Goal: Transaction & Acquisition: Purchase product/service

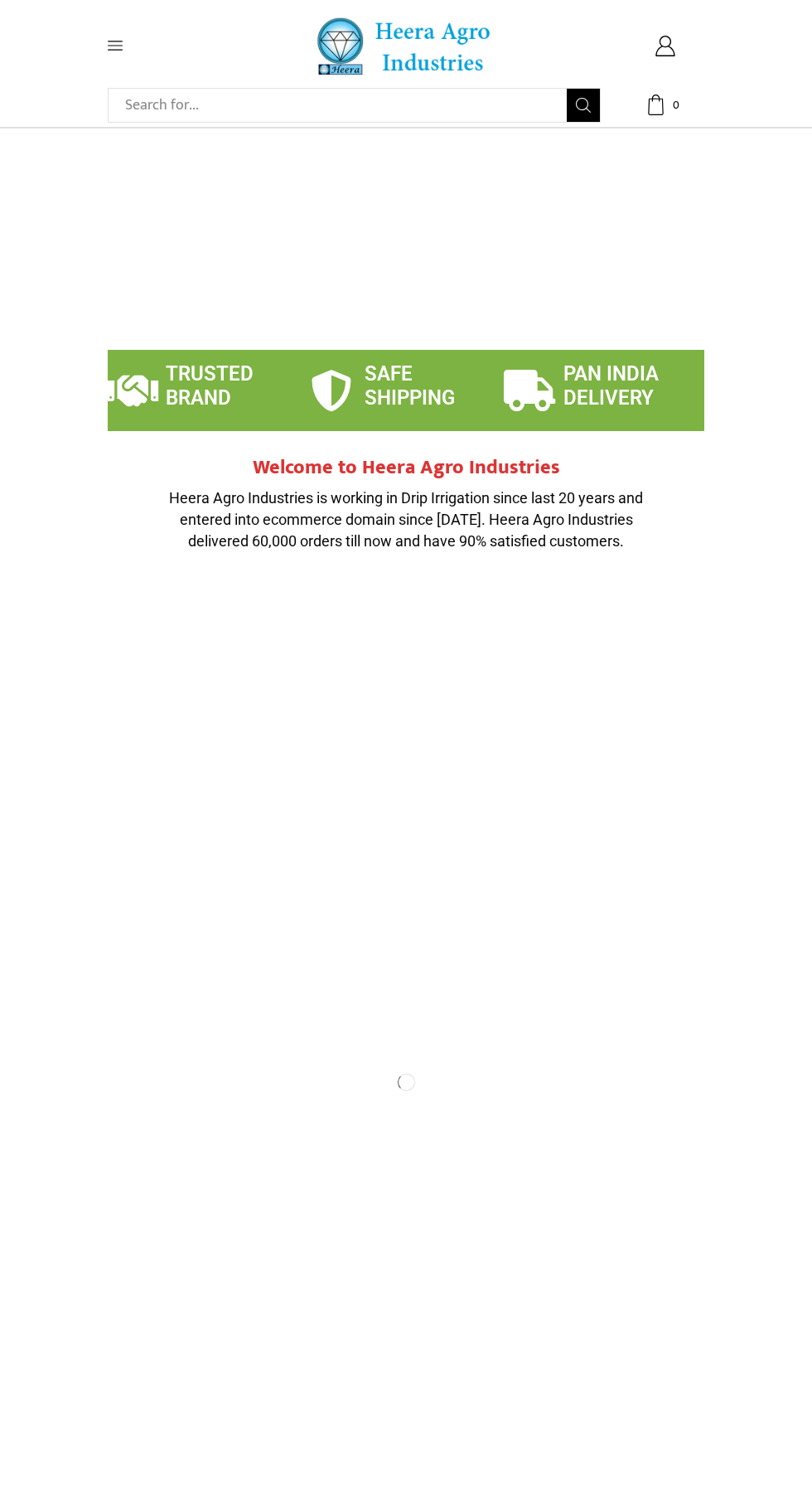
click at [115, 45] on icon at bounding box center [115, 46] width 15 height 9
click at [113, 43] on icon at bounding box center [115, 45] width 15 height 15
click at [115, 45] on icon at bounding box center [115, 46] width 15 height 9
click at [675, 105] on span "0" at bounding box center [675, 105] width 17 height 17
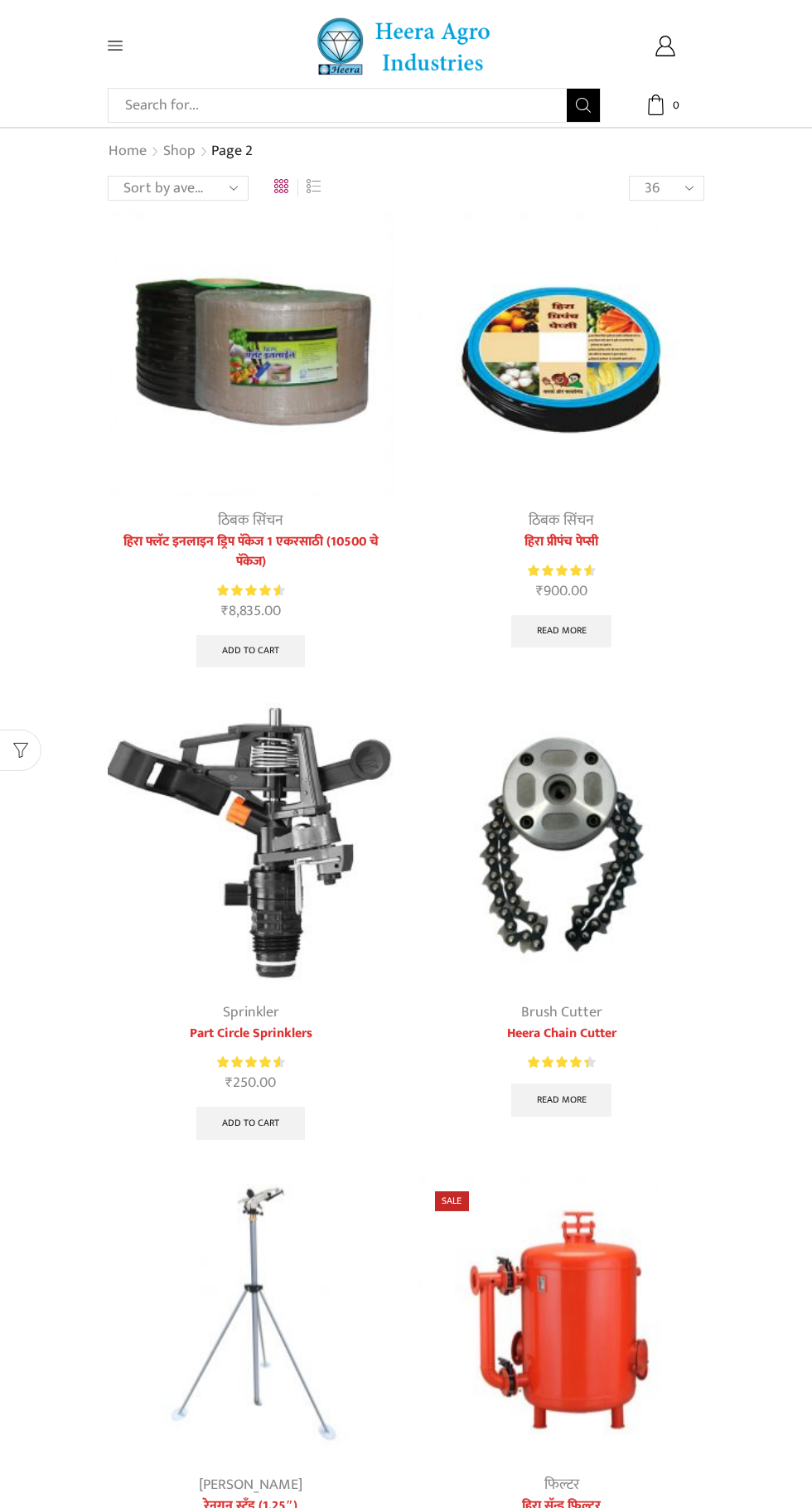
click at [314, 376] on img at bounding box center [251, 354] width 286 height 286
click at [312, 376] on img at bounding box center [251, 354] width 286 height 286
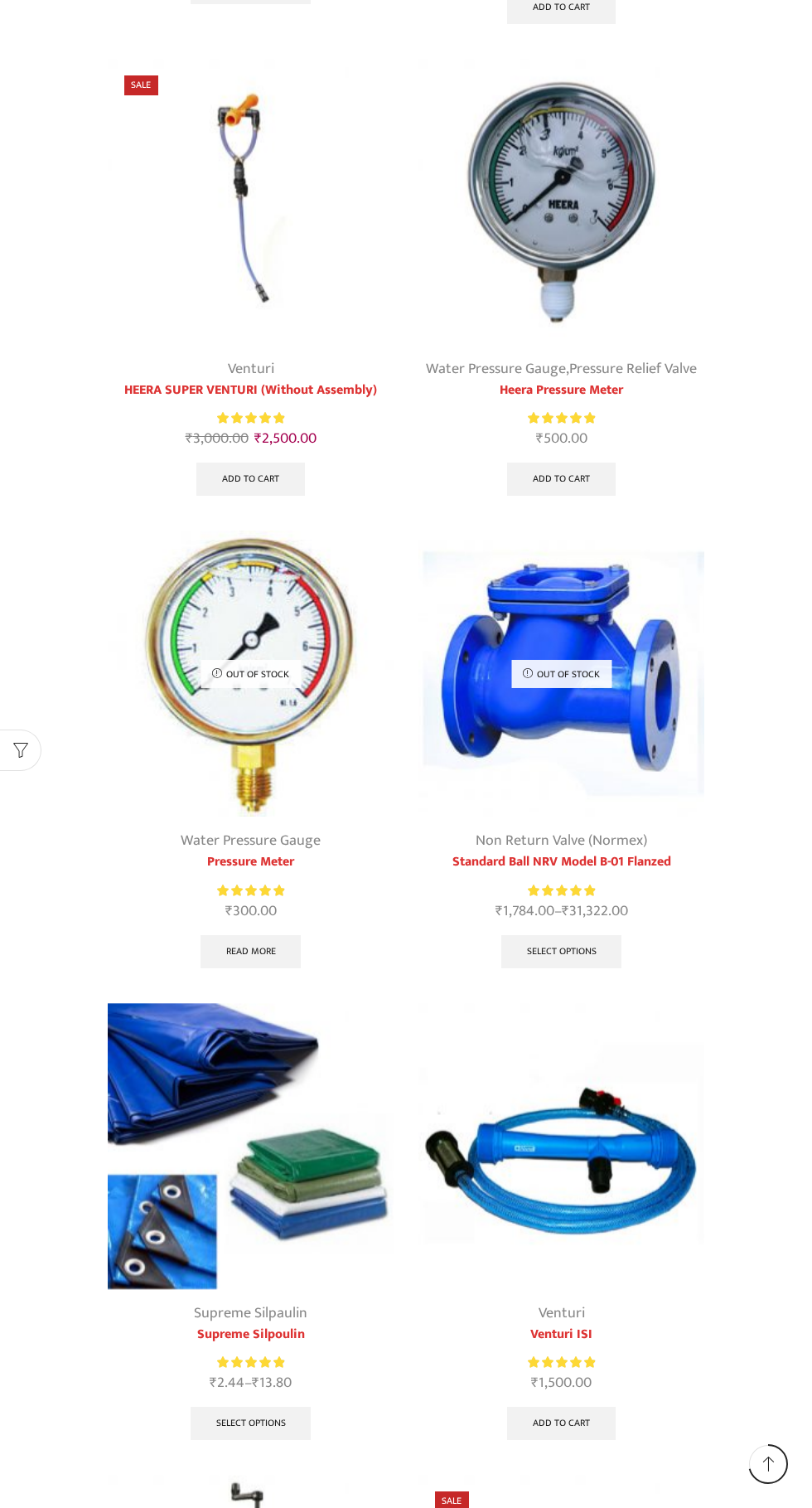
scroll to position [1625, 0]
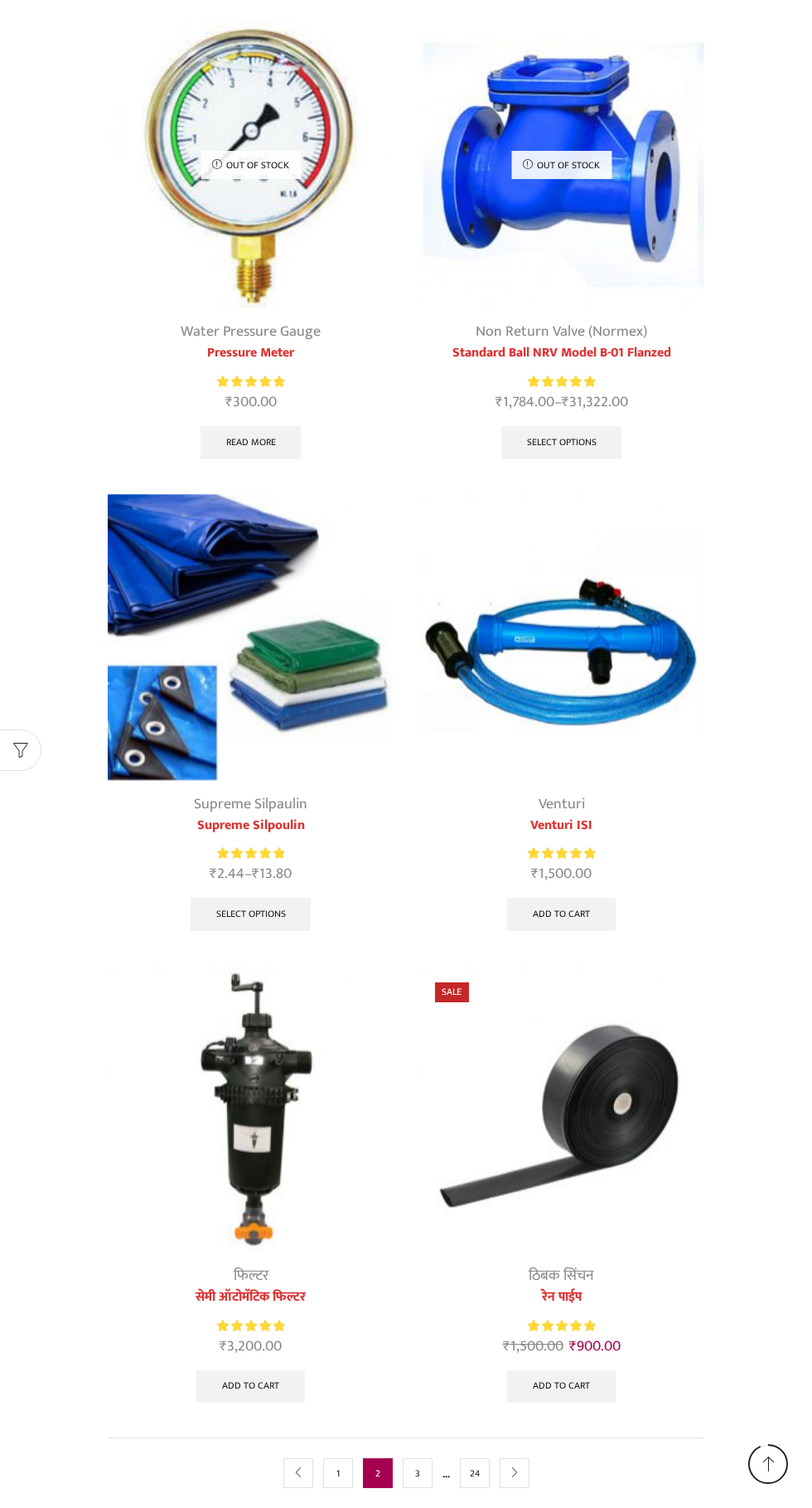
click at [337, 1471] on link "1" at bounding box center [338, 1473] width 30 height 30
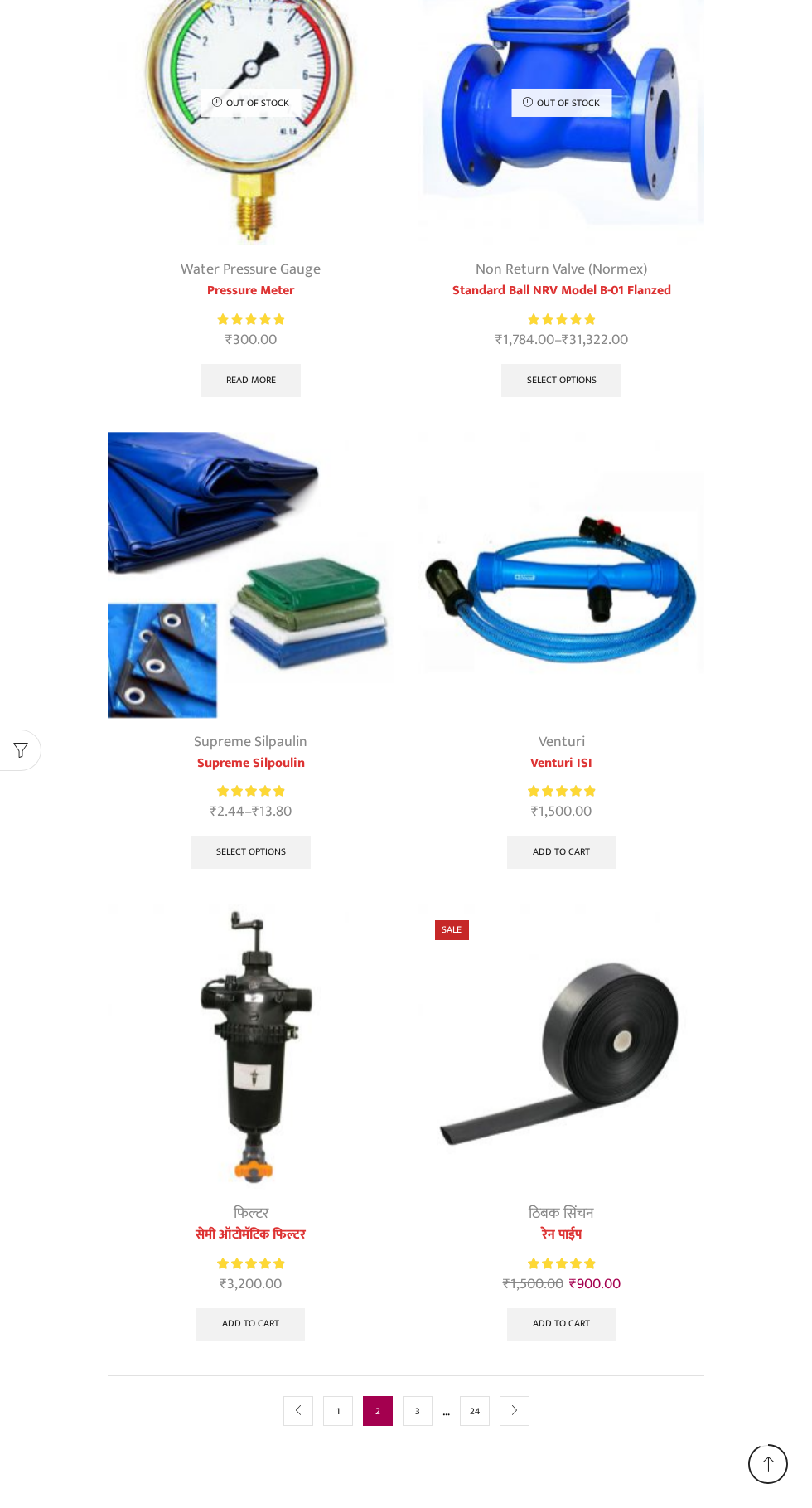
scroll to position [1719, 0]
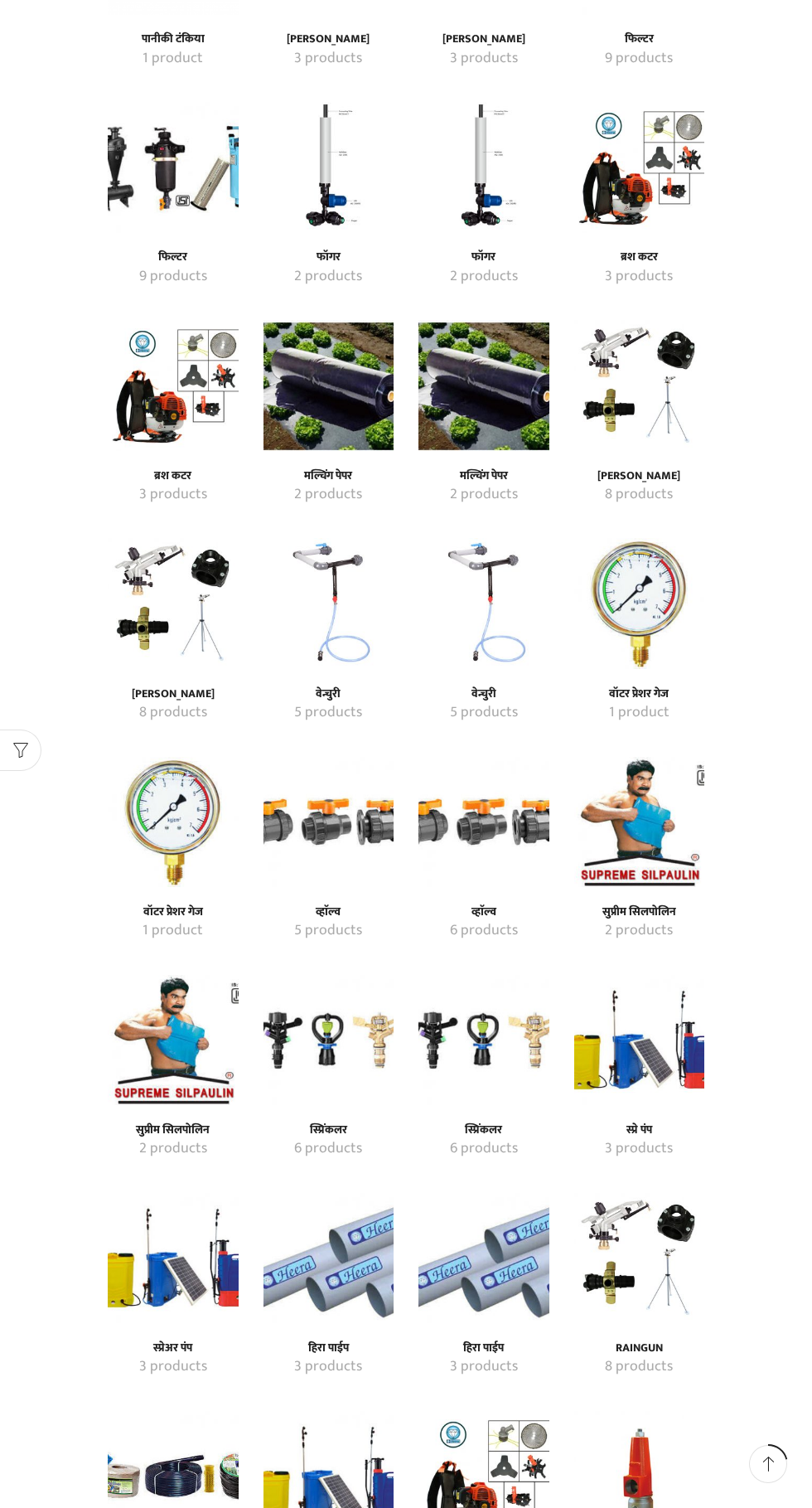
scroll to position [1005, 0]
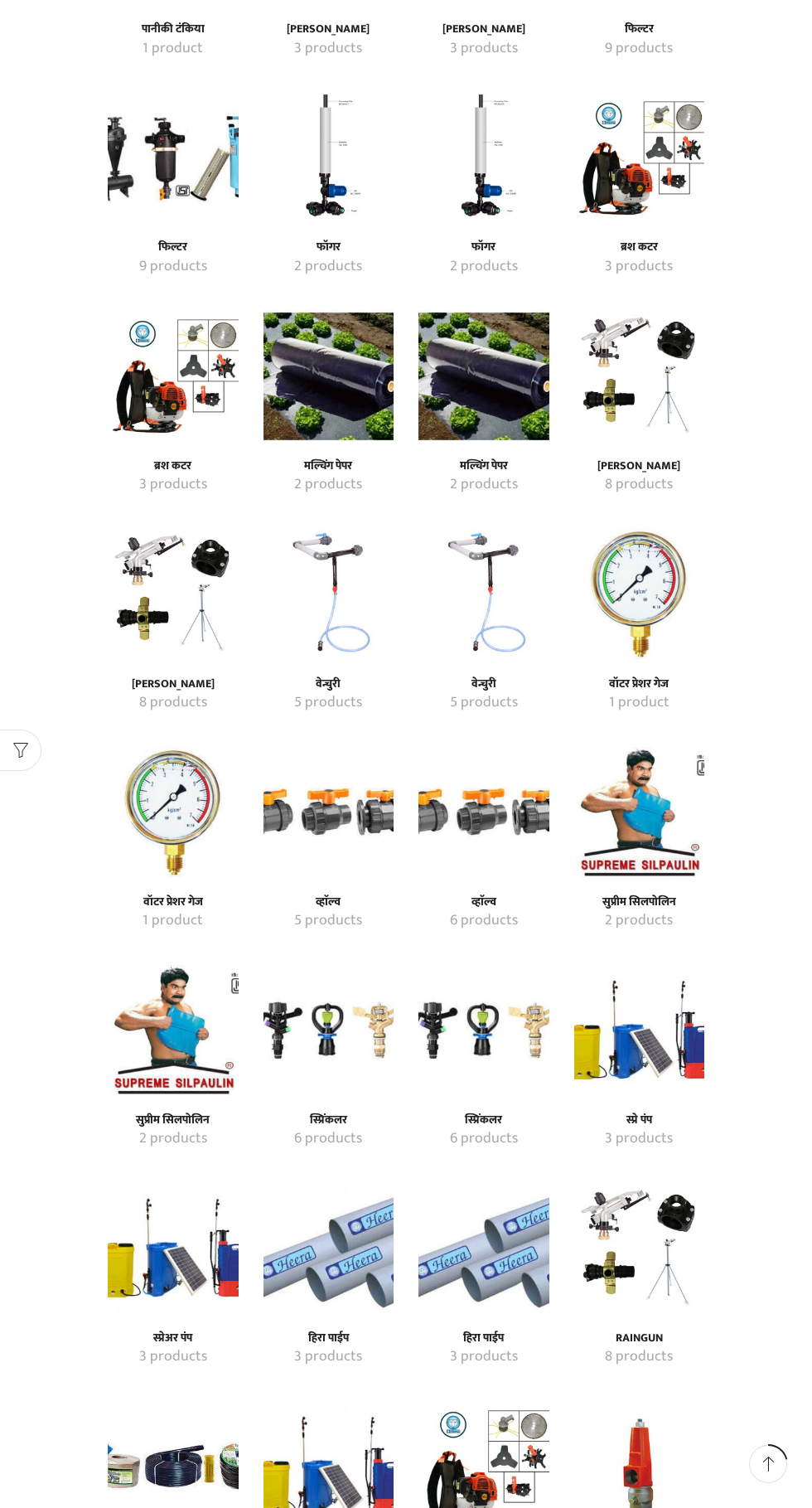
click at [668, 1055] on img "Visit product category स्प्रे पंप" at bounding box center [639, 1030] width 131 height 131
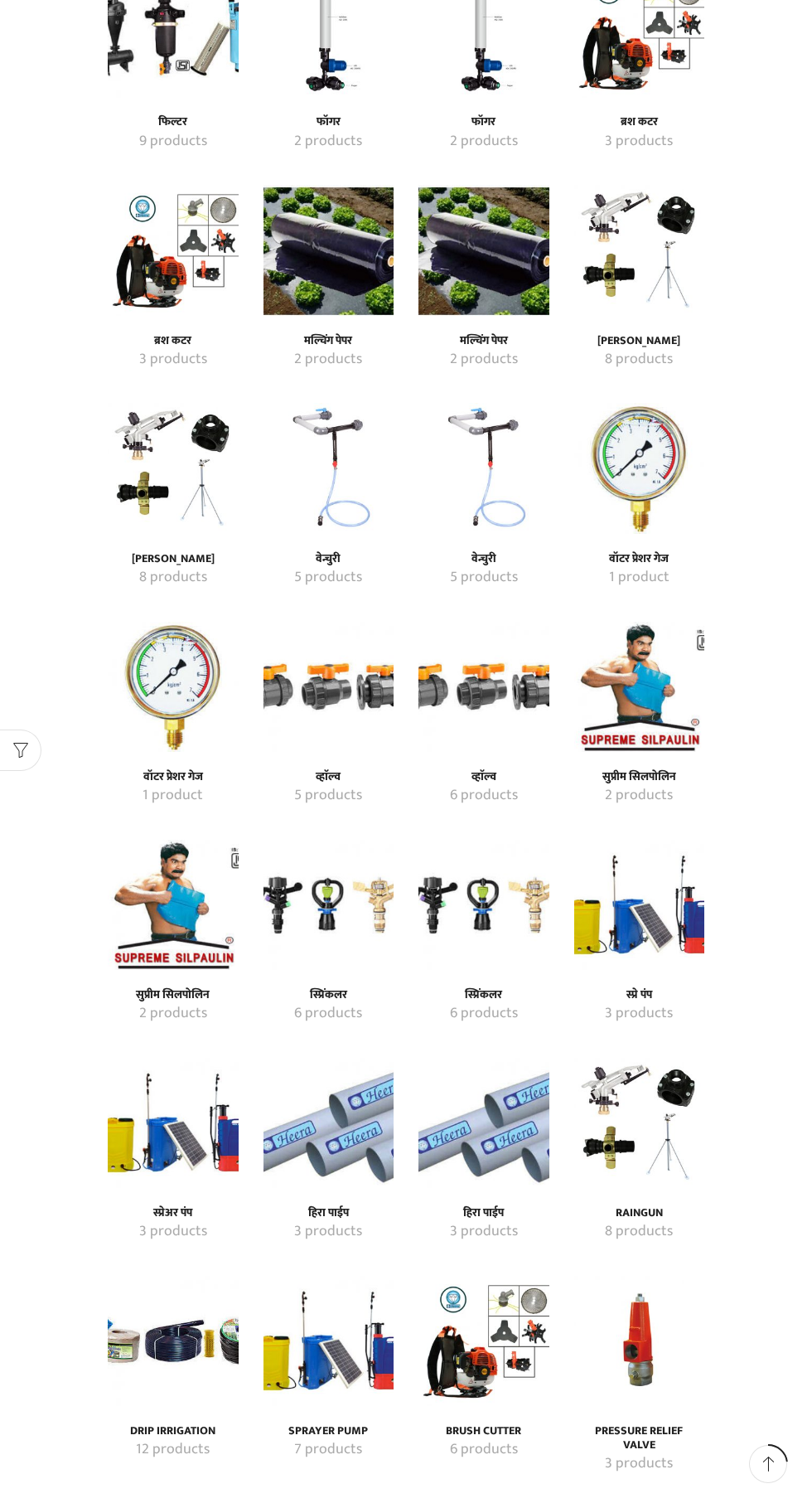
scroll to position [1131, 0]
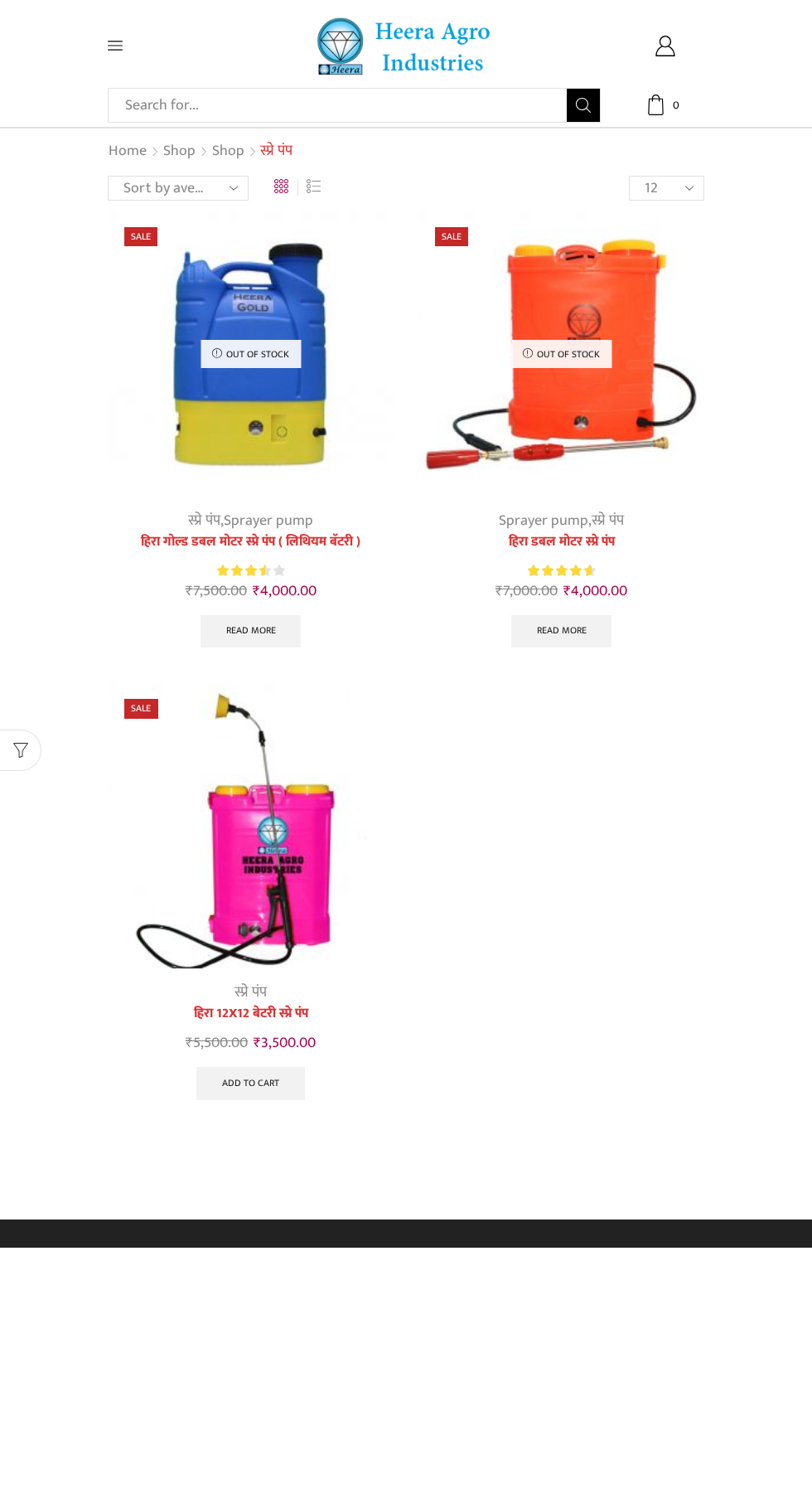
click at [227, 884] on img at bounding box center [251, 825] width 286 height 286
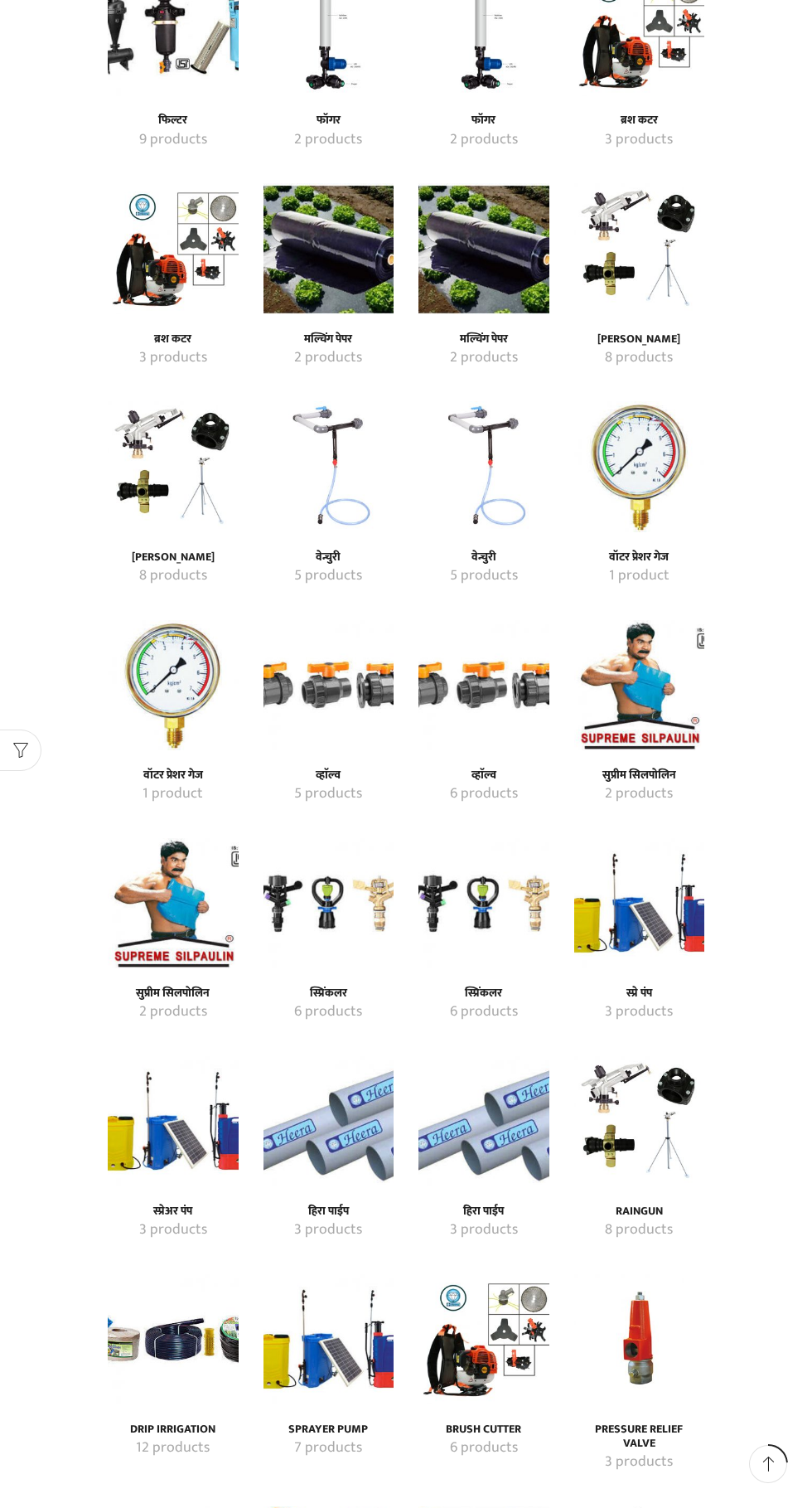
scroll to position [1131, 0]
click at [328, 994] on h4 "स्प्रिंकलर" at bounding box center [328, 994] width 94 height 14
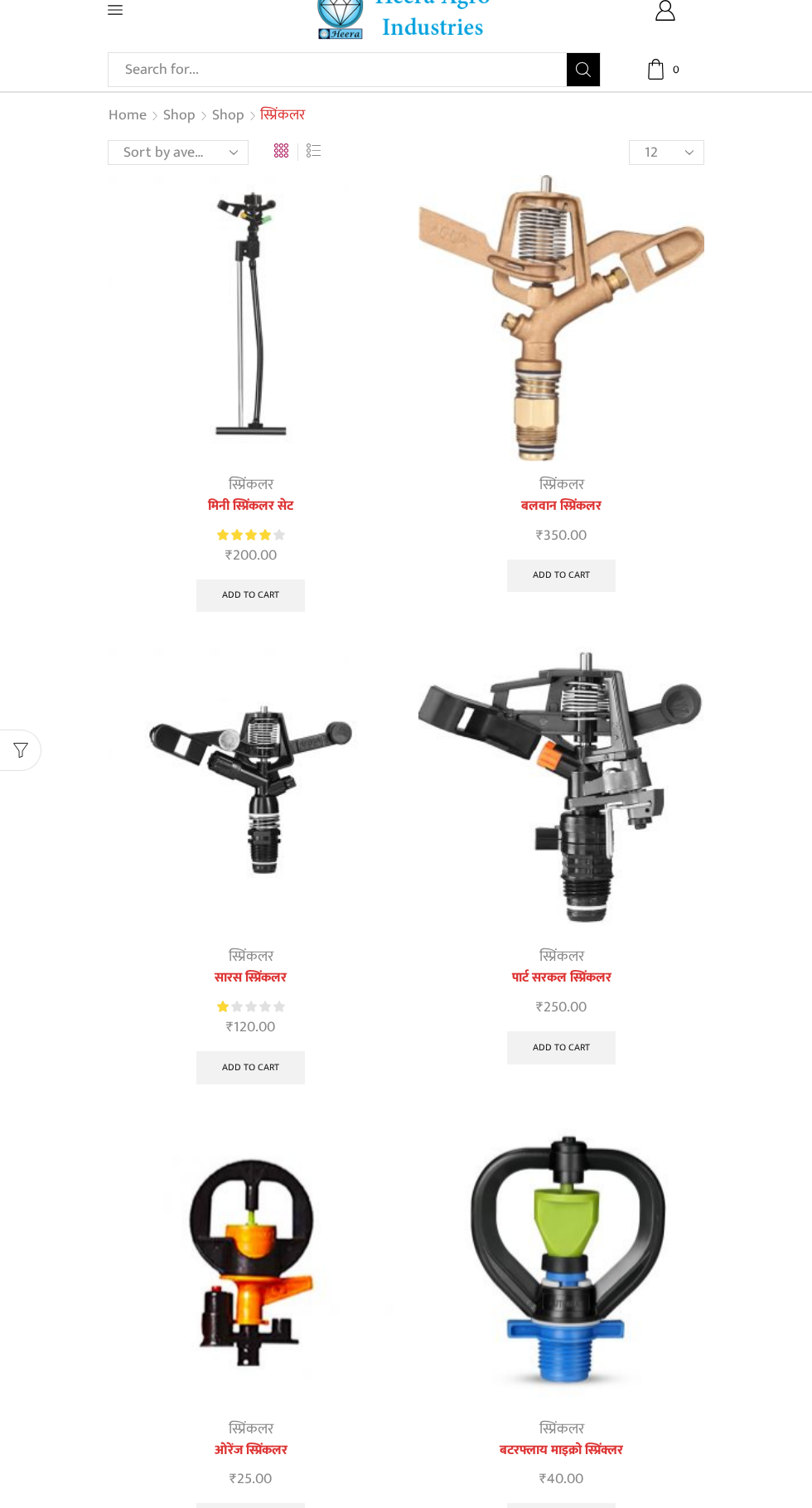
scroll to position [83, 0]
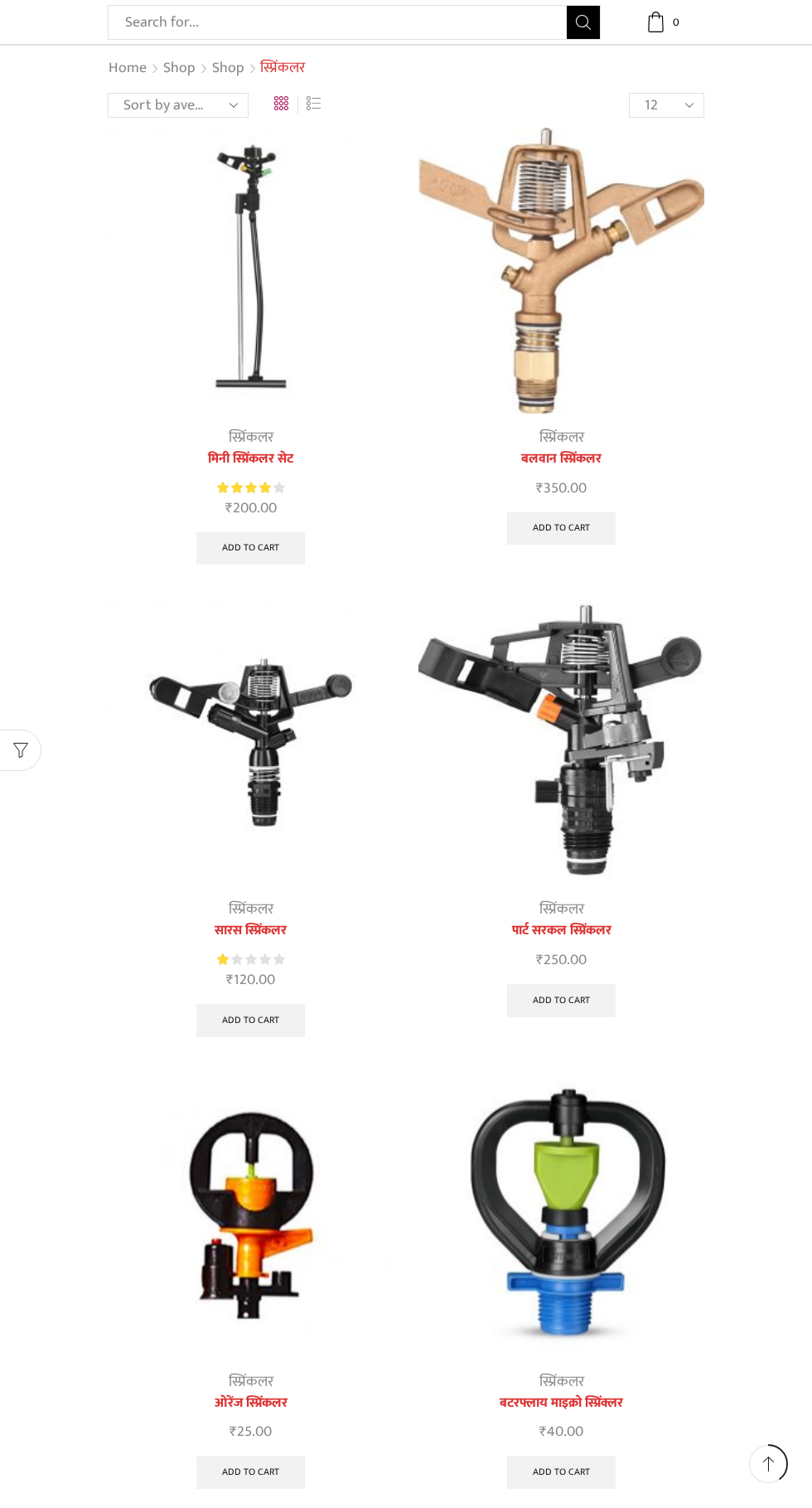
click at [578, 1190] on img at bounding box center [561, 1215] width 286 height 286
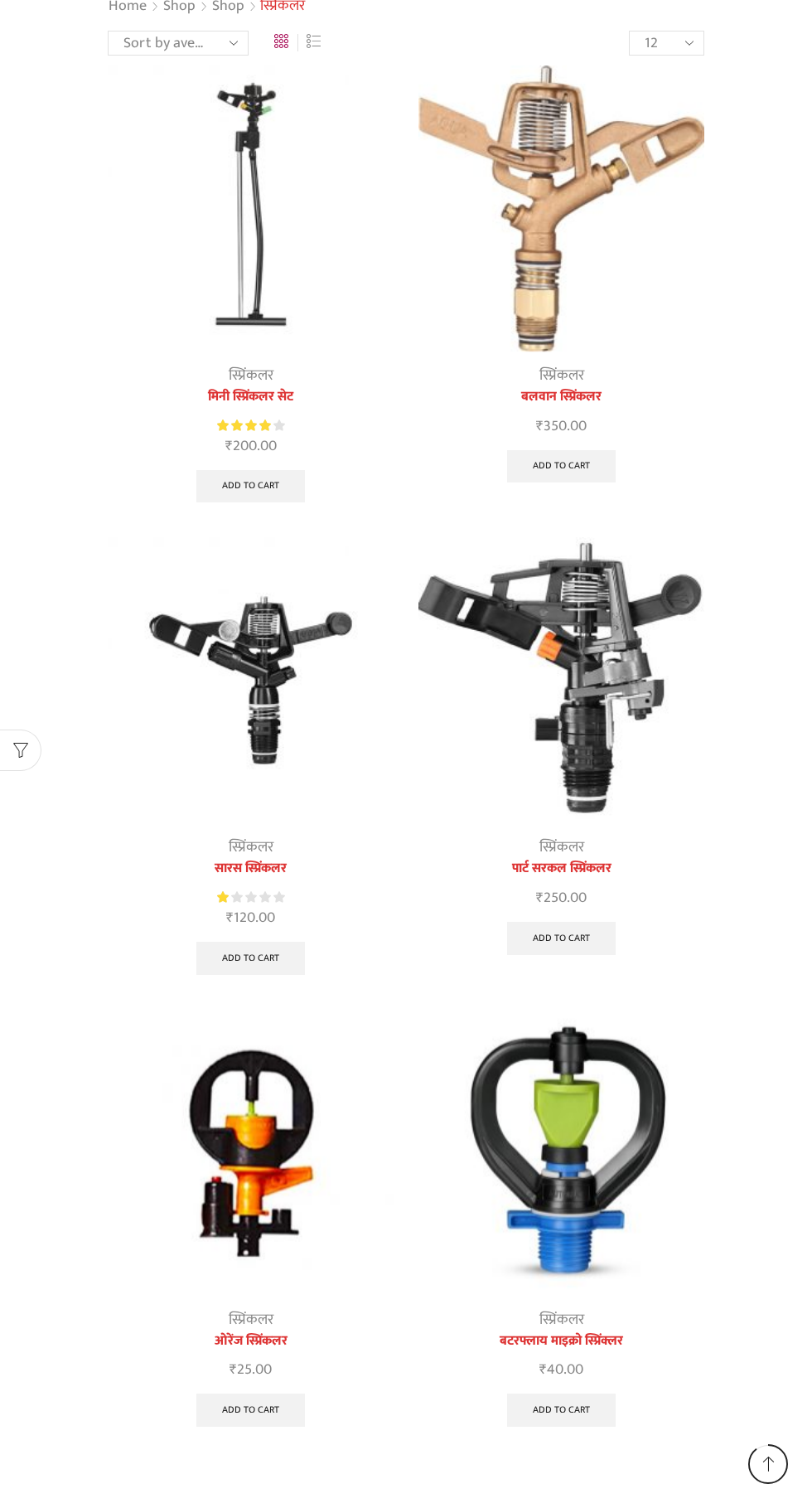
scroll to position [188, 0]
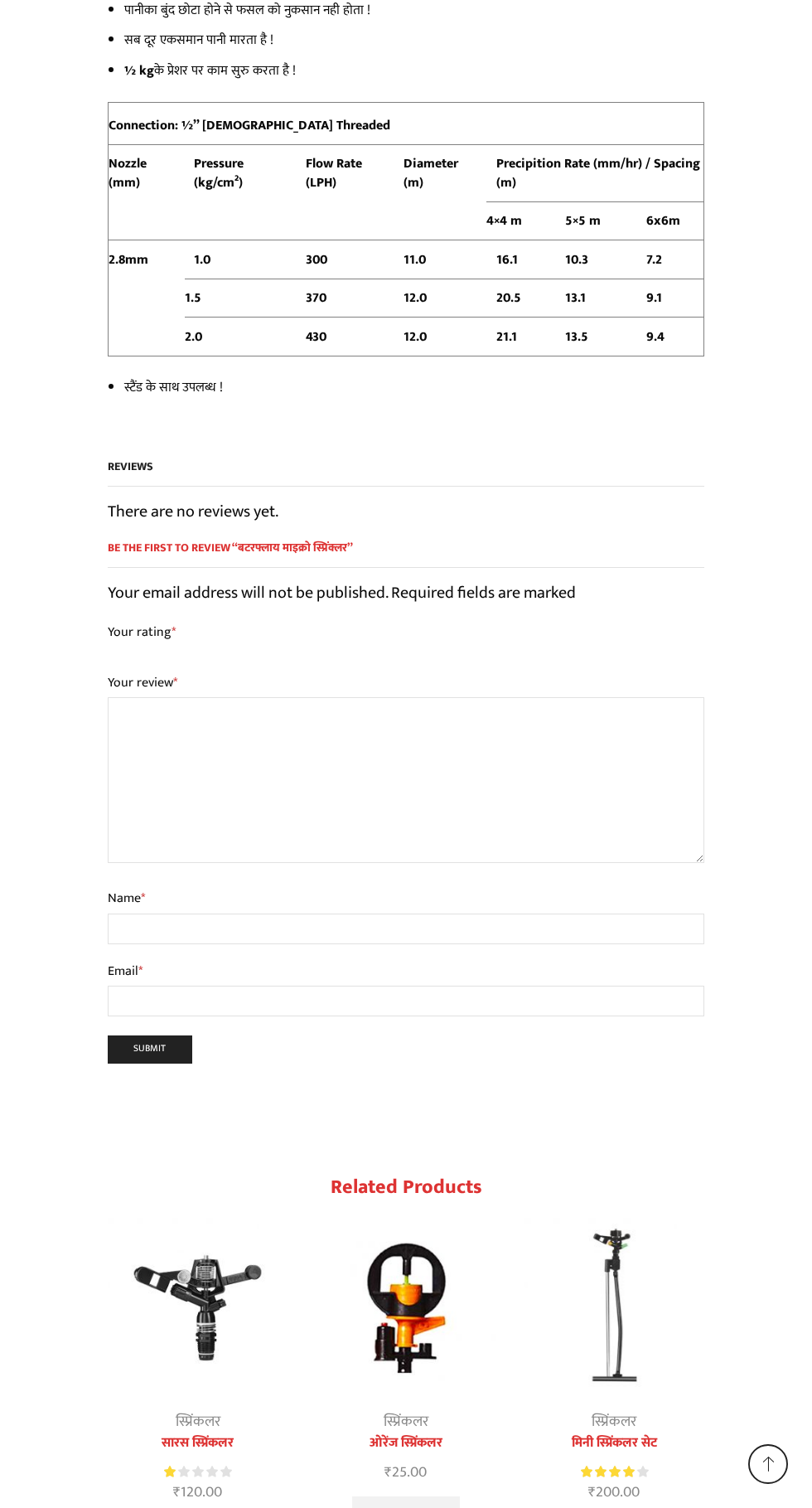
scroll to position [6393, 0]
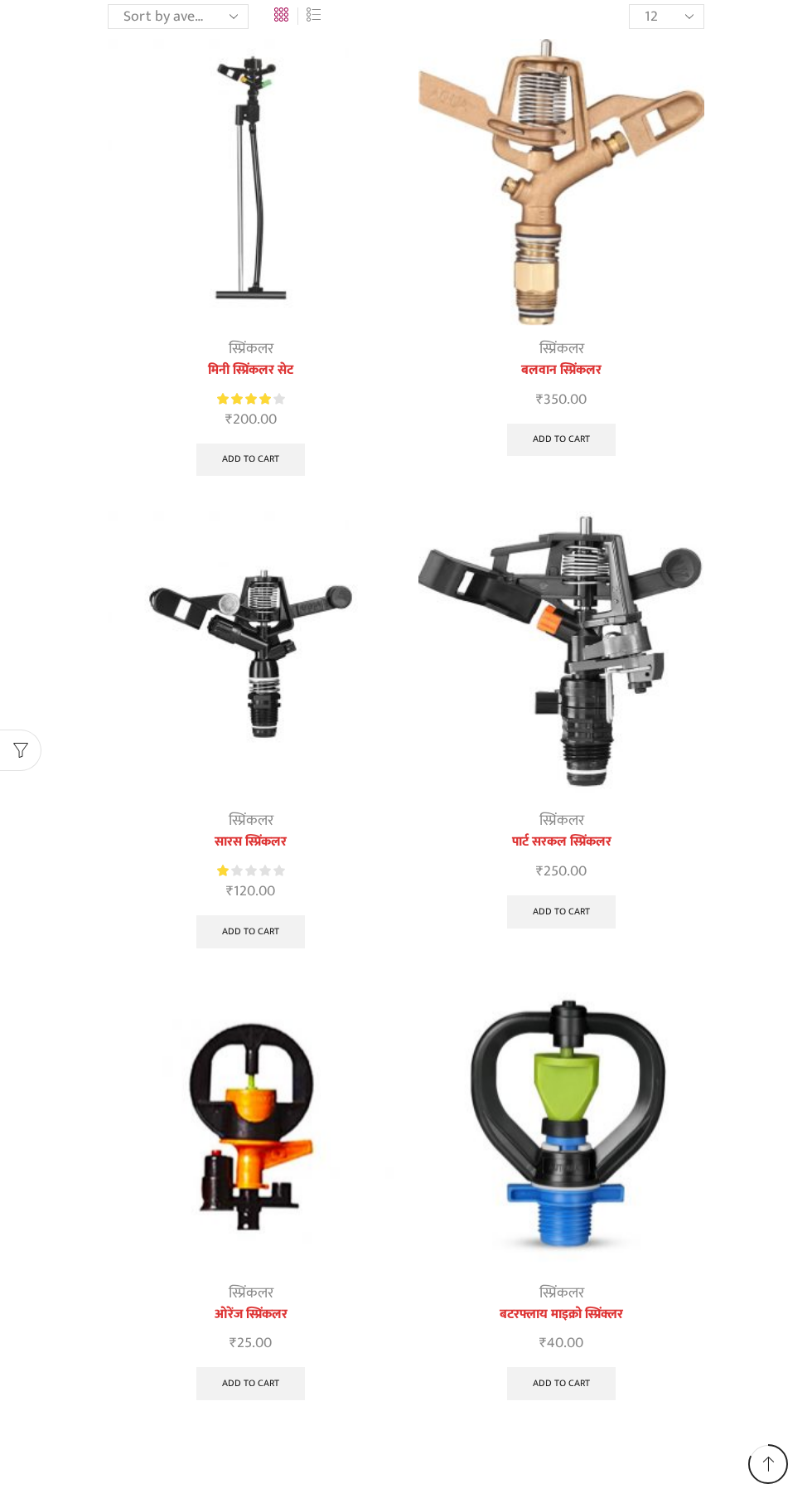
scroll to position [188, 0]
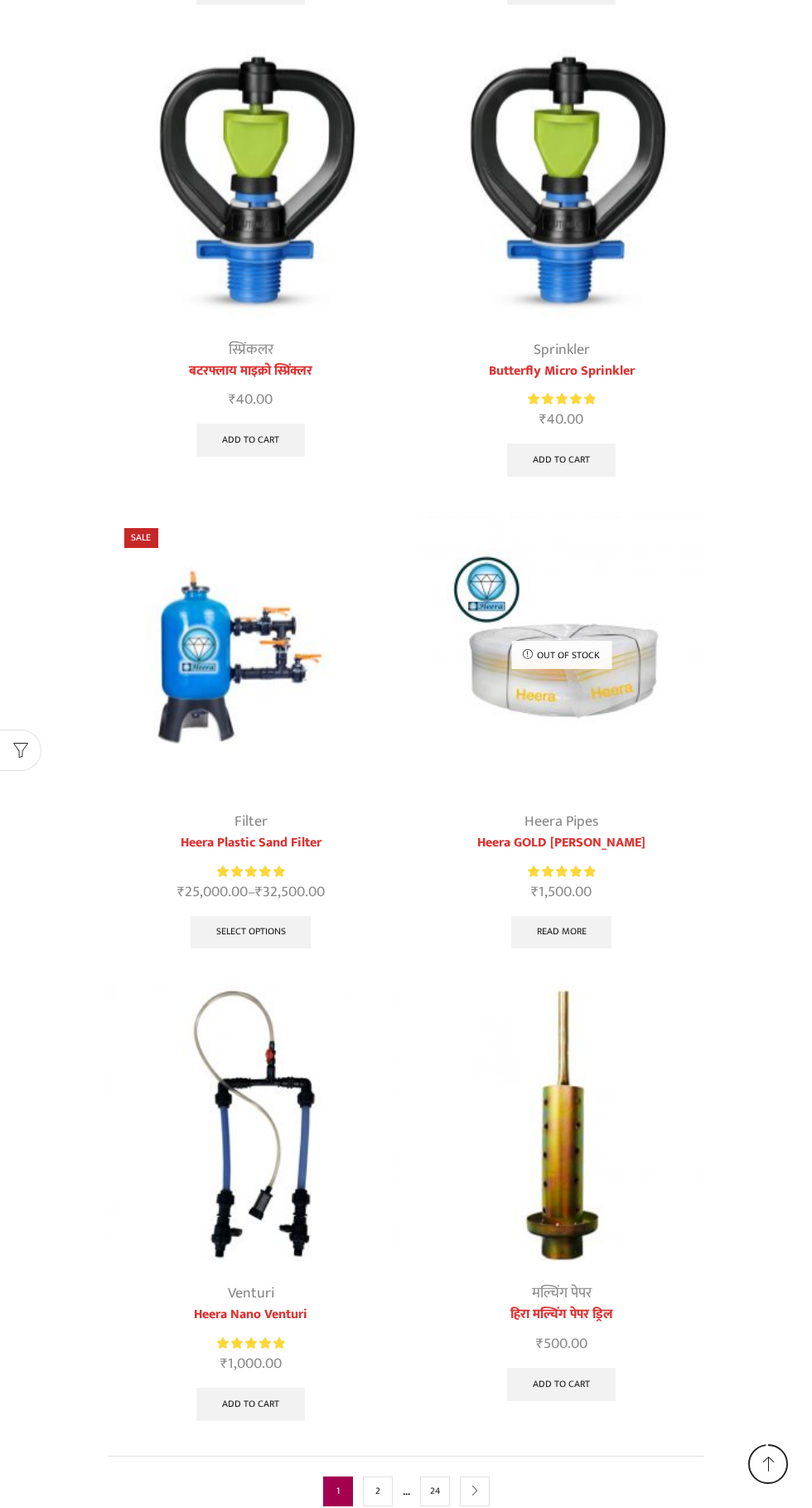
scroll to position [4703, 0]
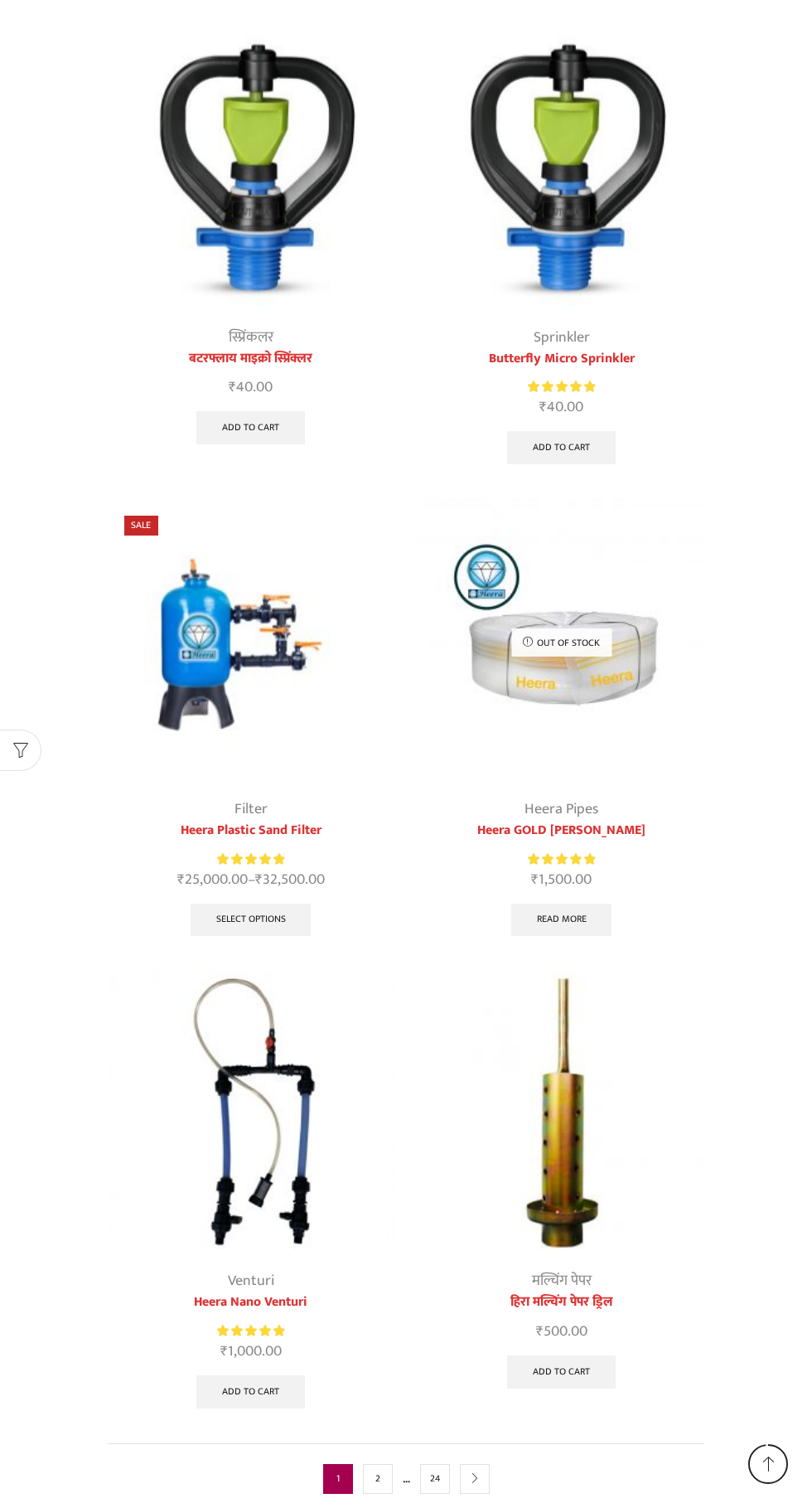
click at [481, 1477] on link "next" at bounding box center [475, 1478] width 30 height 30
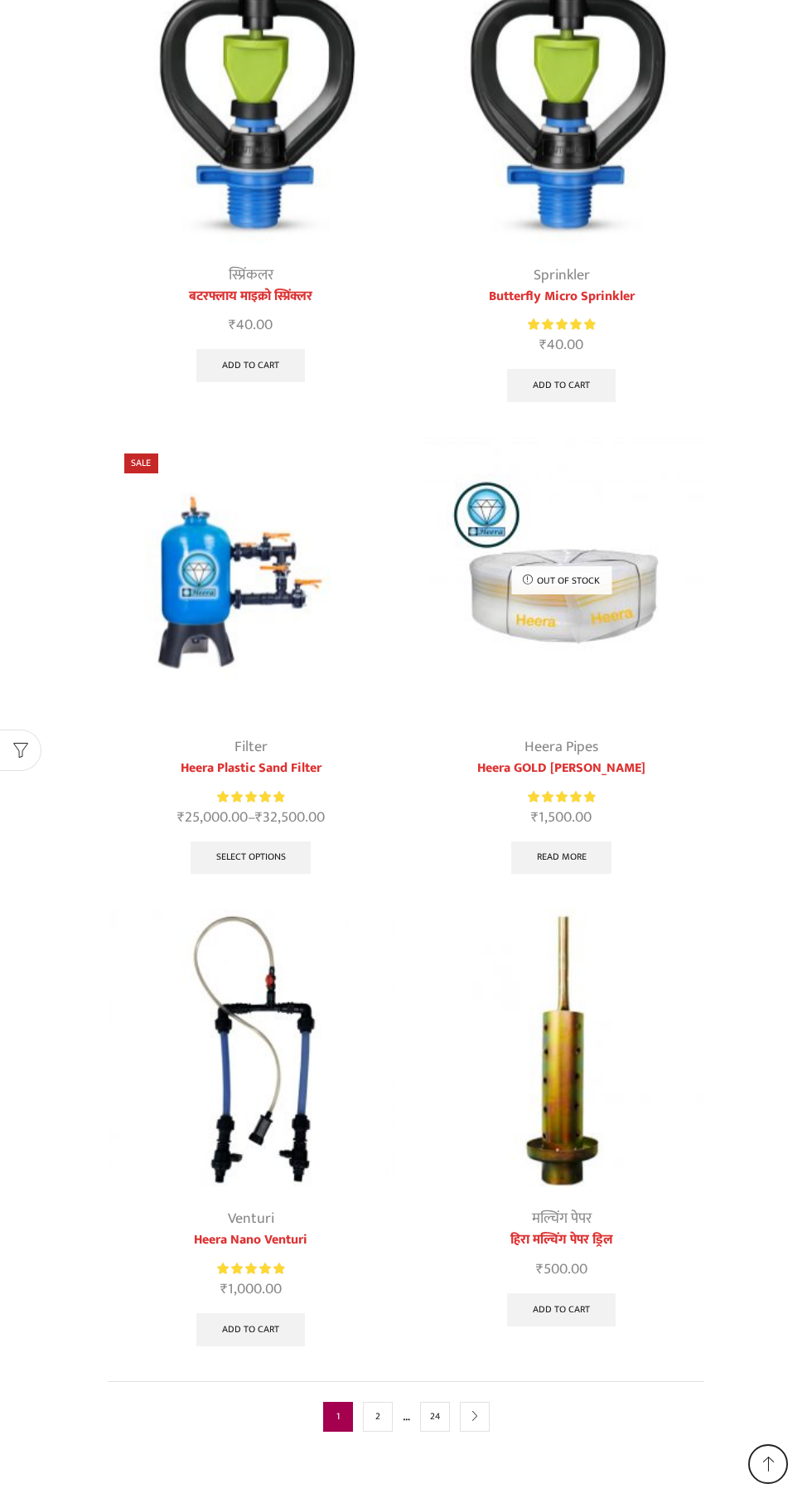
scroll to position [4797, 0]
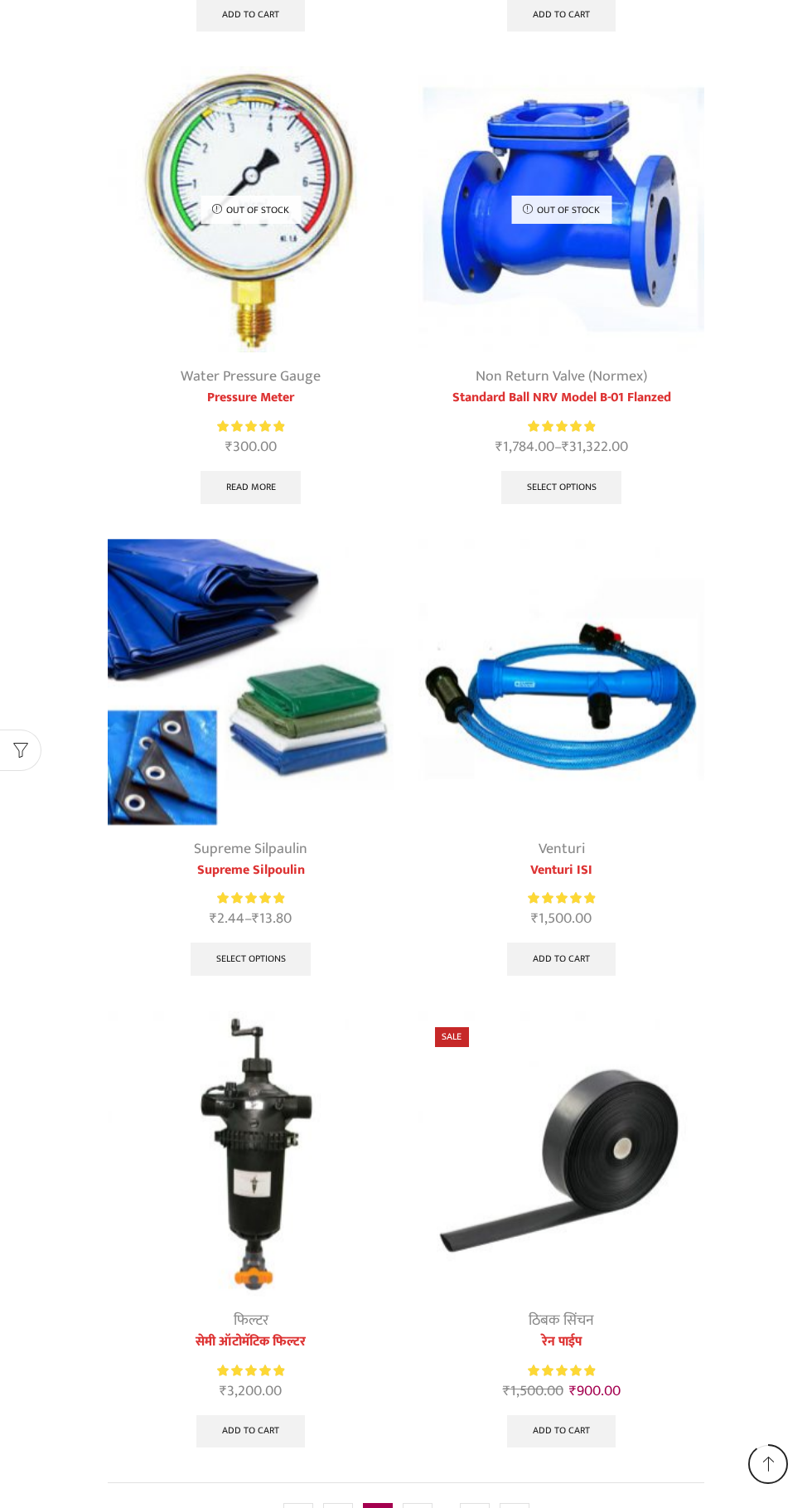
scroll to position [1625, 0]
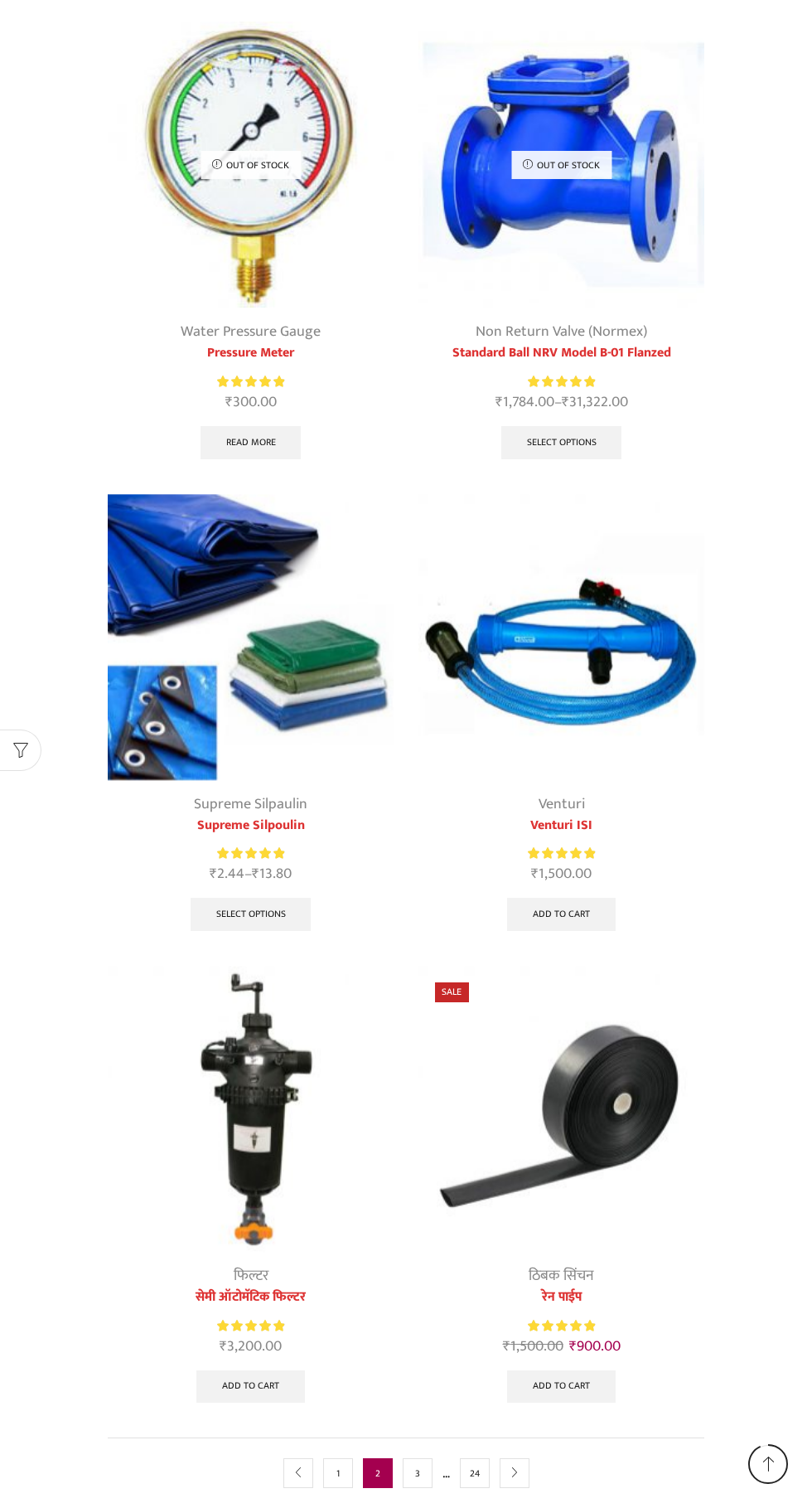
click at [522, 1477] on link "next" at bounding box center [514, 1473] width 30 height 30
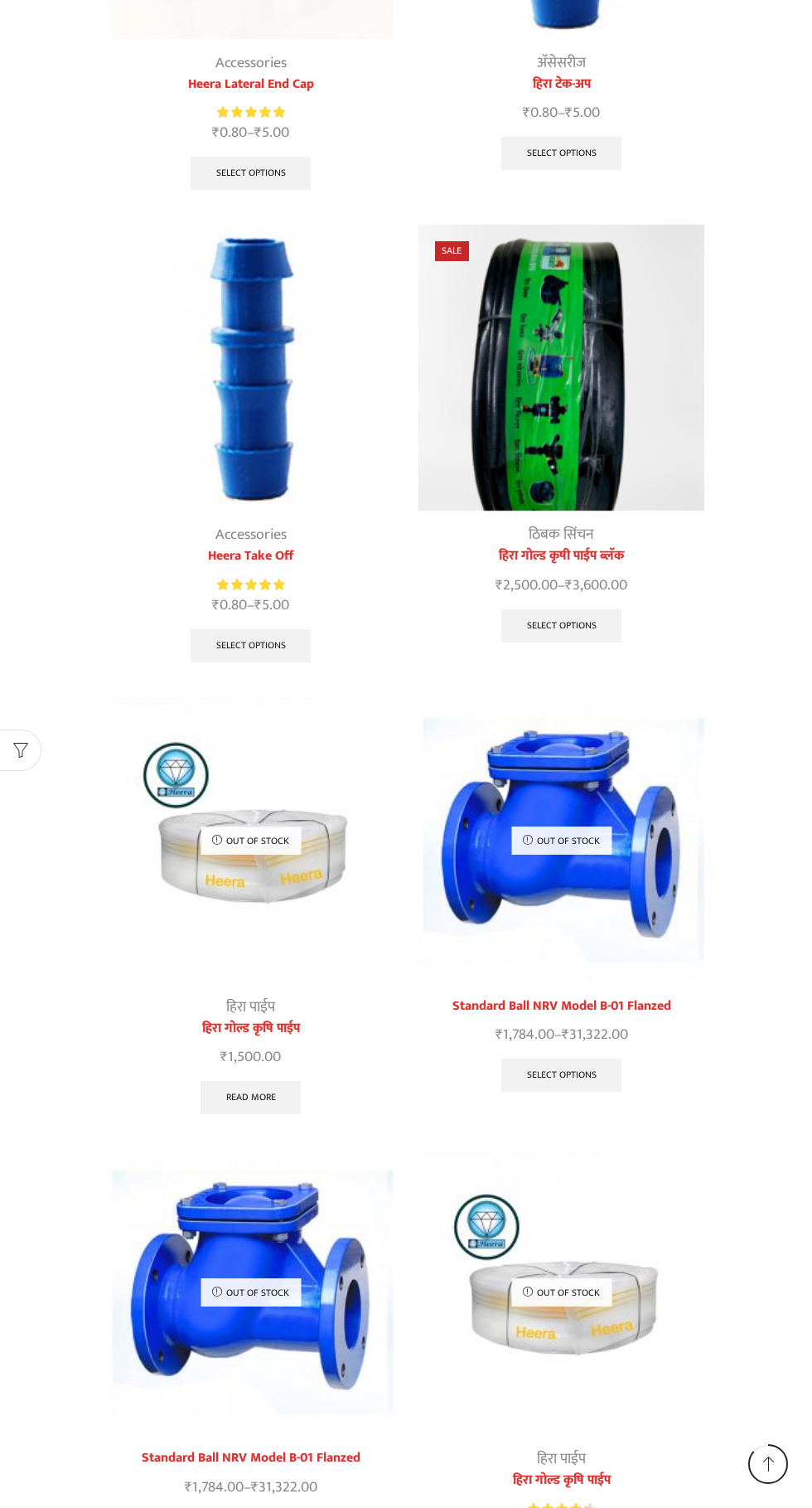
scroll to position [1585, 0]
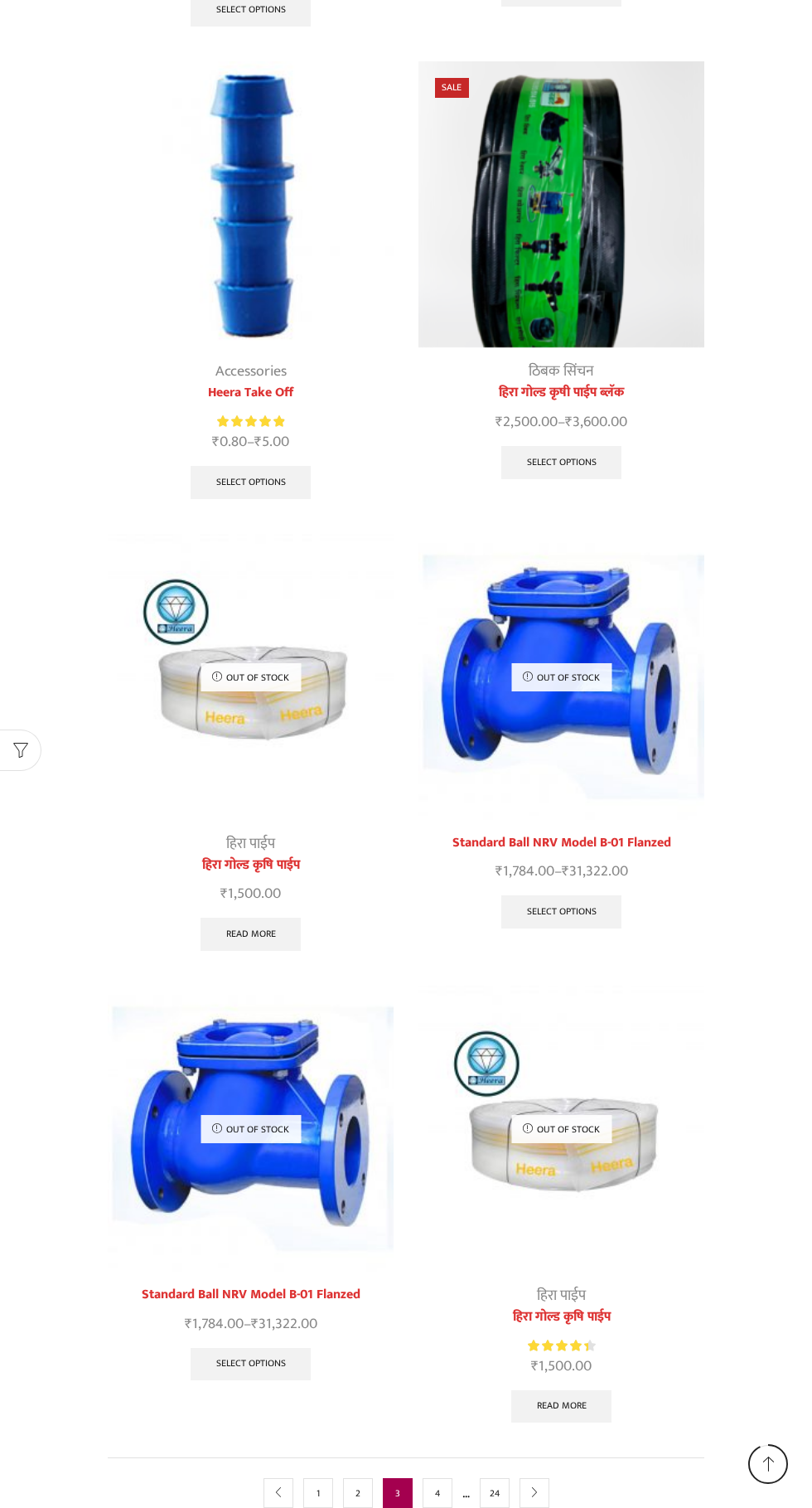
click at [541, 1478] on link "next" at bounding box center [534, 1493] width 30 height 30
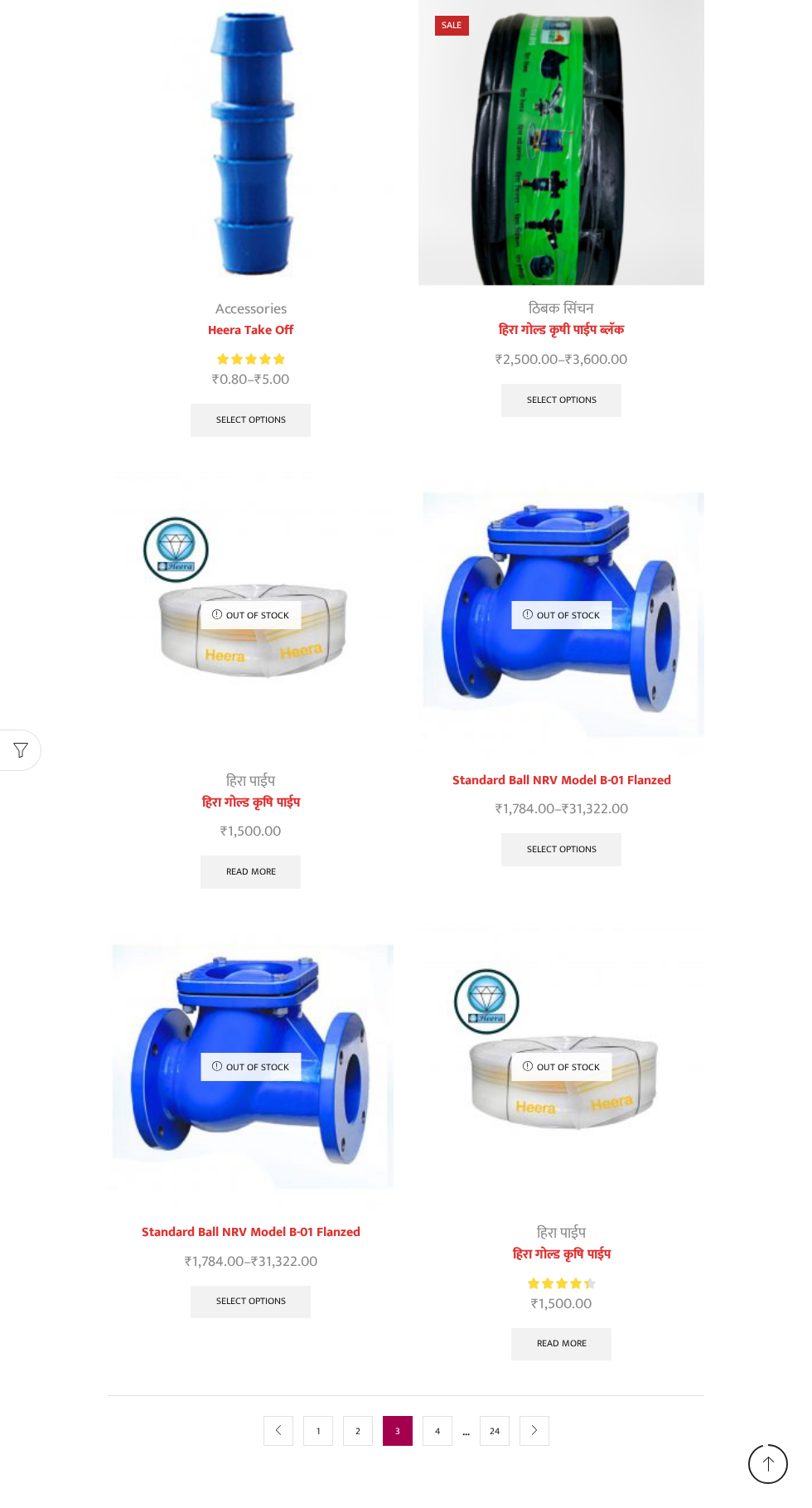
scroll to position [1690, 0]
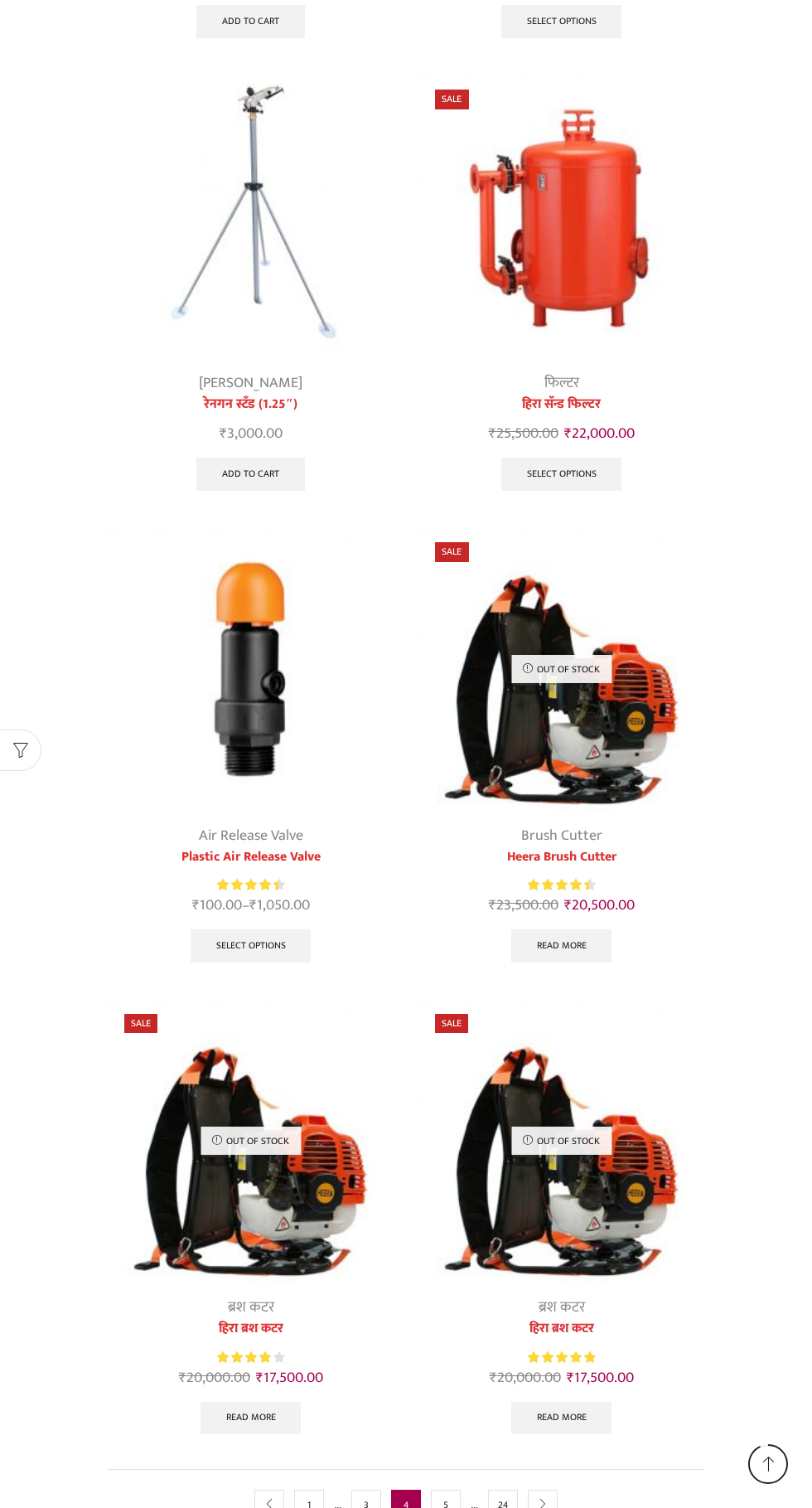
scroll to position [1605, 0]
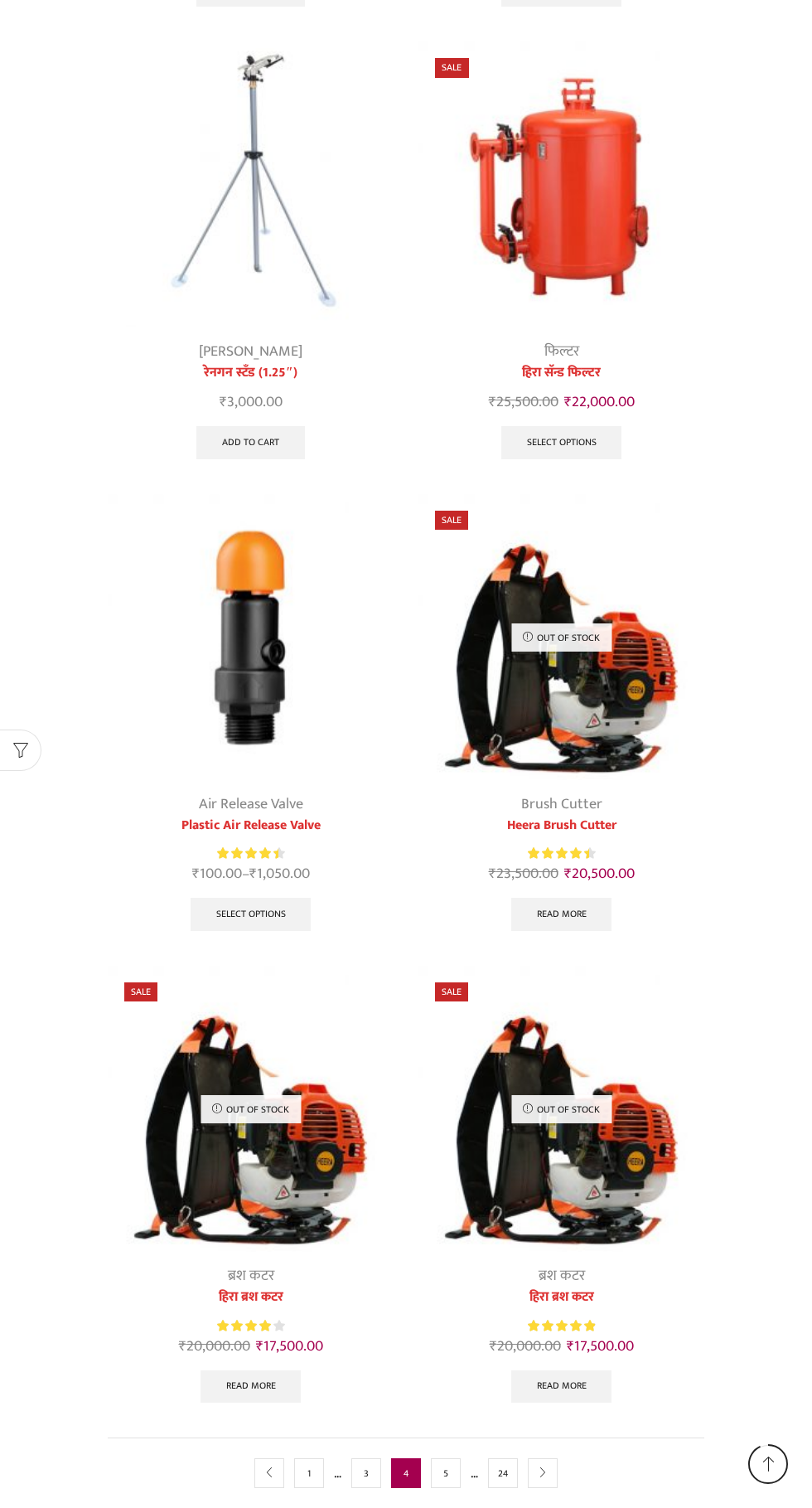
click at [584, 1490] on nav "prev 1 … 3 4 5 … 24 next" at bounding box center [406, 1472] width 597 height 71
click at [582, 1490] on nav "prev 1 … 3 4 5 … 24 next" at bounding box center [406, 1472] width 597 height 71
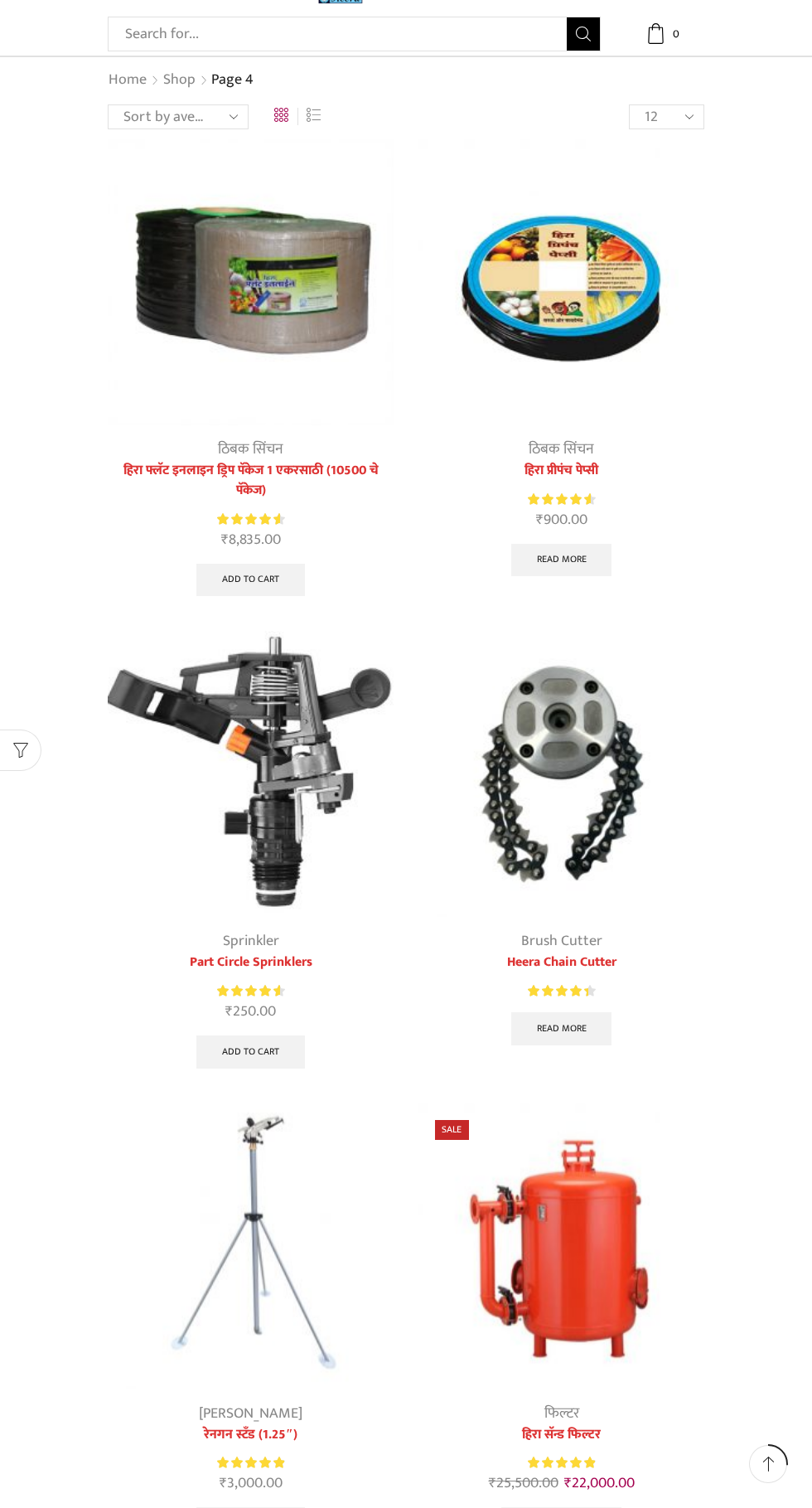
scroll to position [0, 0]
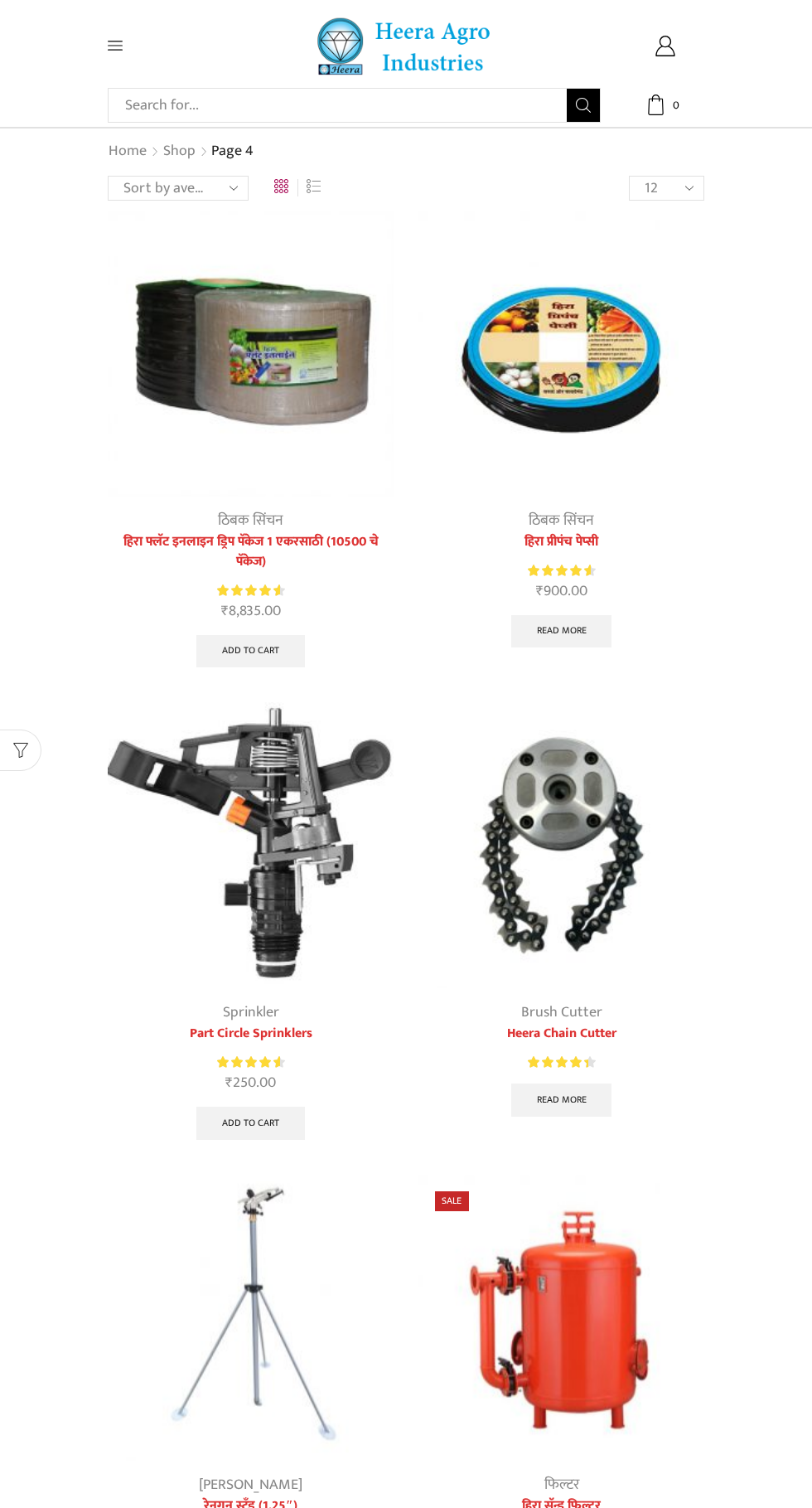
click at [115, 42] on icon at bounding box center [115, 46] width 15 height 9
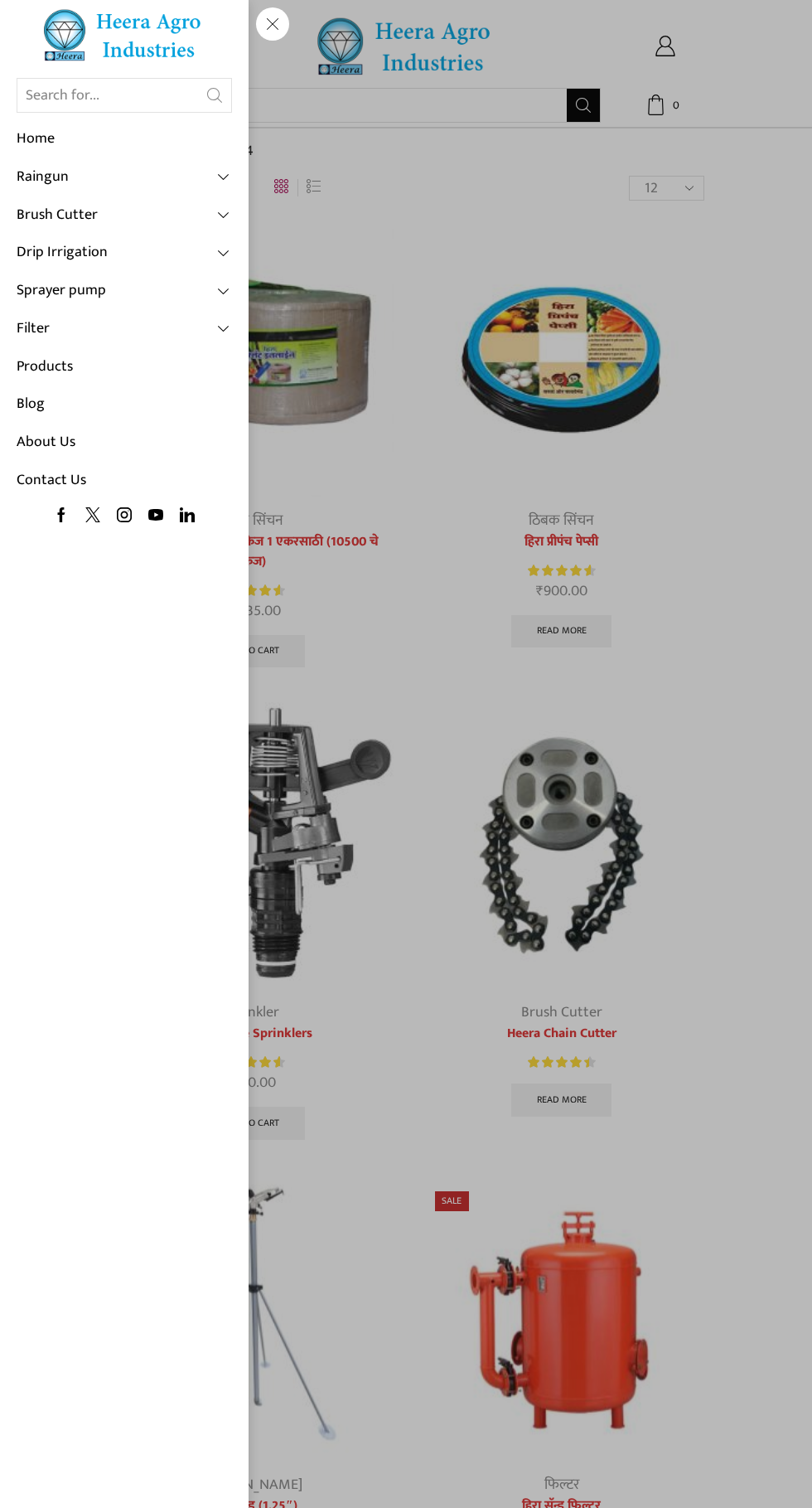
click at [222, 261] on span at bounding box center [224, 252] width 15 height 15
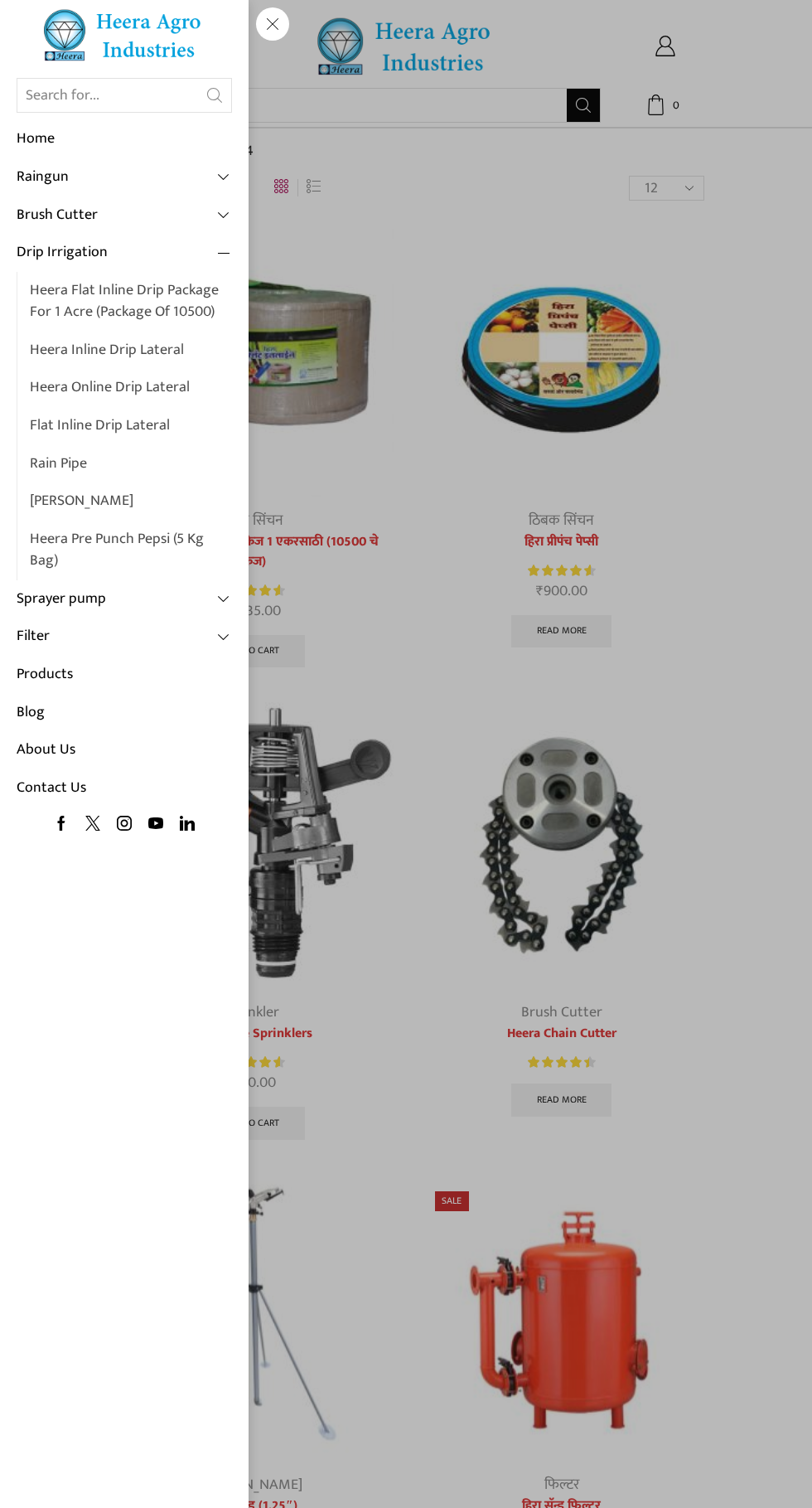
click at [181, 545] on link "Heera Pre Punch Pepsi (5 Kg Bag)" at bounding box center [131, 550] width 202 height 59
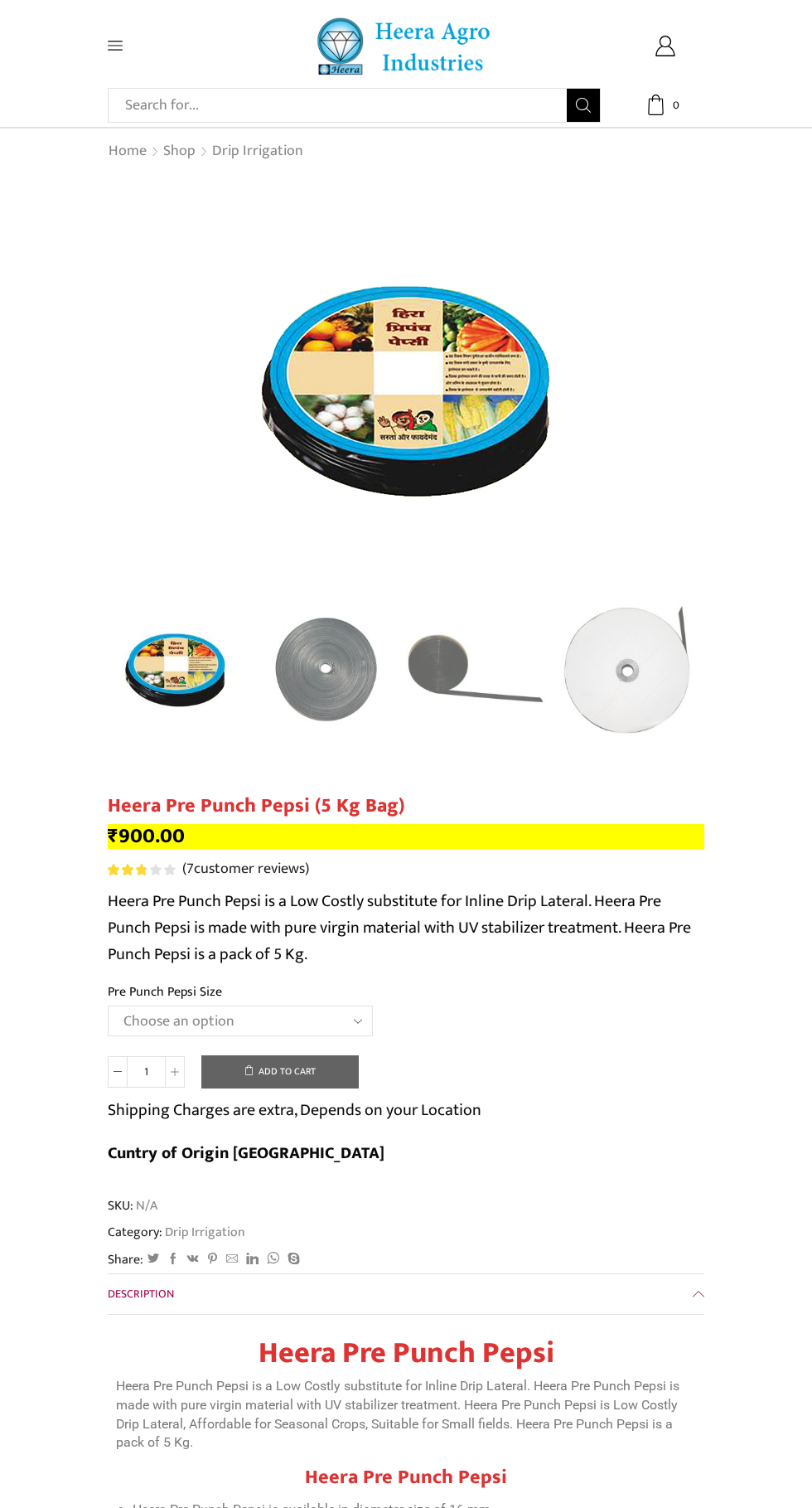
click at [182, 656] on img "1 / 5" at bounding box center [175, 667] width 144 height 144
click at [455, 686] on img "3 / 5" at bounding box center [477, 669] width 144 height 144
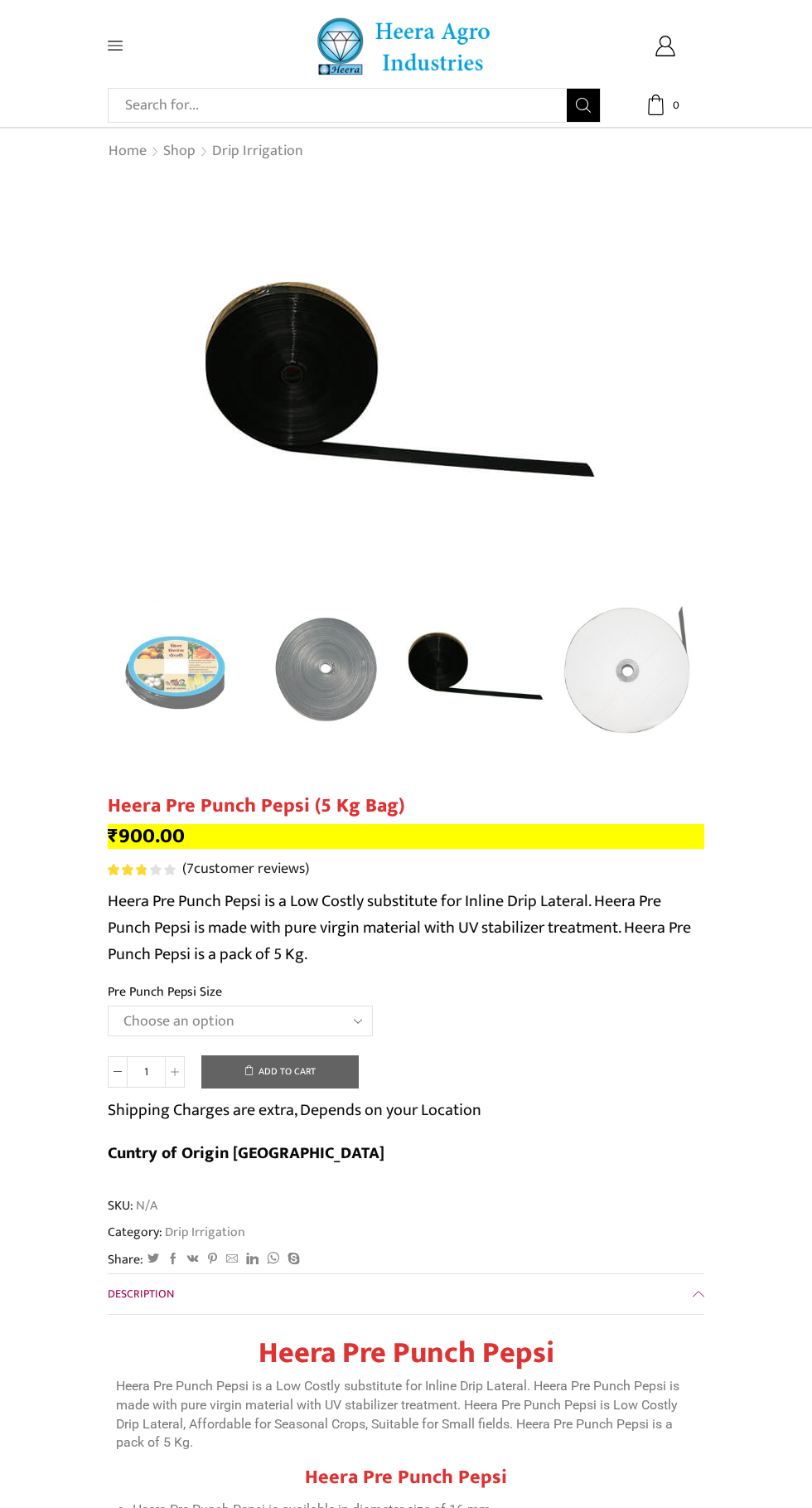
click at [667, 669] on div "Next slide" at bounding box center [688, 669] width 42 height 42
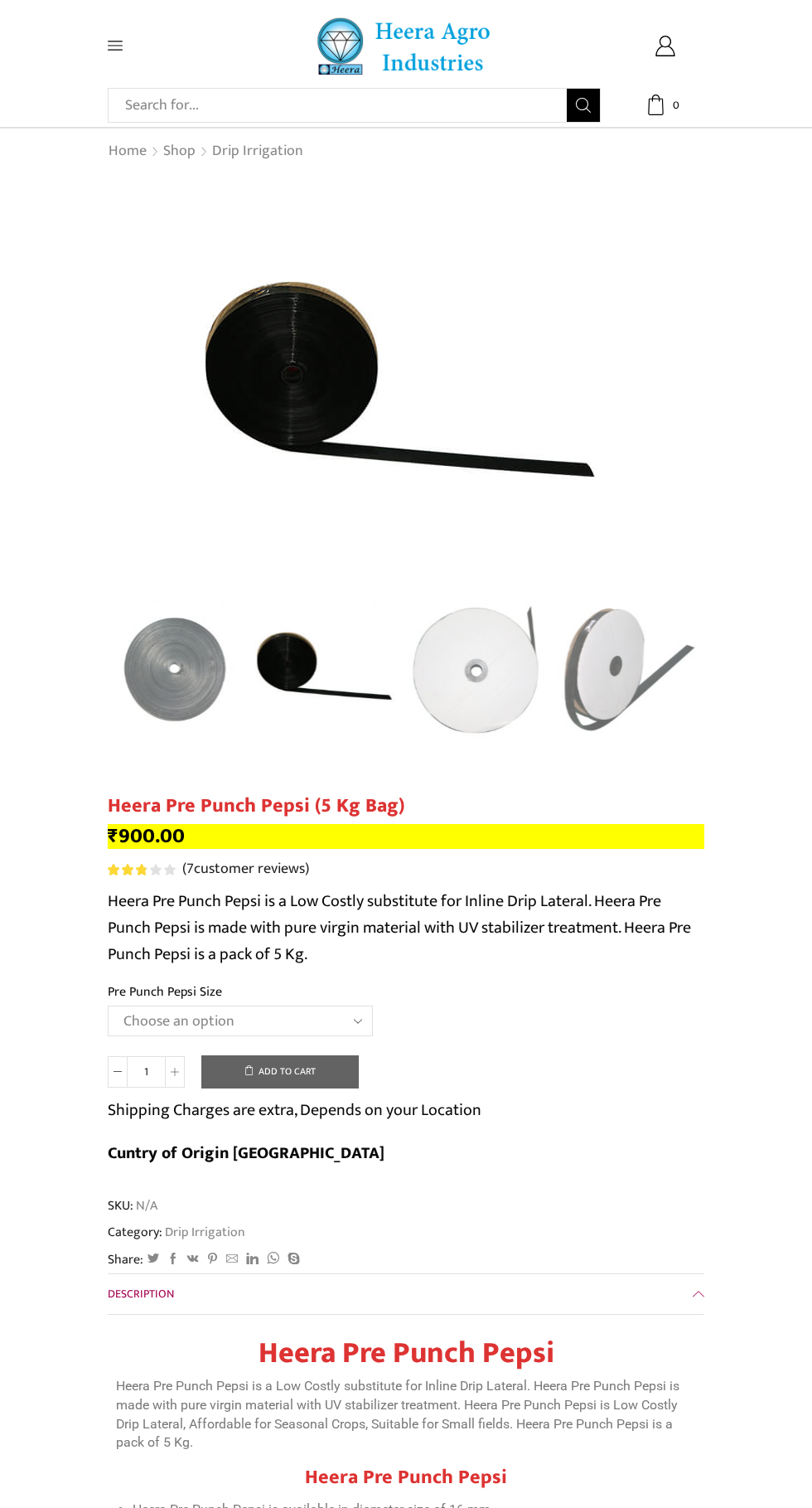
click at [634, 657] on img "5 / 5" at bounding box center [629, 669] width 144 height 144
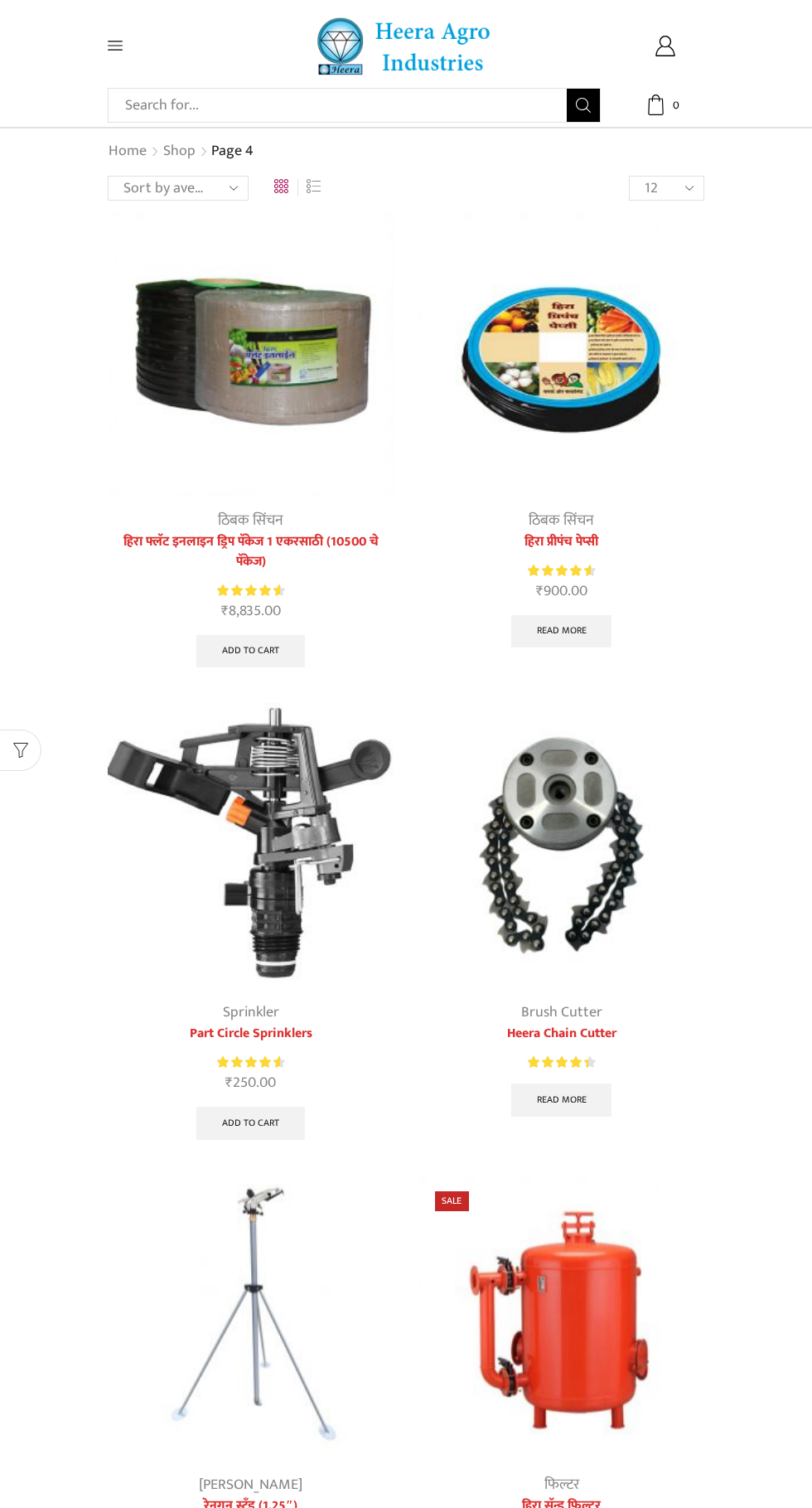
click at [115, 45] on icon at bounding box center [115, 46] width 15 height 9
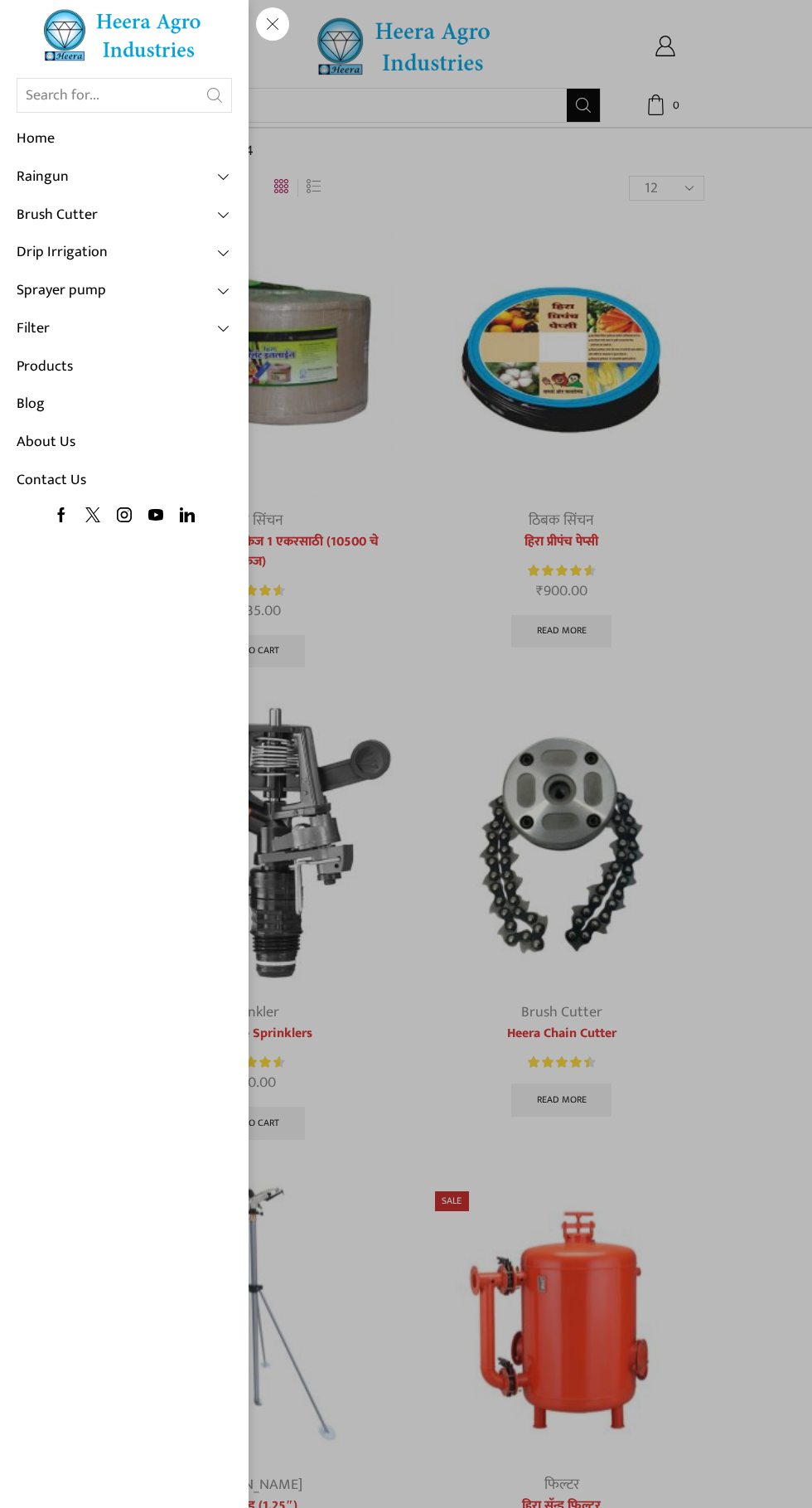
click at [76, 363] on link "Products" at bounding box center [124, 367] width 215 height 38
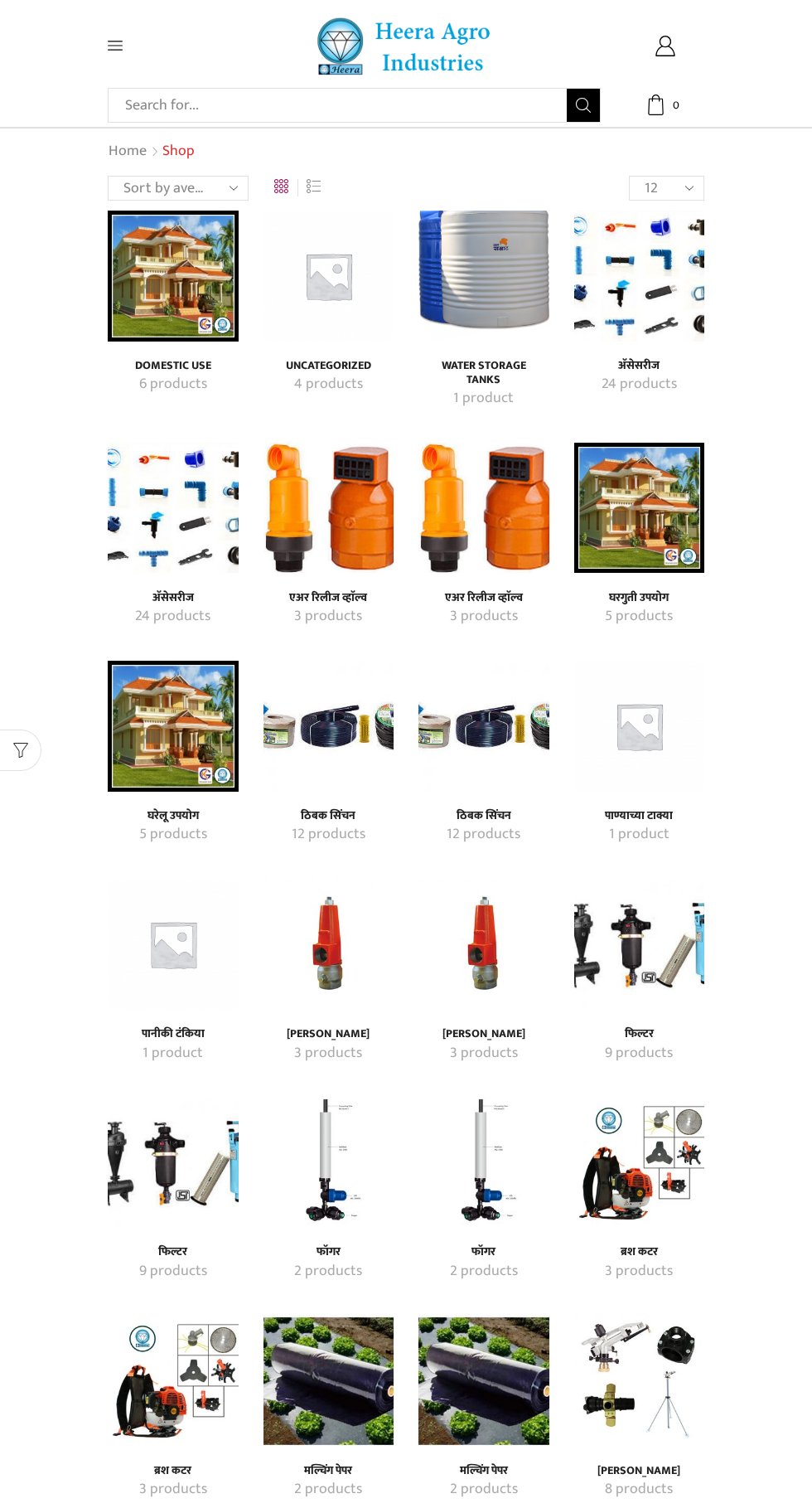
click at [511, 308] on img "Visit product category Water Storage Tanks" at bounding box center [484, 276] width 131 height 131
click at [110, 51] on icon at bounding box center [115, 45] width 15 height 15
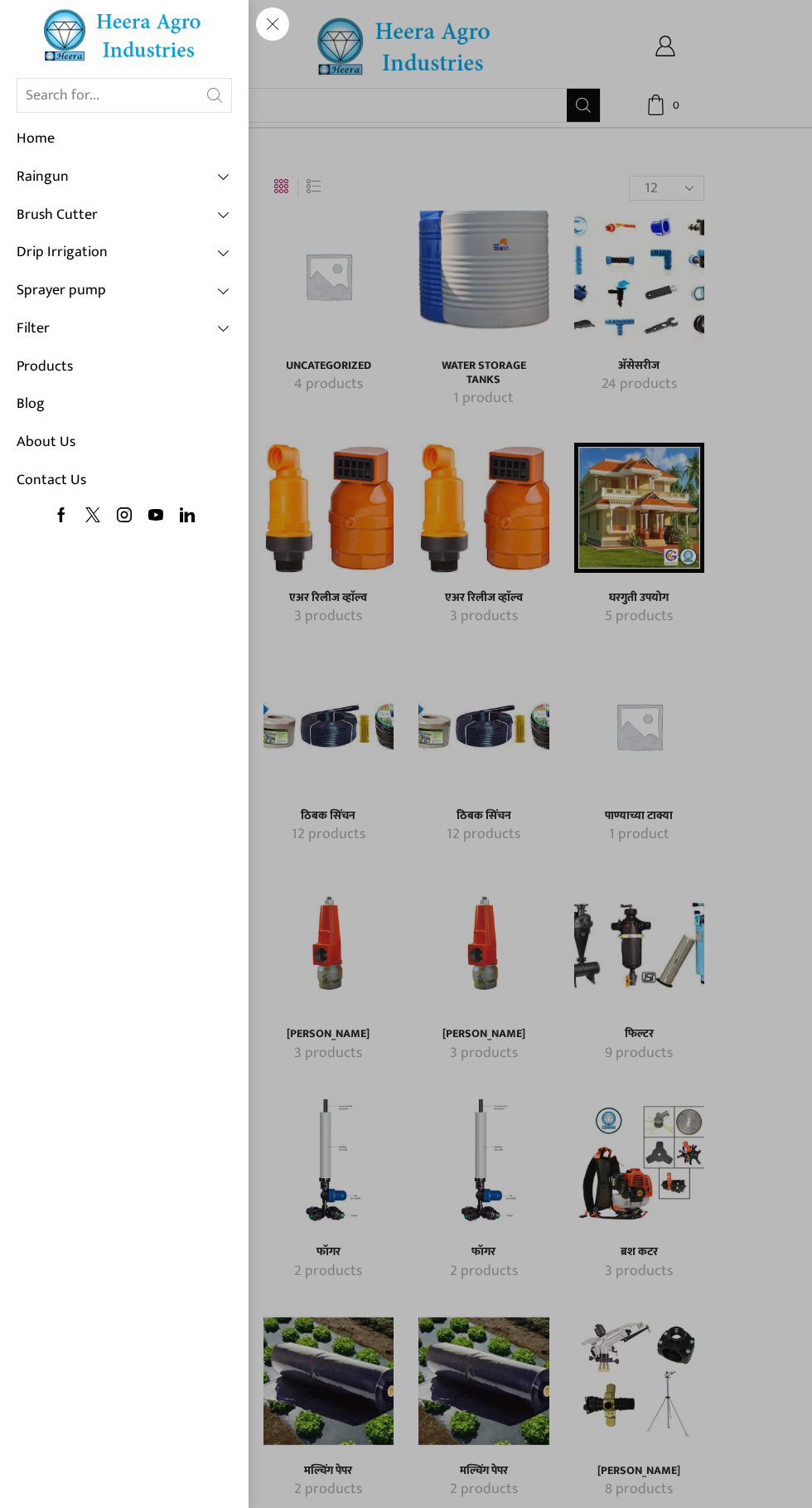
click at [223, 258] on span at bounding box center [224, 252] width 15 height 15
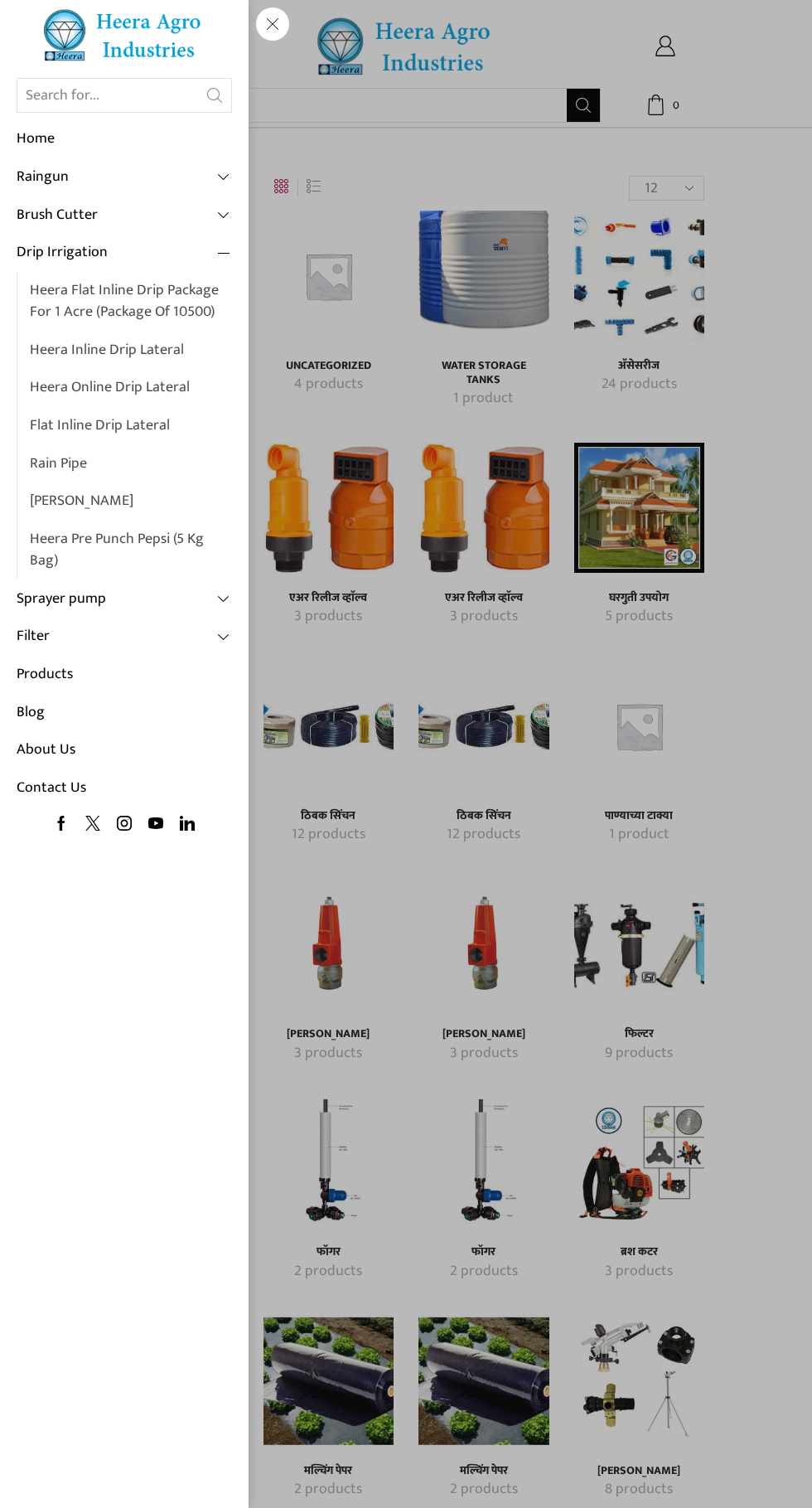
click at [179, 292] on link "Heera Flat Inline Drip Package For 1 Acre (Package of 10500)" at bounding box center [131, 302] width 202 height 59
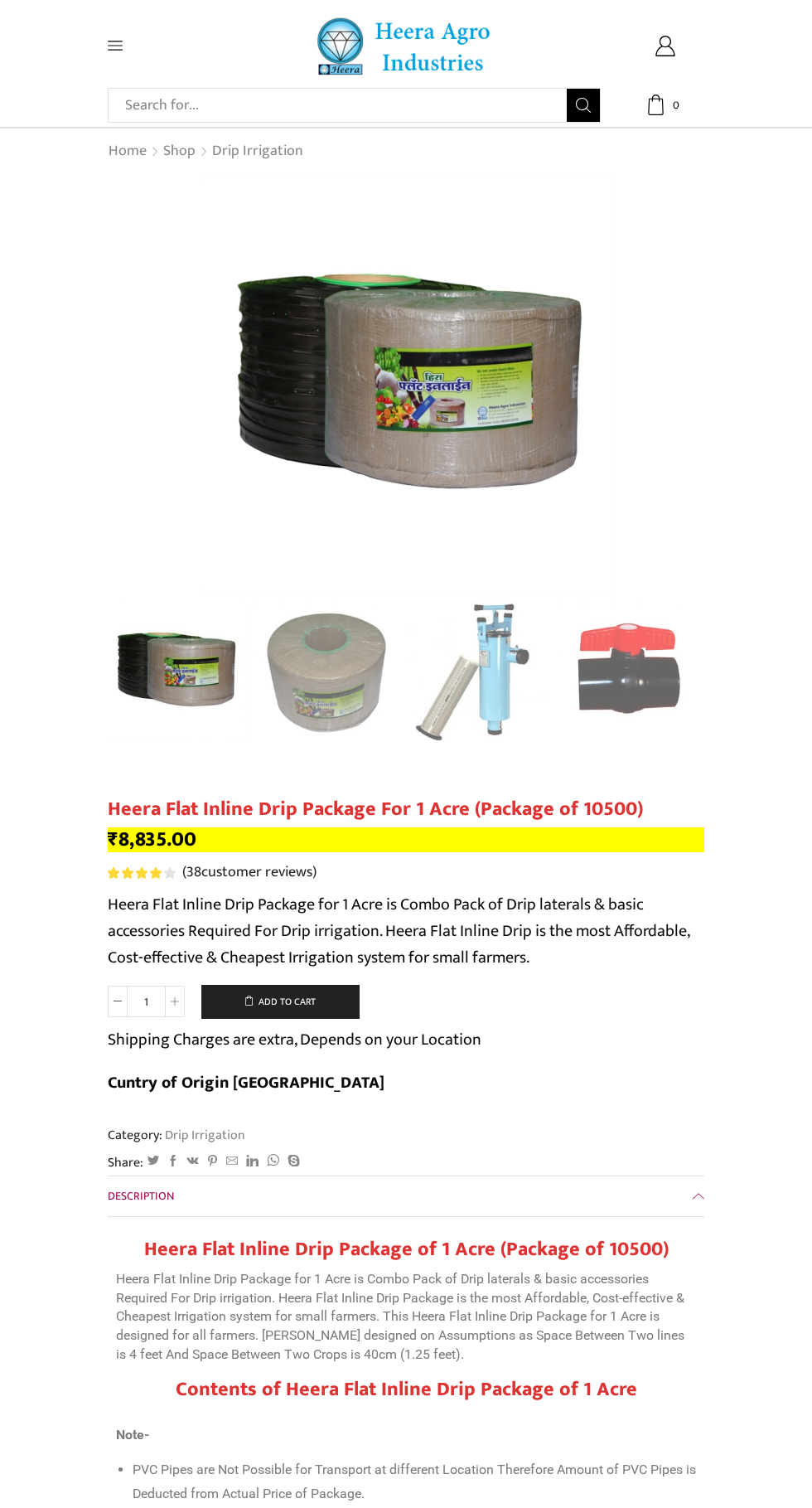
click at [167, 683] on img "1 / 10" at bounding box center [175, 670] width 144 height 144
click at [496, 669] on img "3 / 10" at bounding box center [477, 672] width 144 height 144
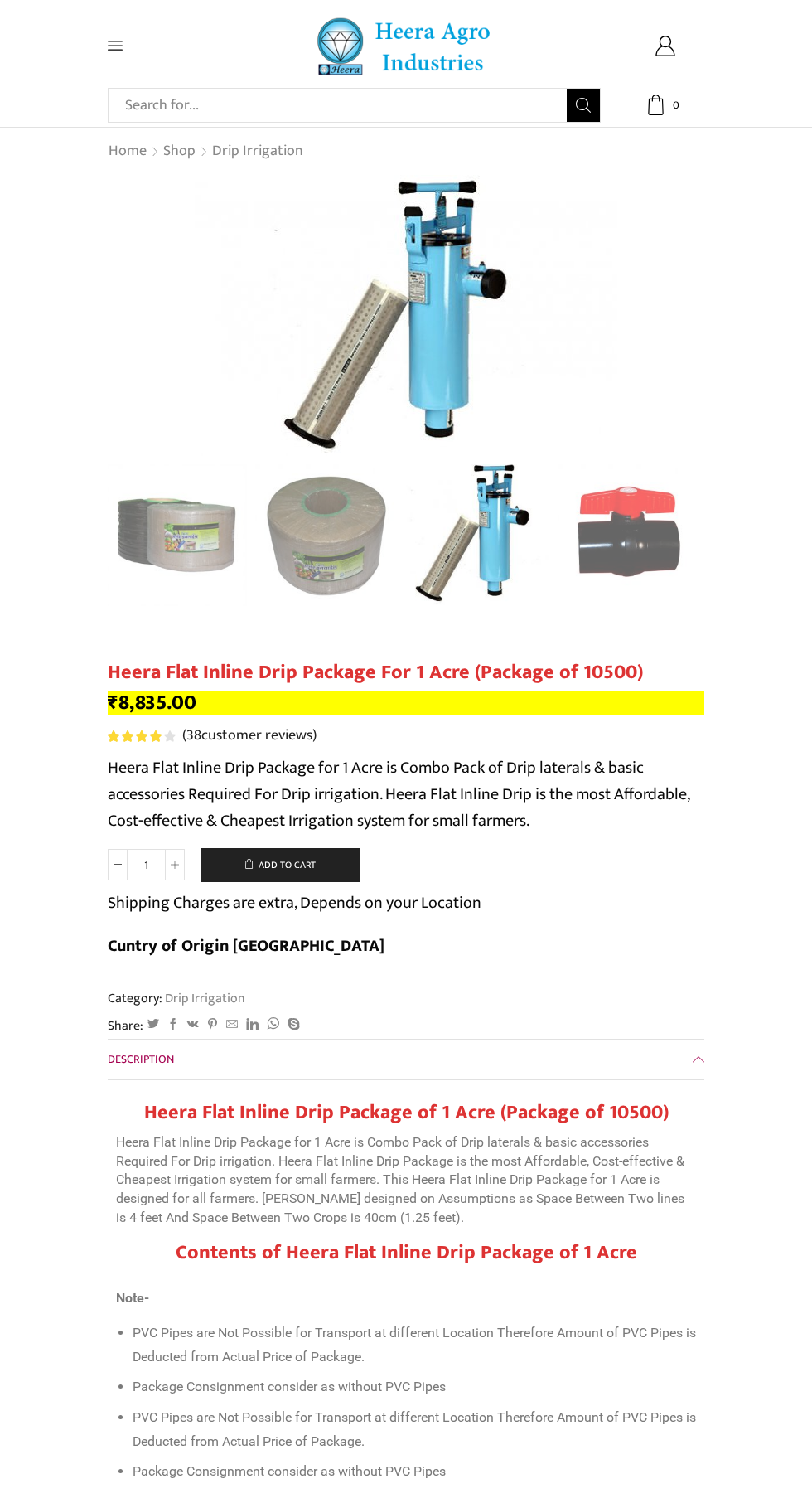
click at [687, 533] on div "Next slide" at bounding box center [688, 536] width 42 height 42
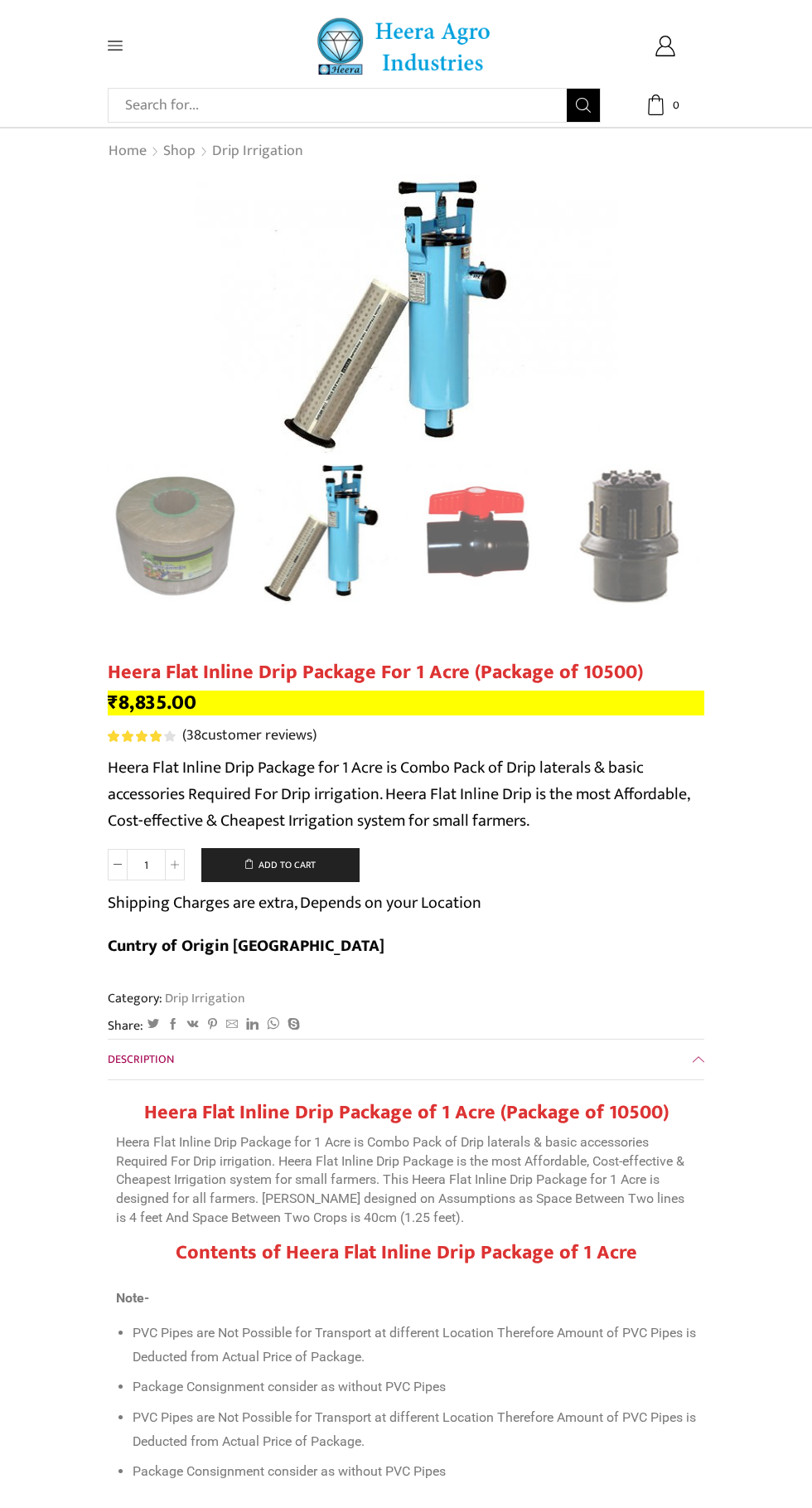
click at [660, 540] on img "5 / 10" at bounding box center [629, 536] width 144 height 144
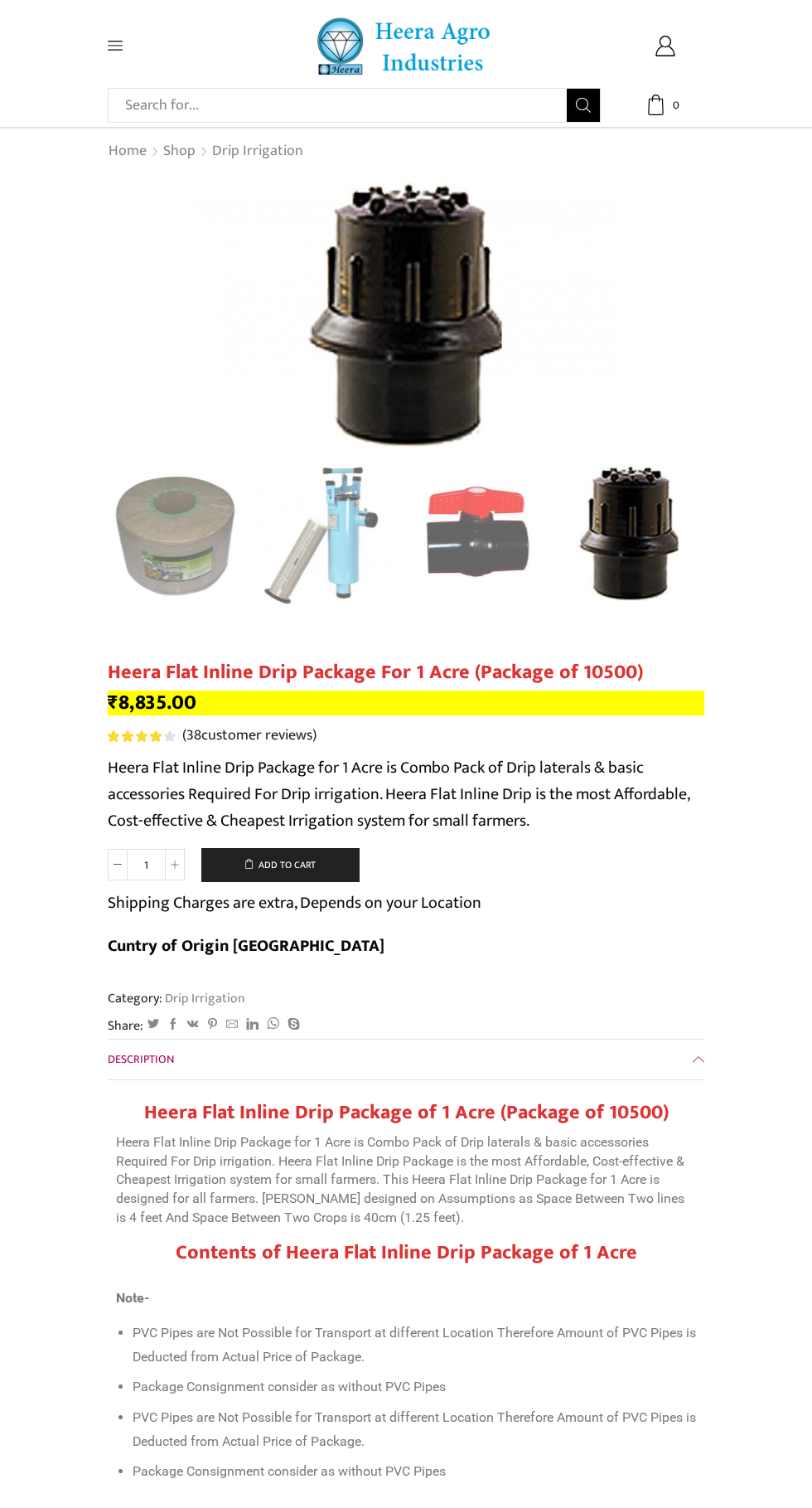
click at [684, 534] on div "Next slide" at bounding box center [688, 536] width 42 height 42
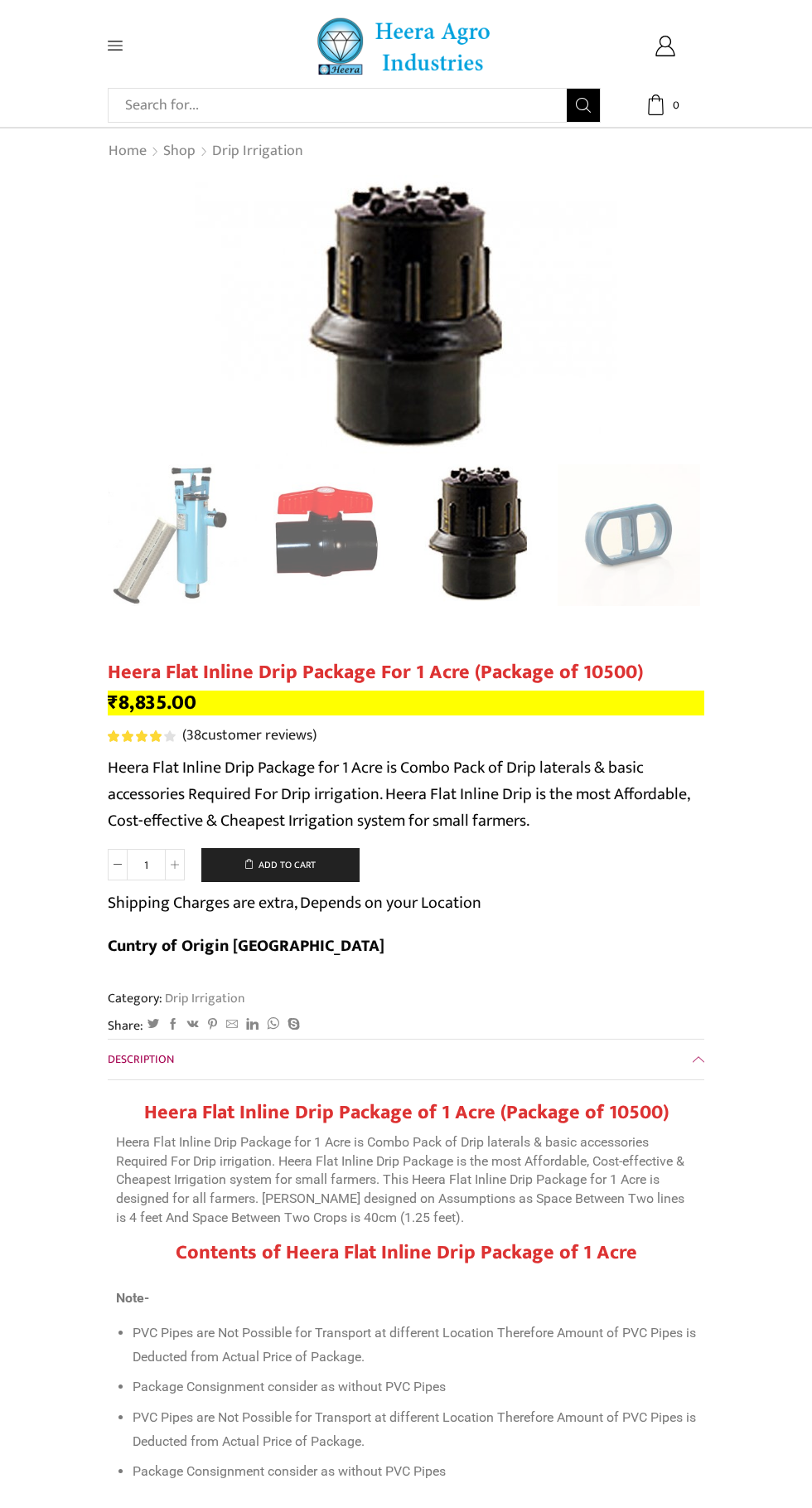
click at [700, 574] on img "6 / 10" at bounding box center [629, 536] width 144 height 144
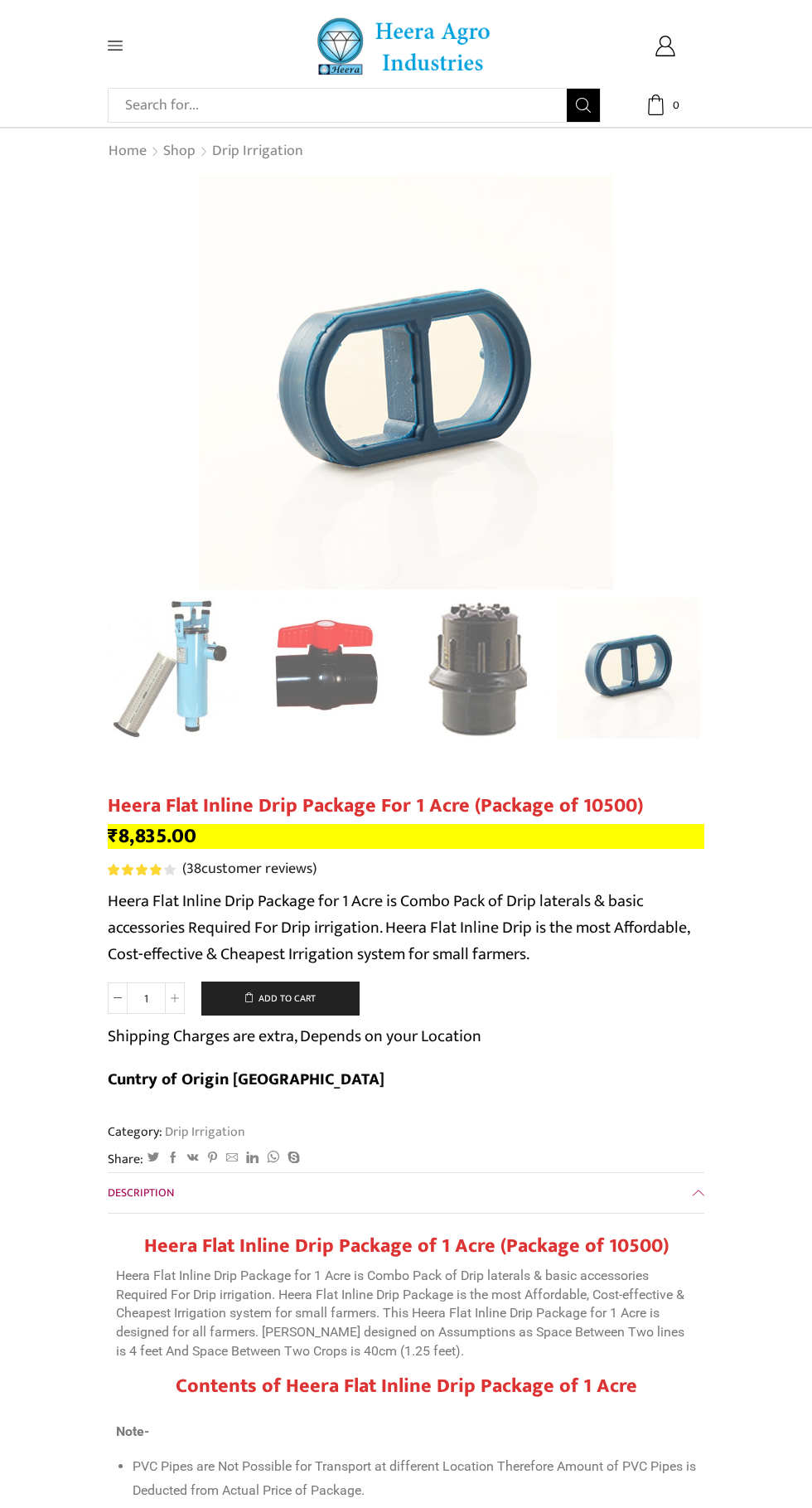
click at [684, 667] on div "Next slide" at bounding box center [688, 669] width 42 height 42
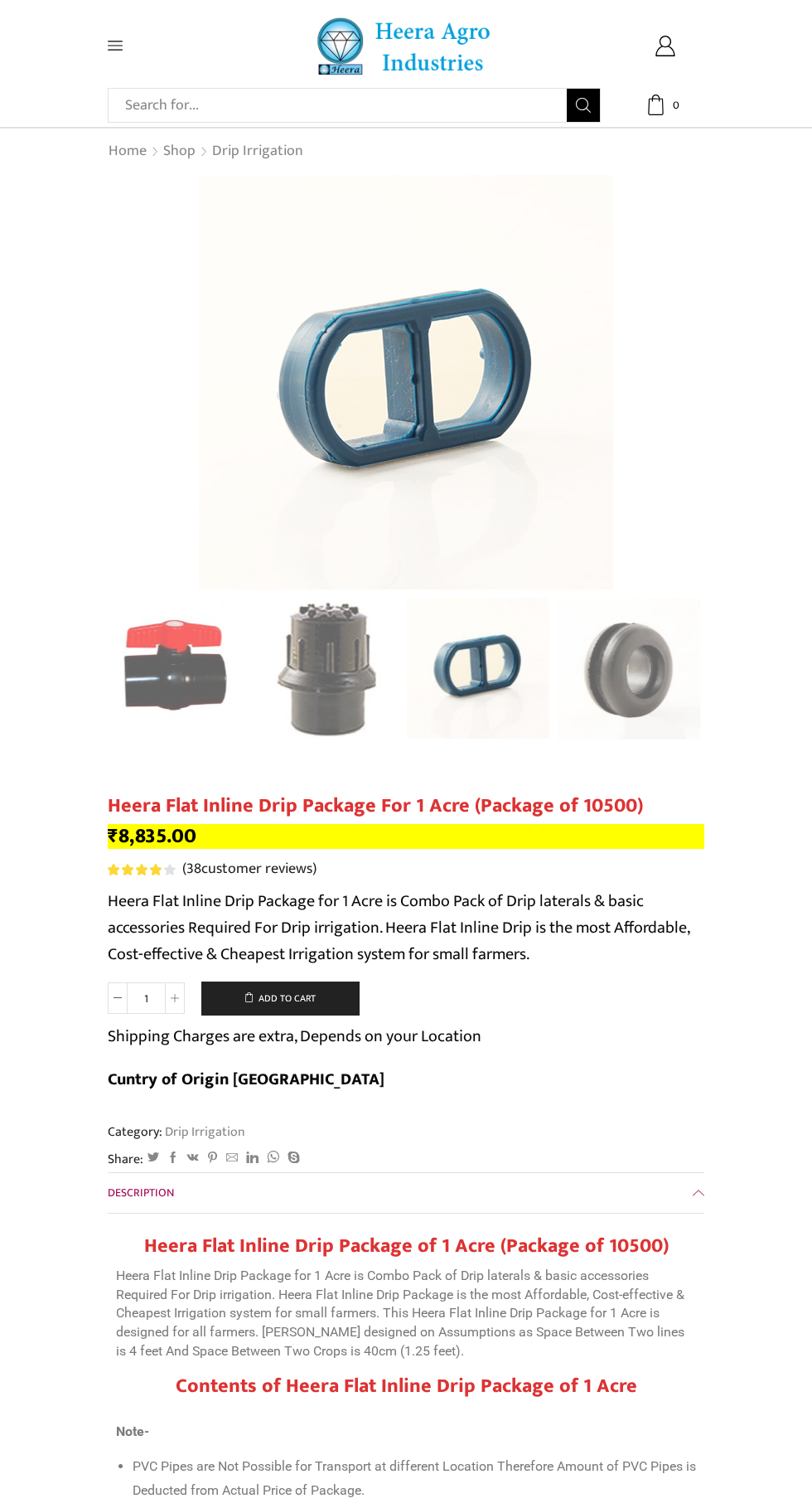
click at [685, 669] on div "Next slide" at bounding box center [688, 669] width 42 height 42
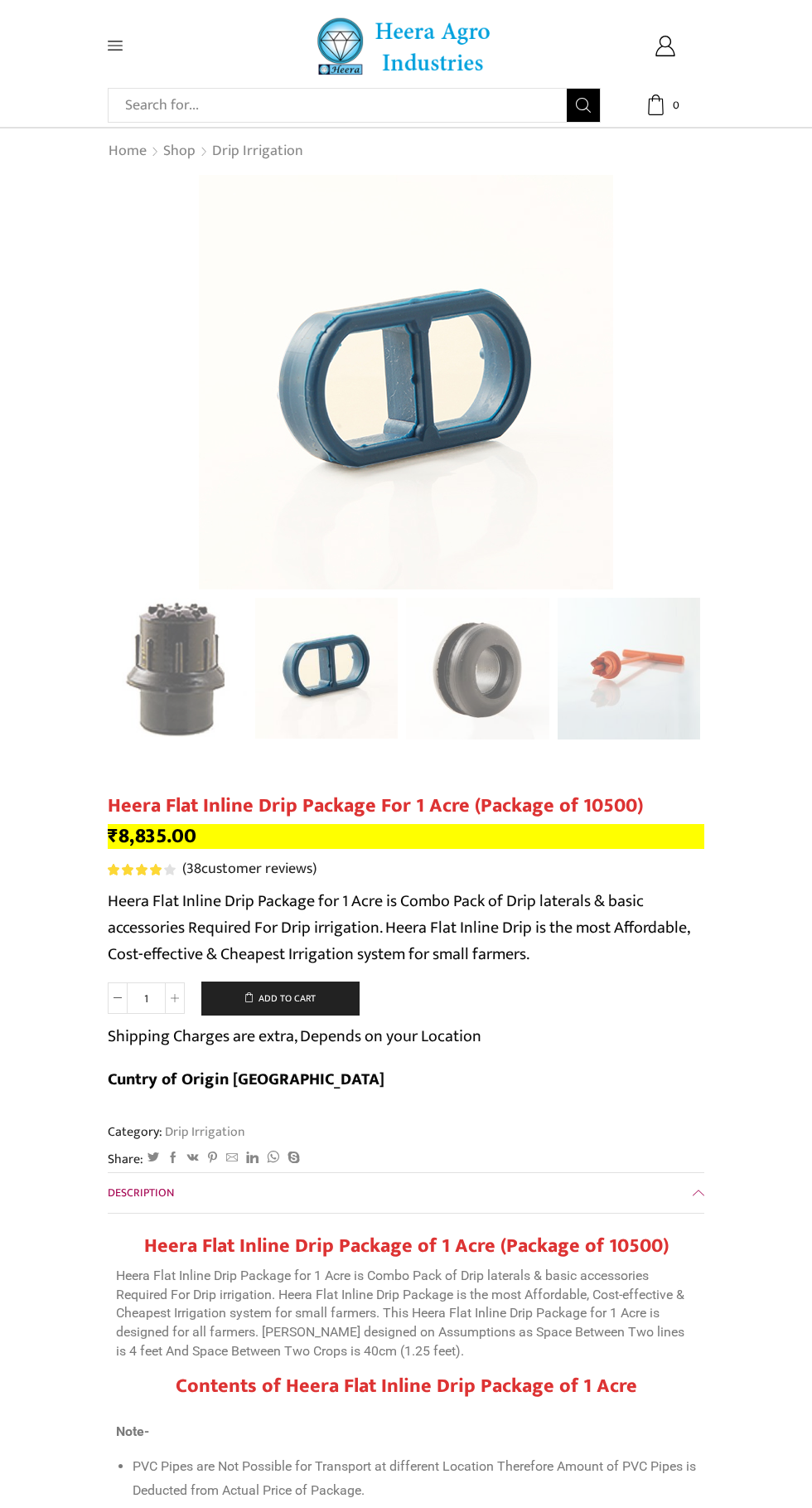
click at [508, 645] on img "7 / 10" at bounding box center [477, 669] width 144 height 144
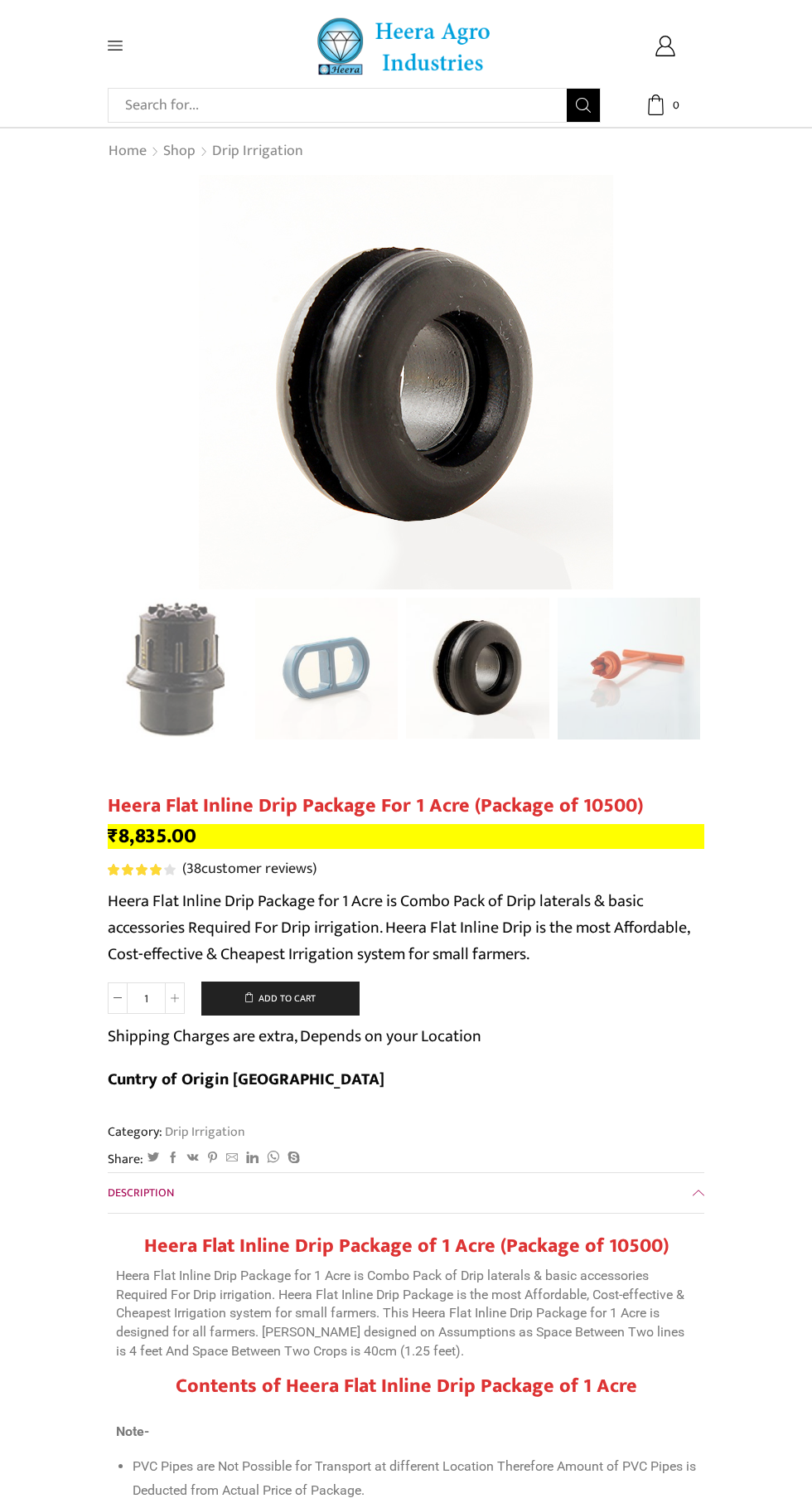
click at [677, 655] on div "Next slide" at bounding box center [688, 669] width 42 height 42
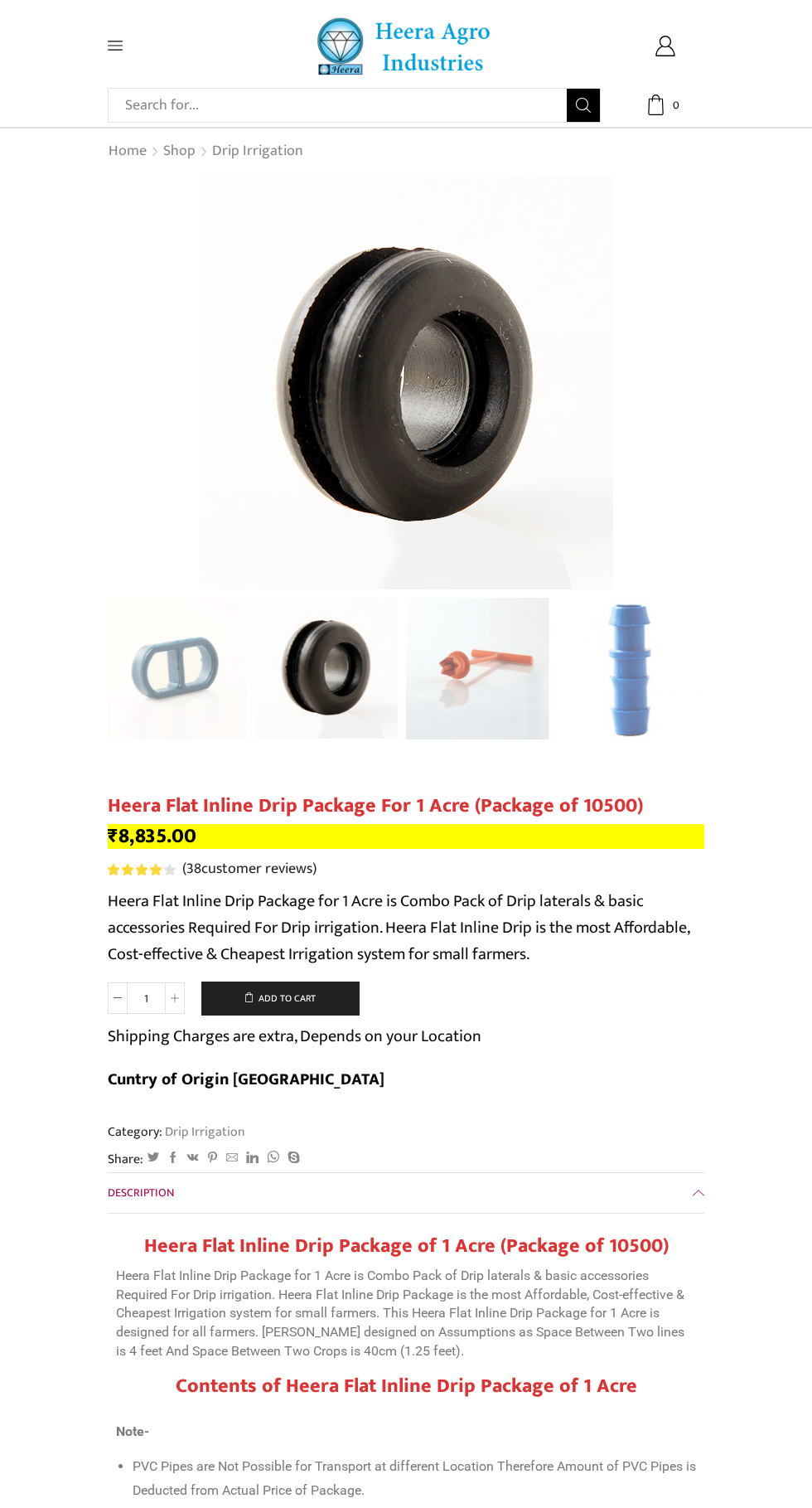
click at [689, 667] on div "Next slide" at bounding box center [688, 669] width 42 height 42
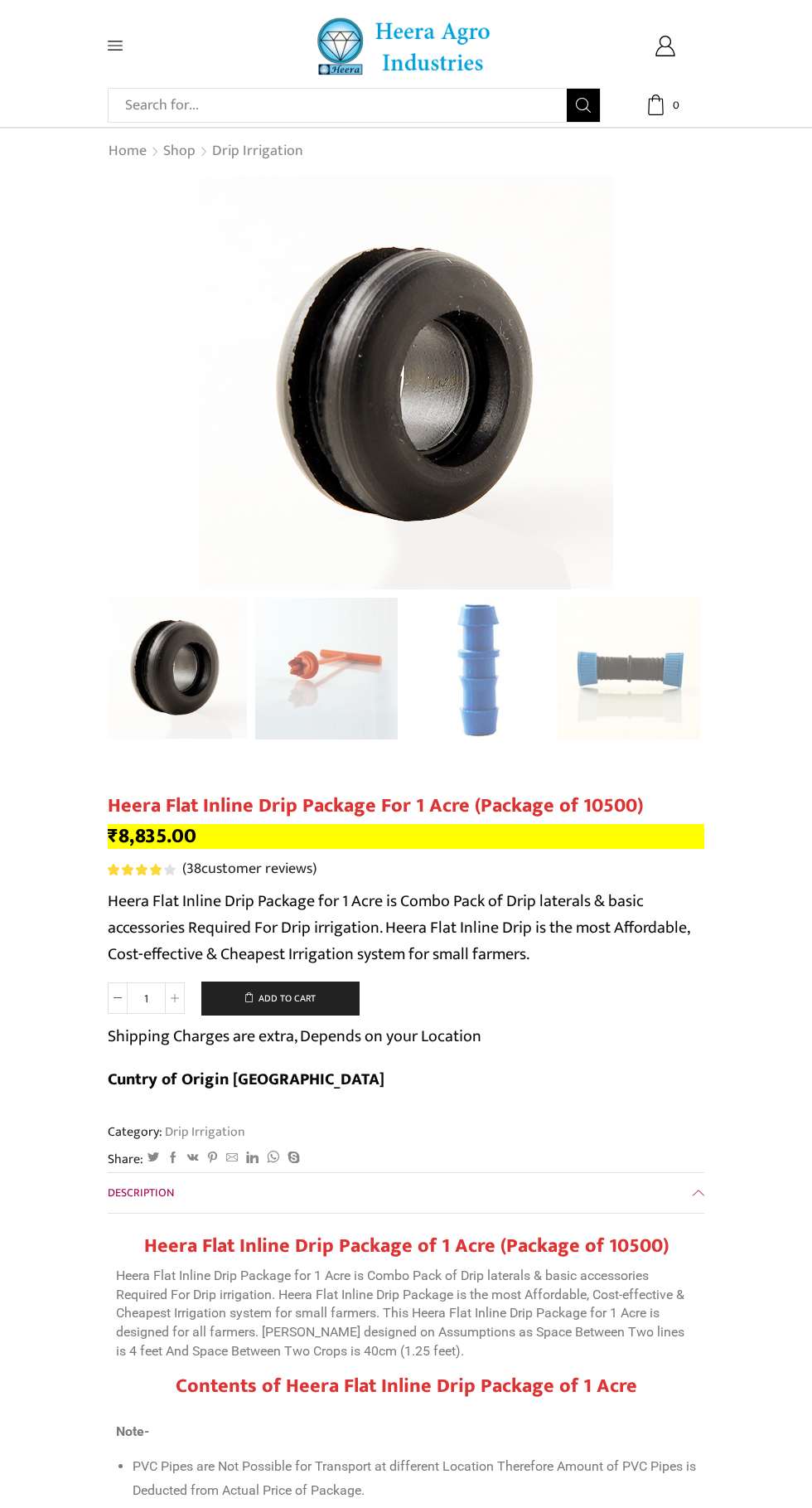
click at [689, 669] on img "10 / 10" at bounding box center [629, 669] width 144 height 144
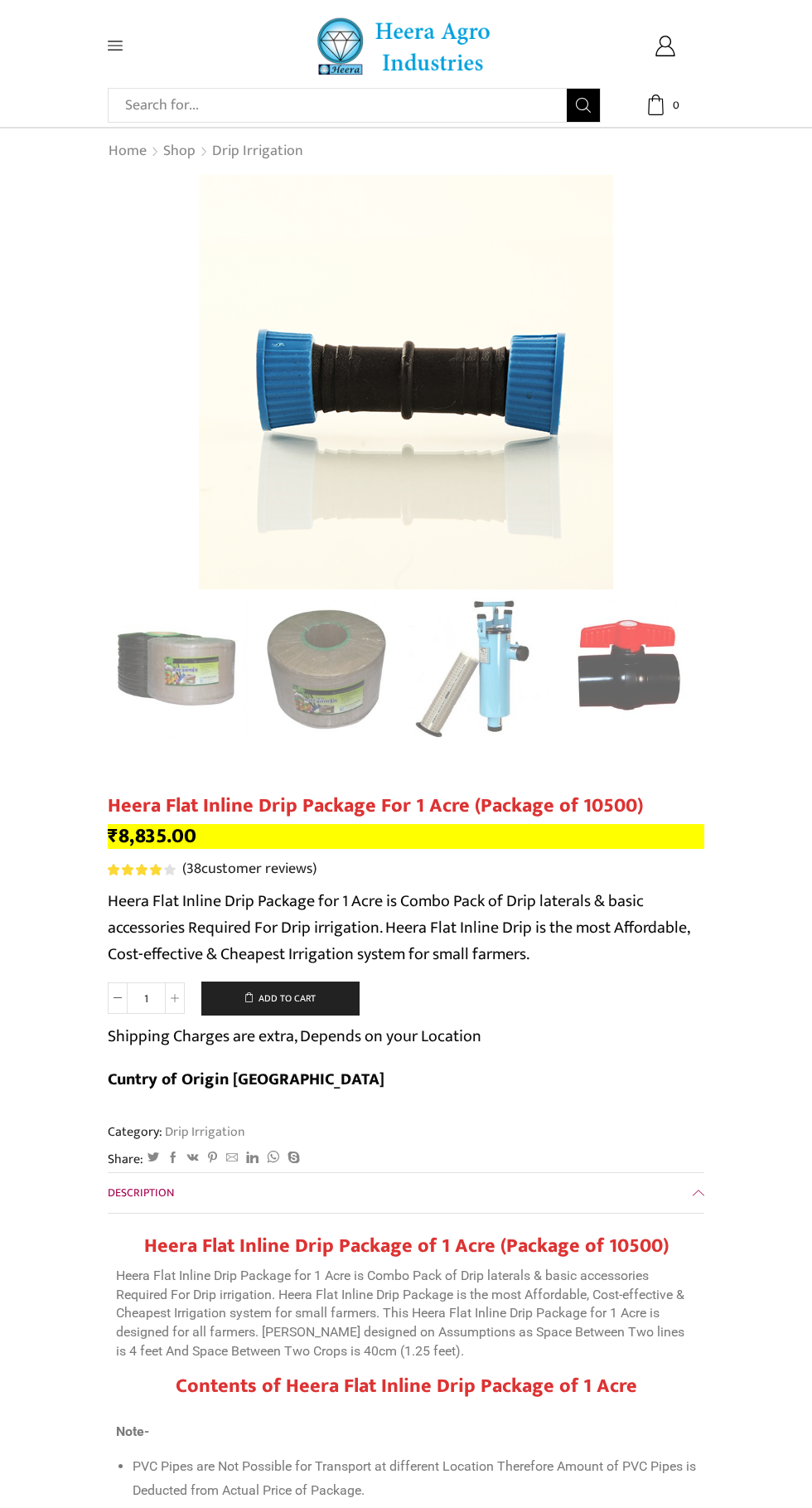
click at [301, 659] on img "2 / 10" at bounding box center [327, 669] width 144 height 144
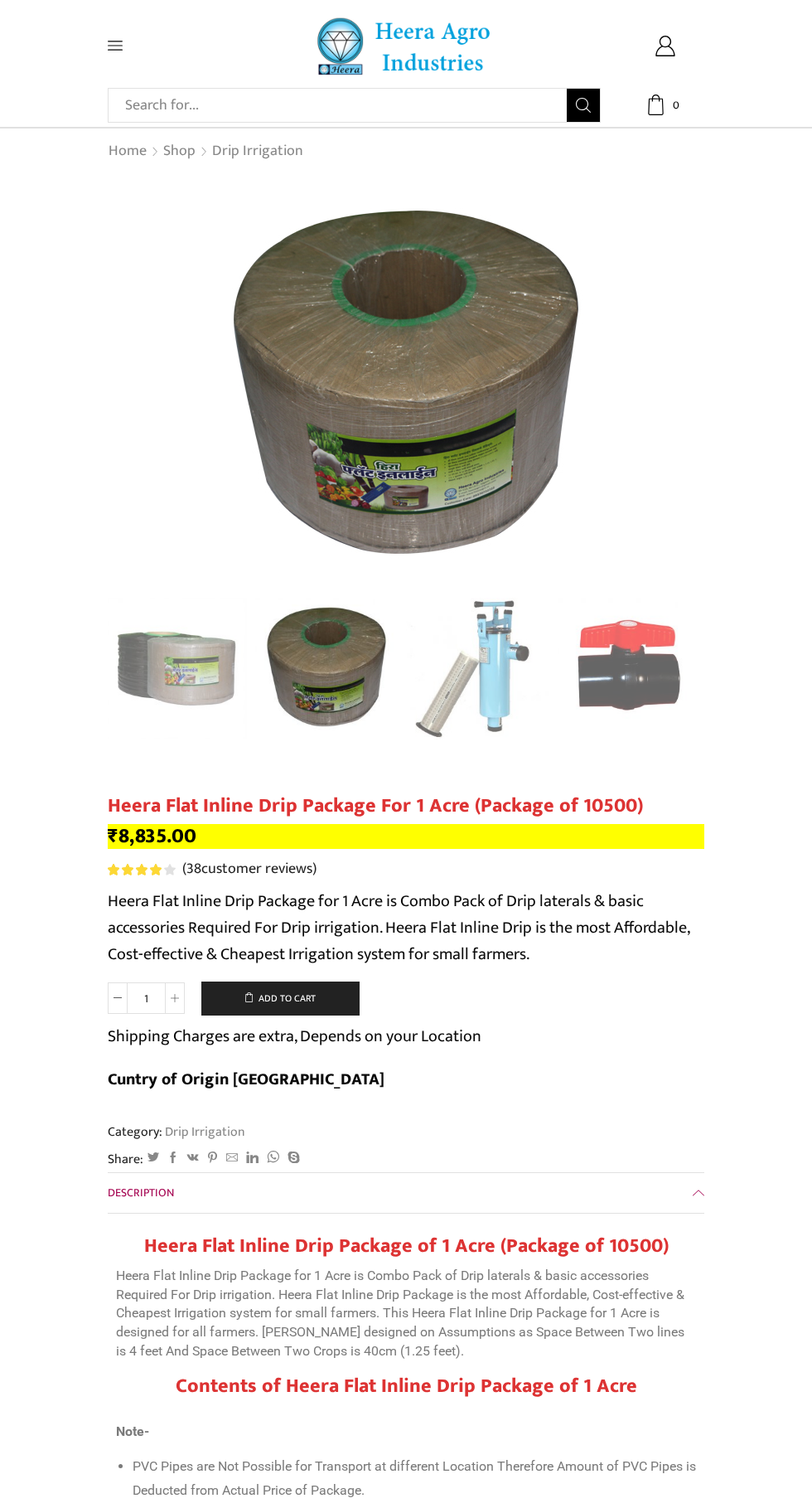
click at [159, 659] on img "1 / 10" at bounding box center [175, 669] width 144 height 144
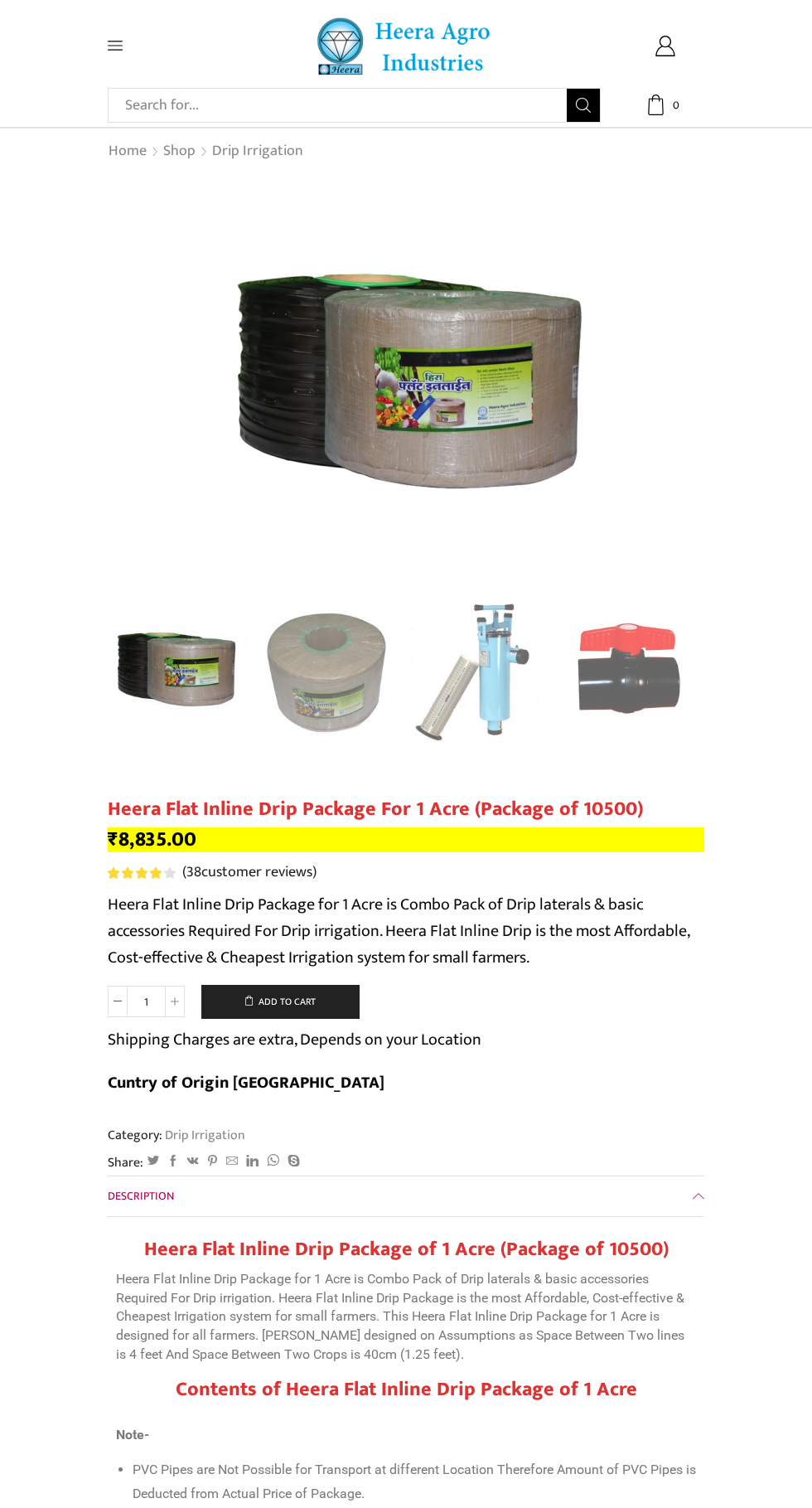
click at [159, 668] on img "1 / 10" at bounding box center [175, 670] width 144 height 144
click at [328, 690] on img "2 / 10" at bounding box center [327, 672] width 144 height 144
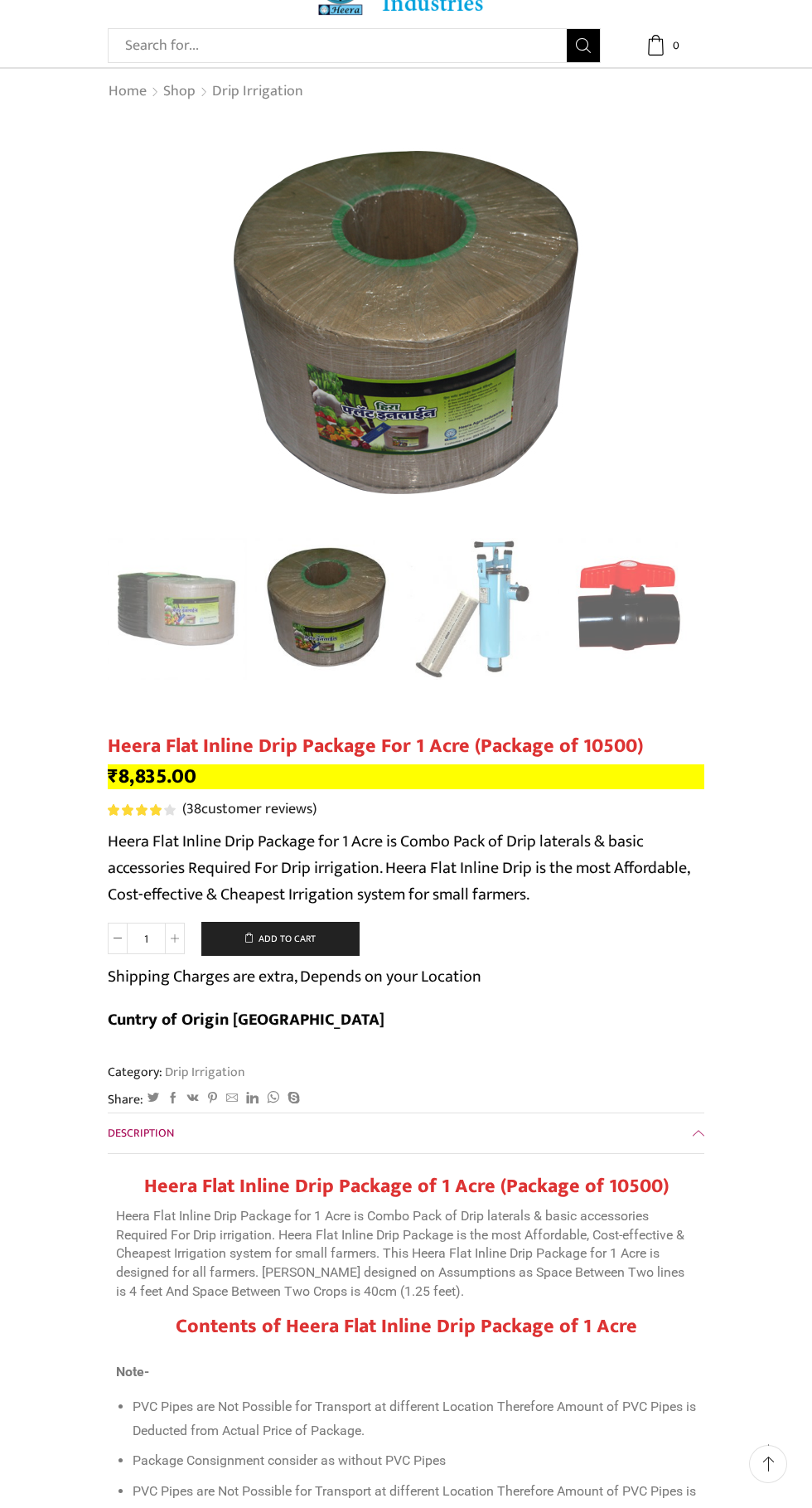
scroll to position [70, 0]
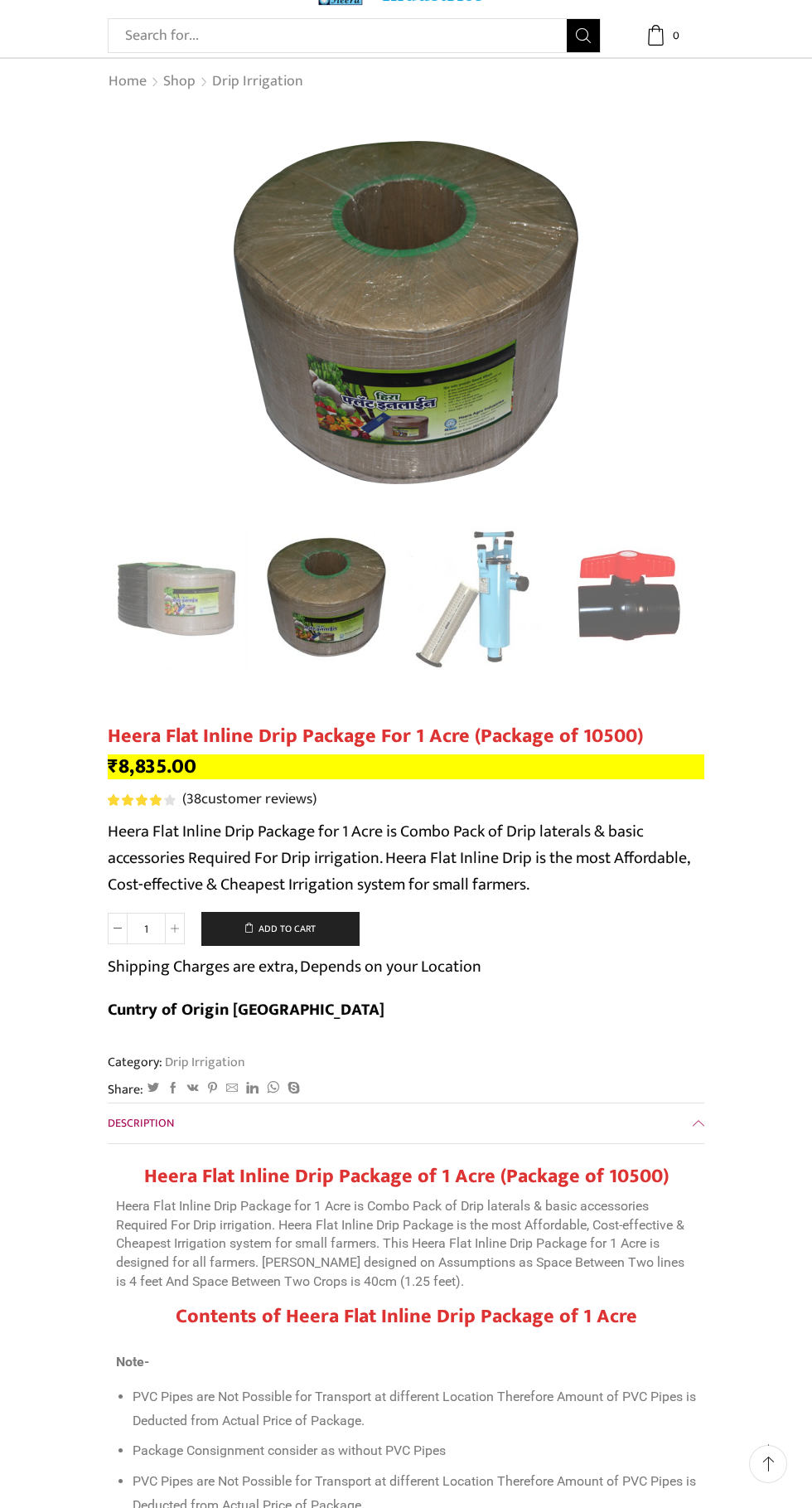
click at [164, 608] on img "1 / 10" at bounding box center [175, 600] width 144 height 144
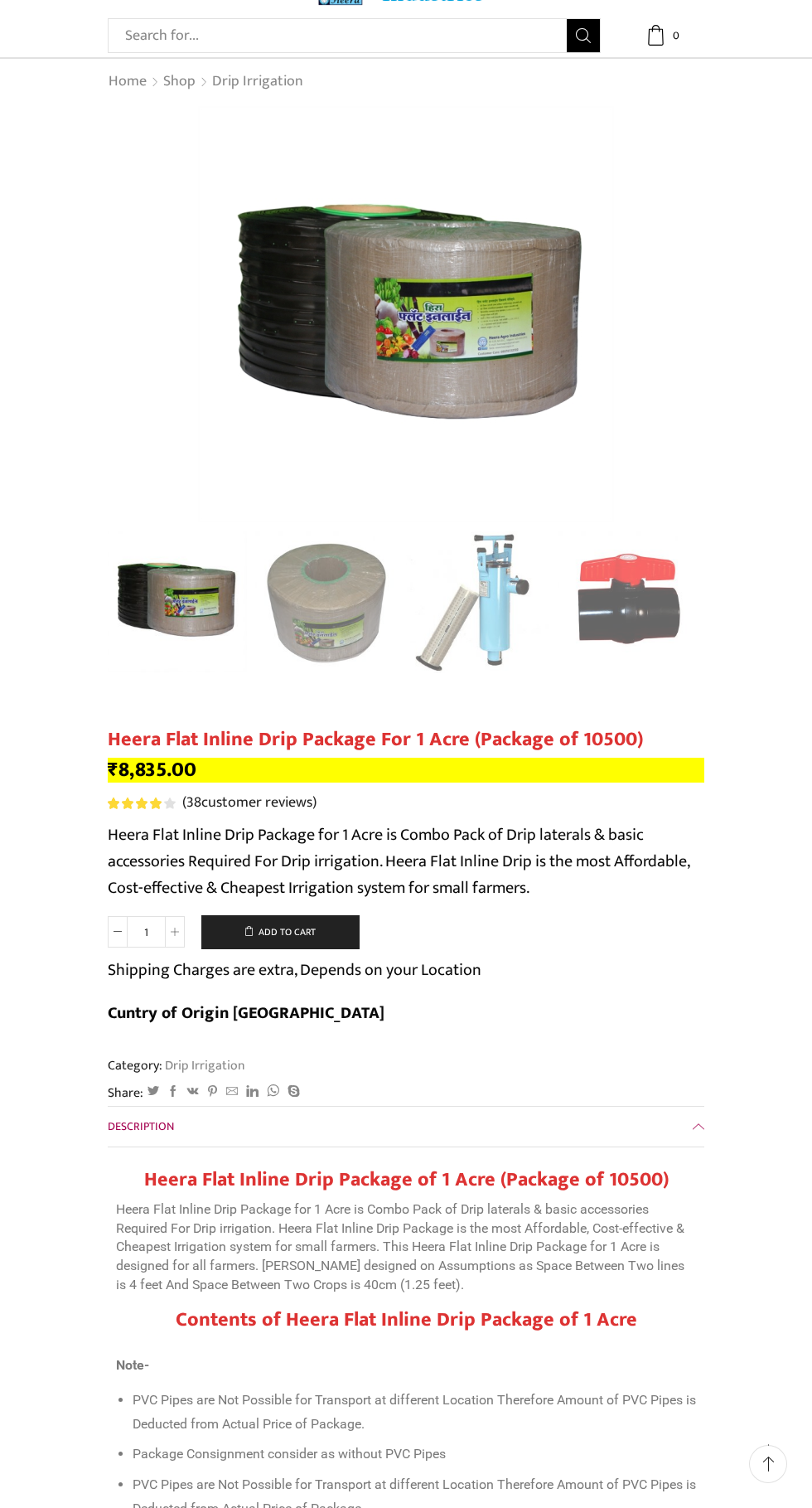
click at [484, 599] on img "3 / 10" at bounding box center [477, 603] width 144 height 144
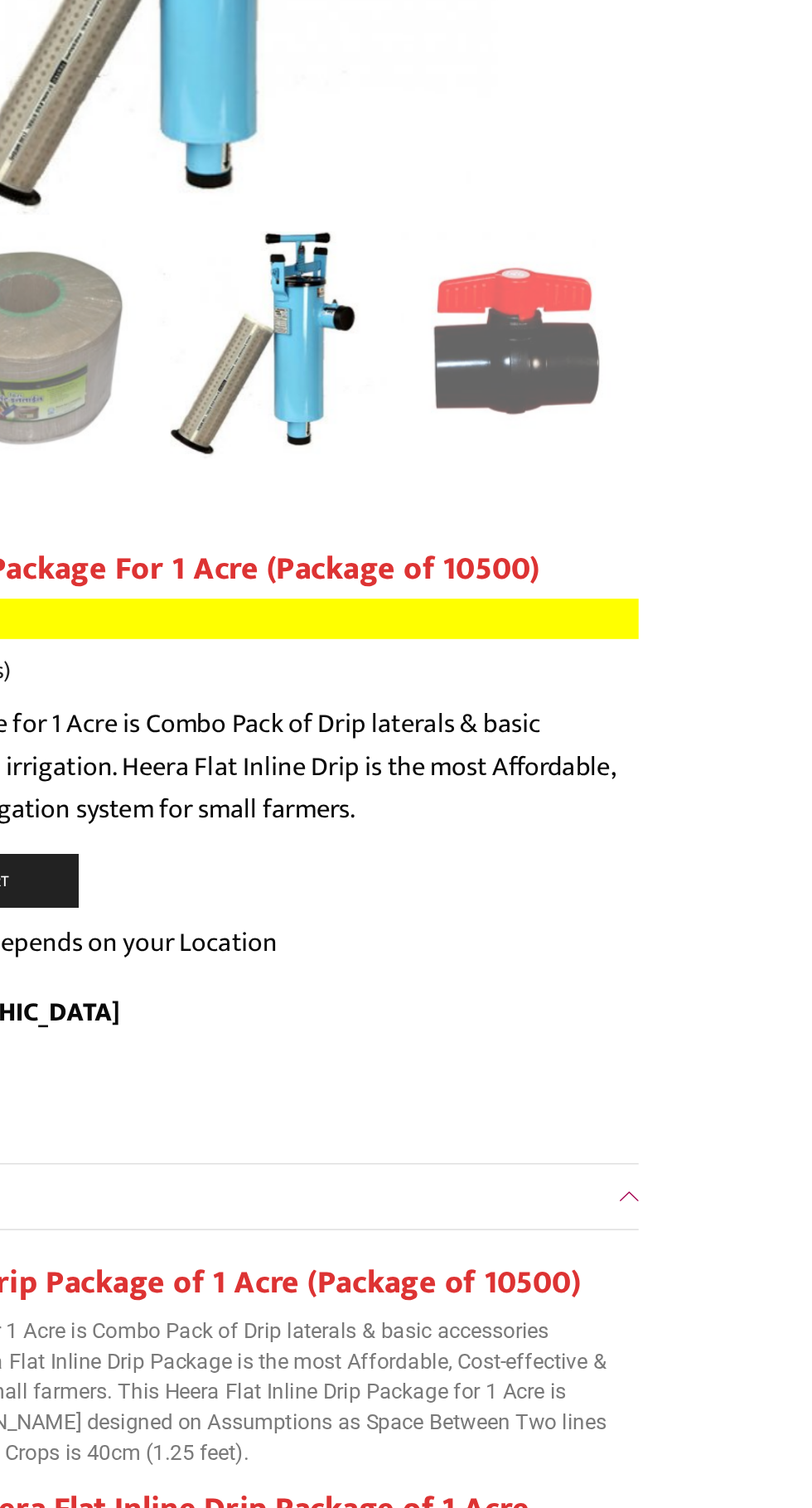
scroll to position [65, 0]
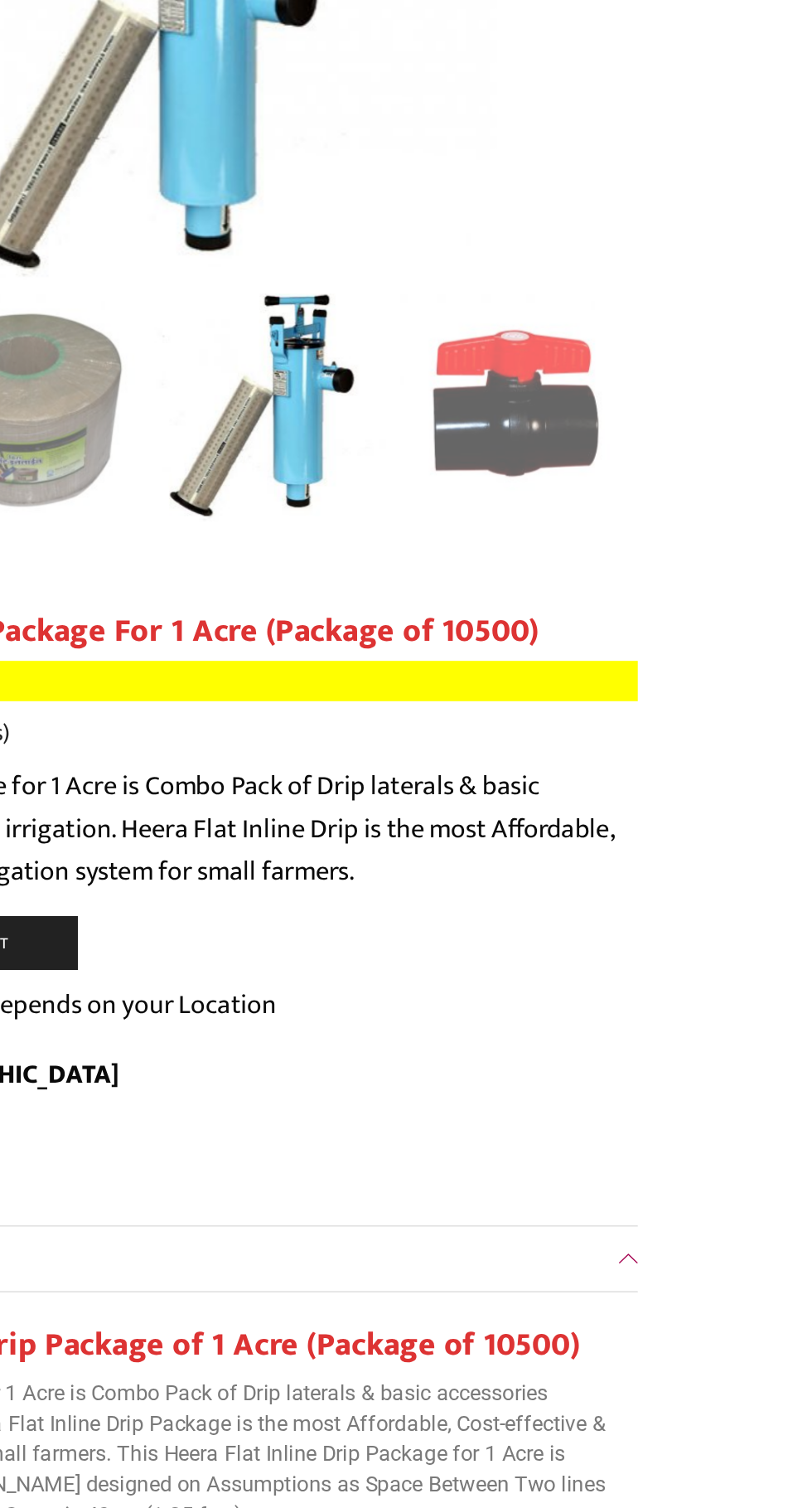
click at [685, 244] on div "Next slide" at bounding box center [688, 255] width 42 height 42
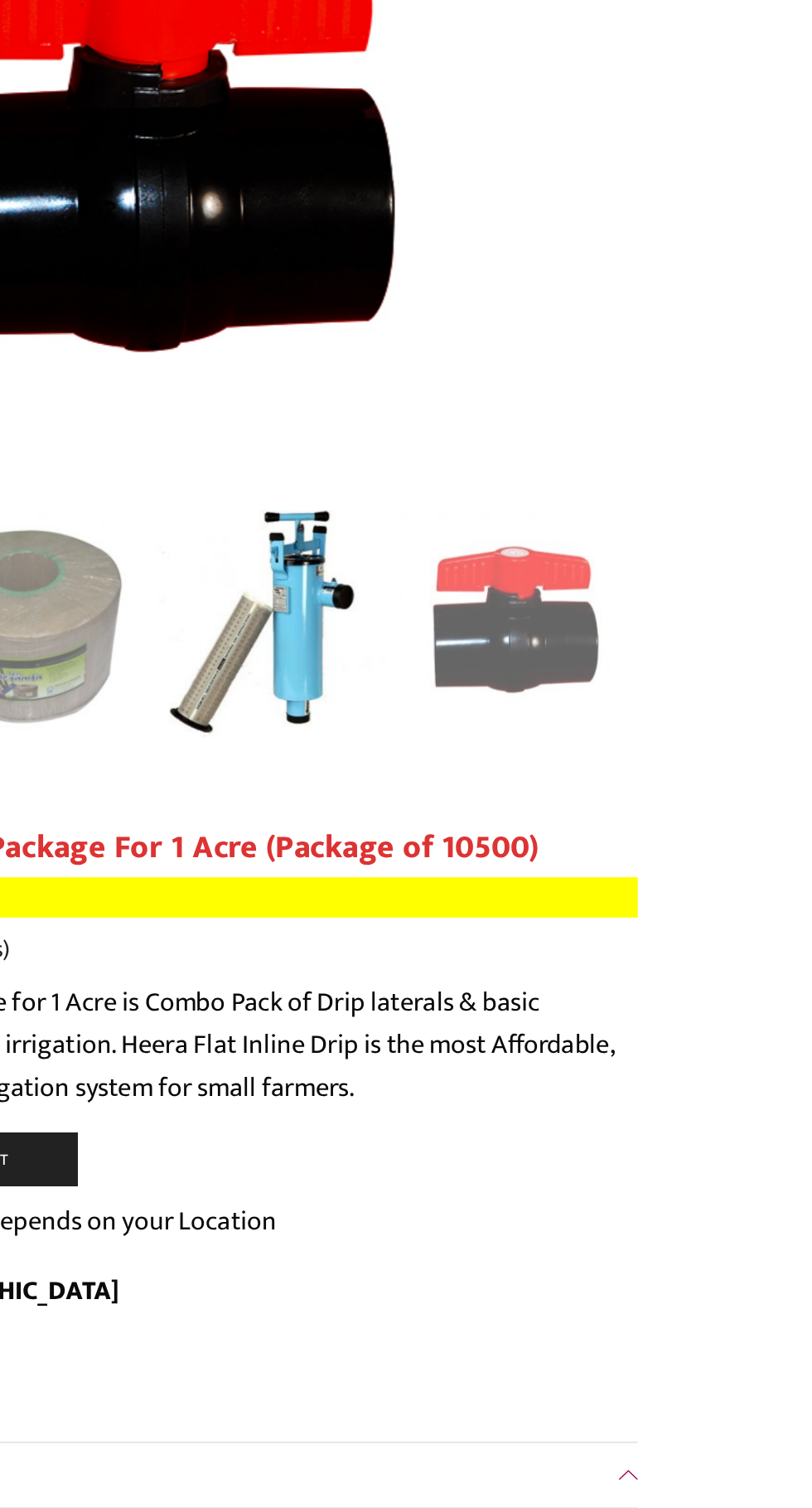
click at [696, 328] on div "Next slide" at bounding box center [688, 321] width 42 height 42
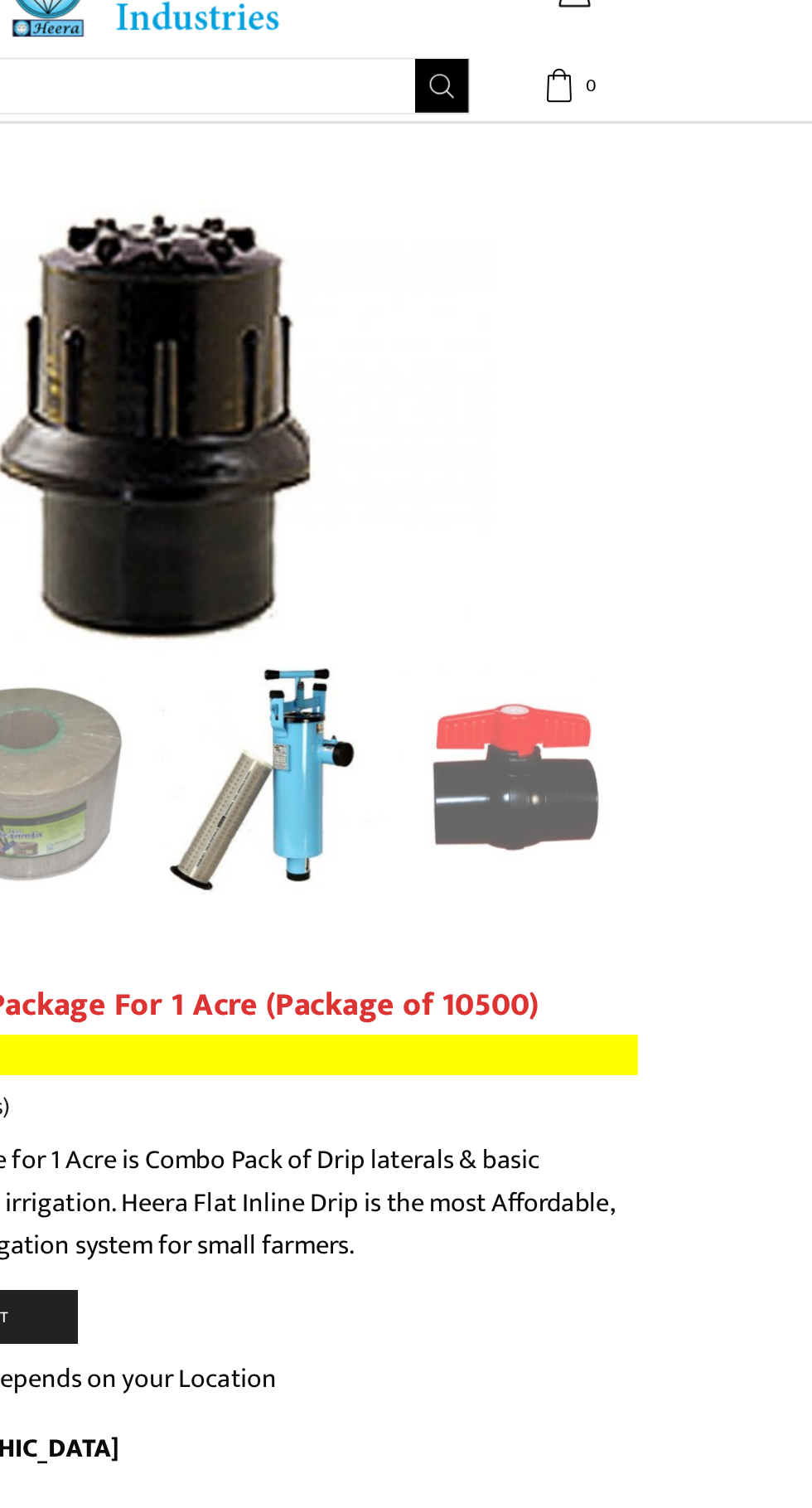
scroll to position [0, 0]
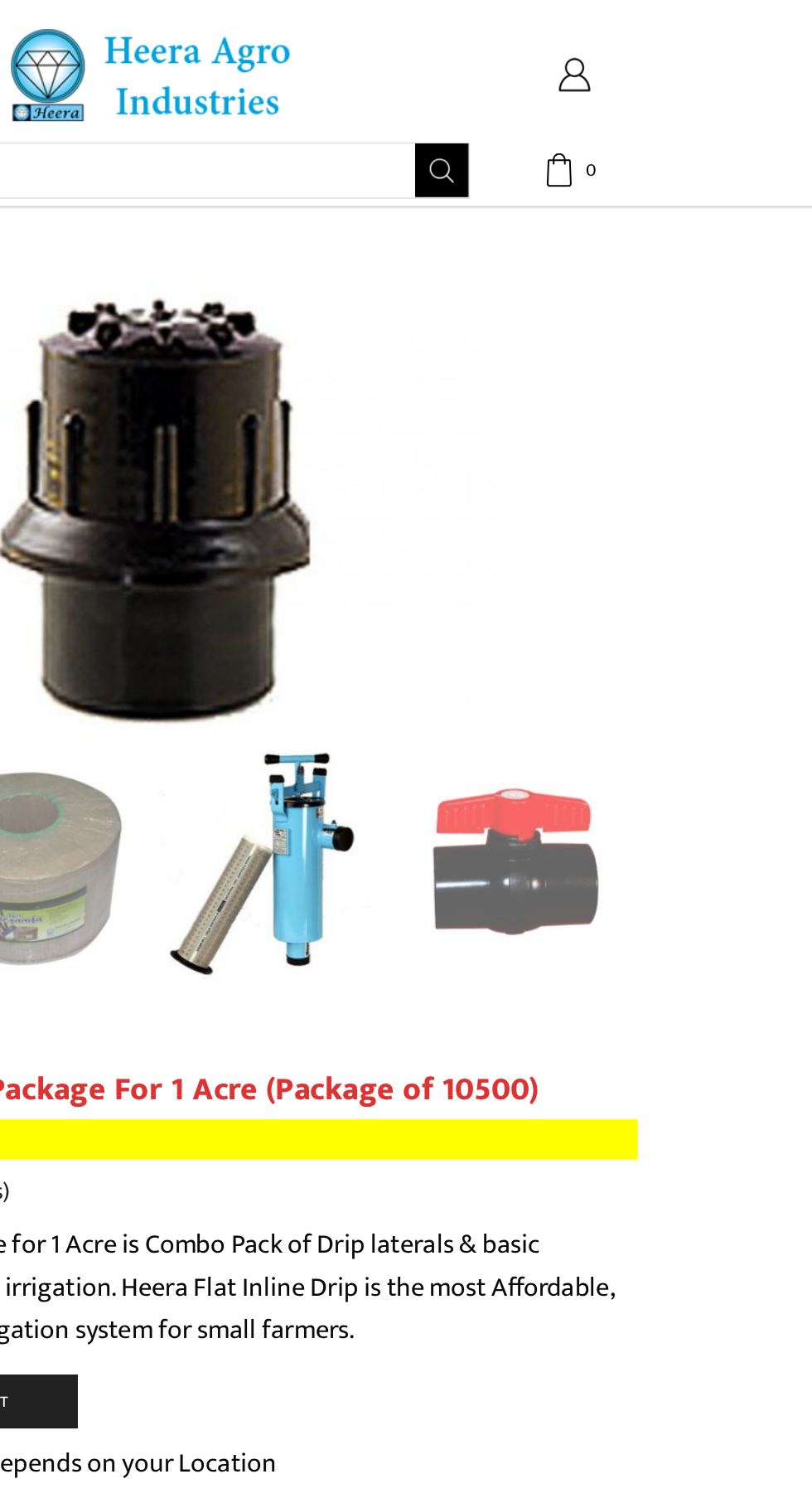
click at [686, 319] on div "Next slide" at bounding box center [688, 320] width 42 height 42
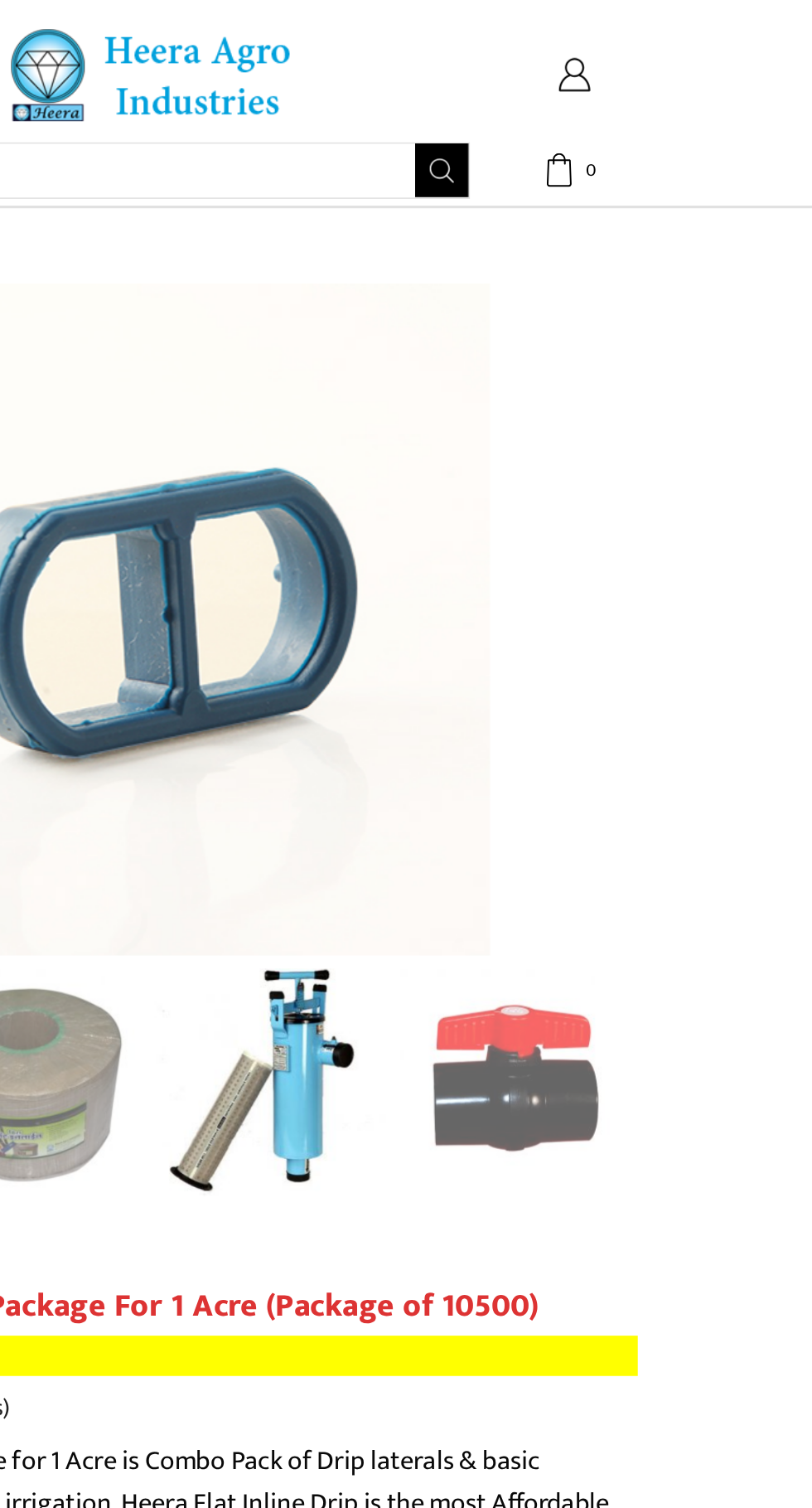
click at [687, 372] on div "Next slide" at bounding box center [688, 386] width 42 height 42
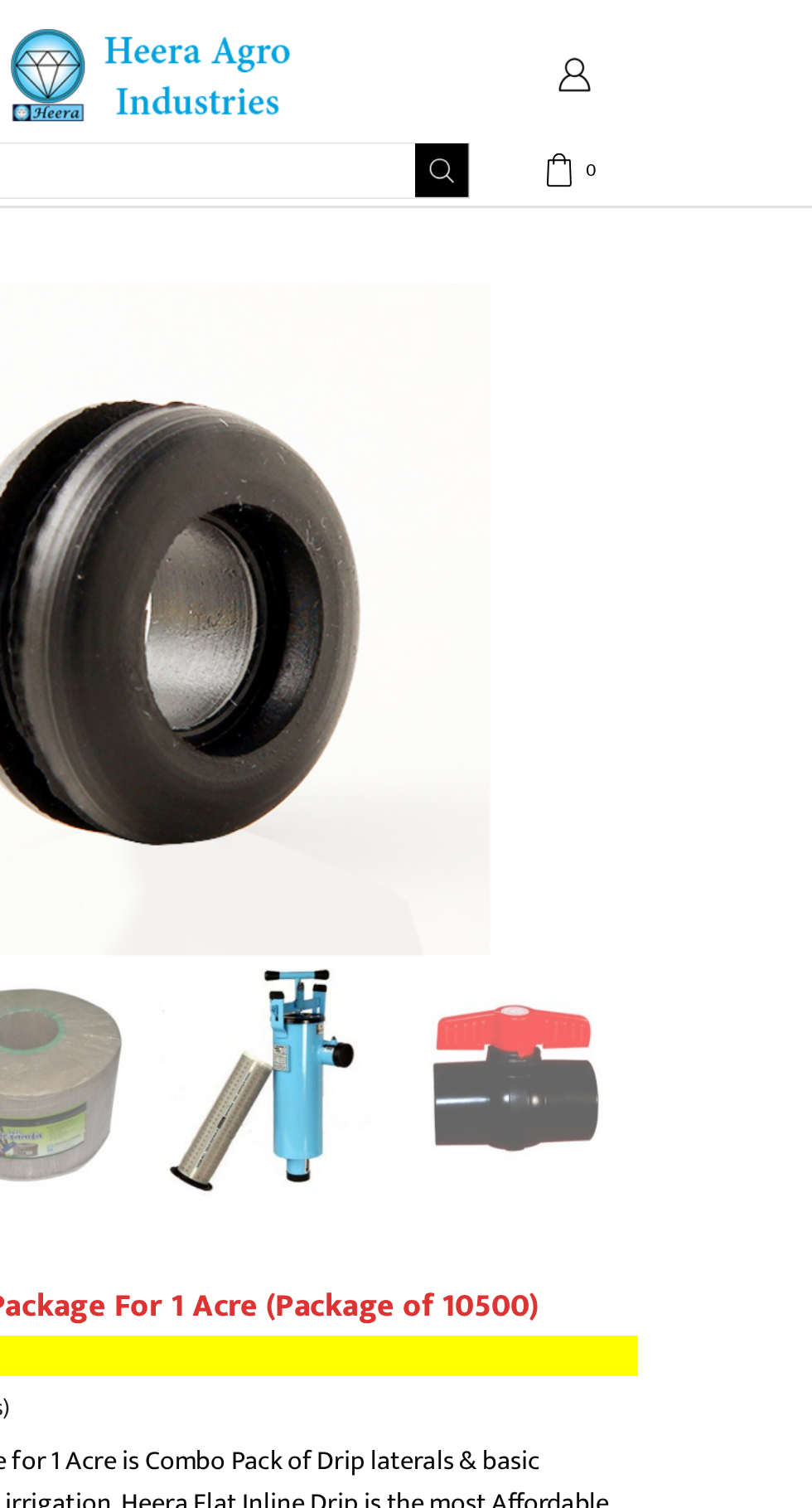
click at [698, 407] on div "Next slide" at bounding box center [688, 386] width 42 height 42
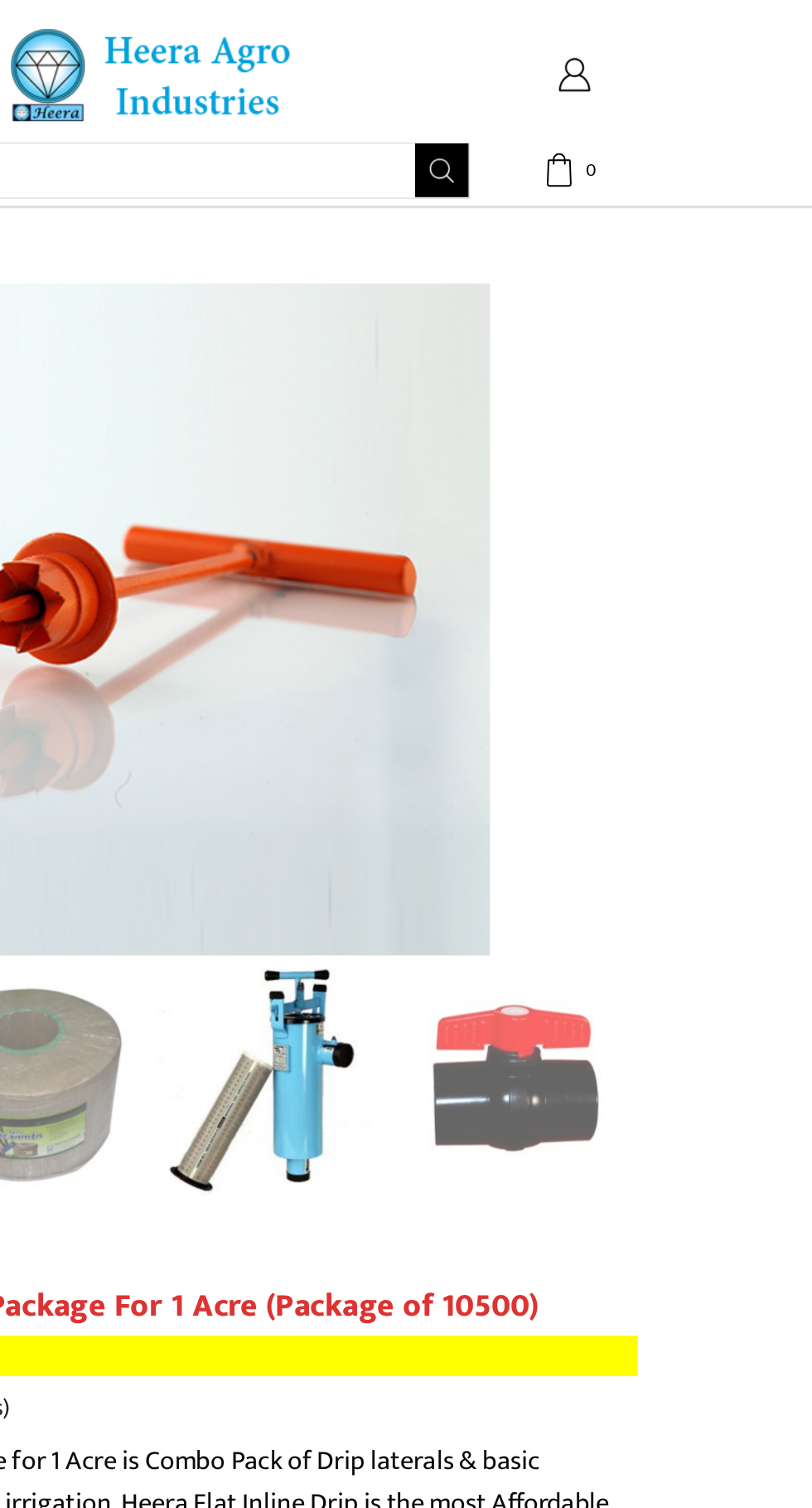
click at [694, 381] on div "Next slide" at bounding box center [688, 386] width 42 height 42
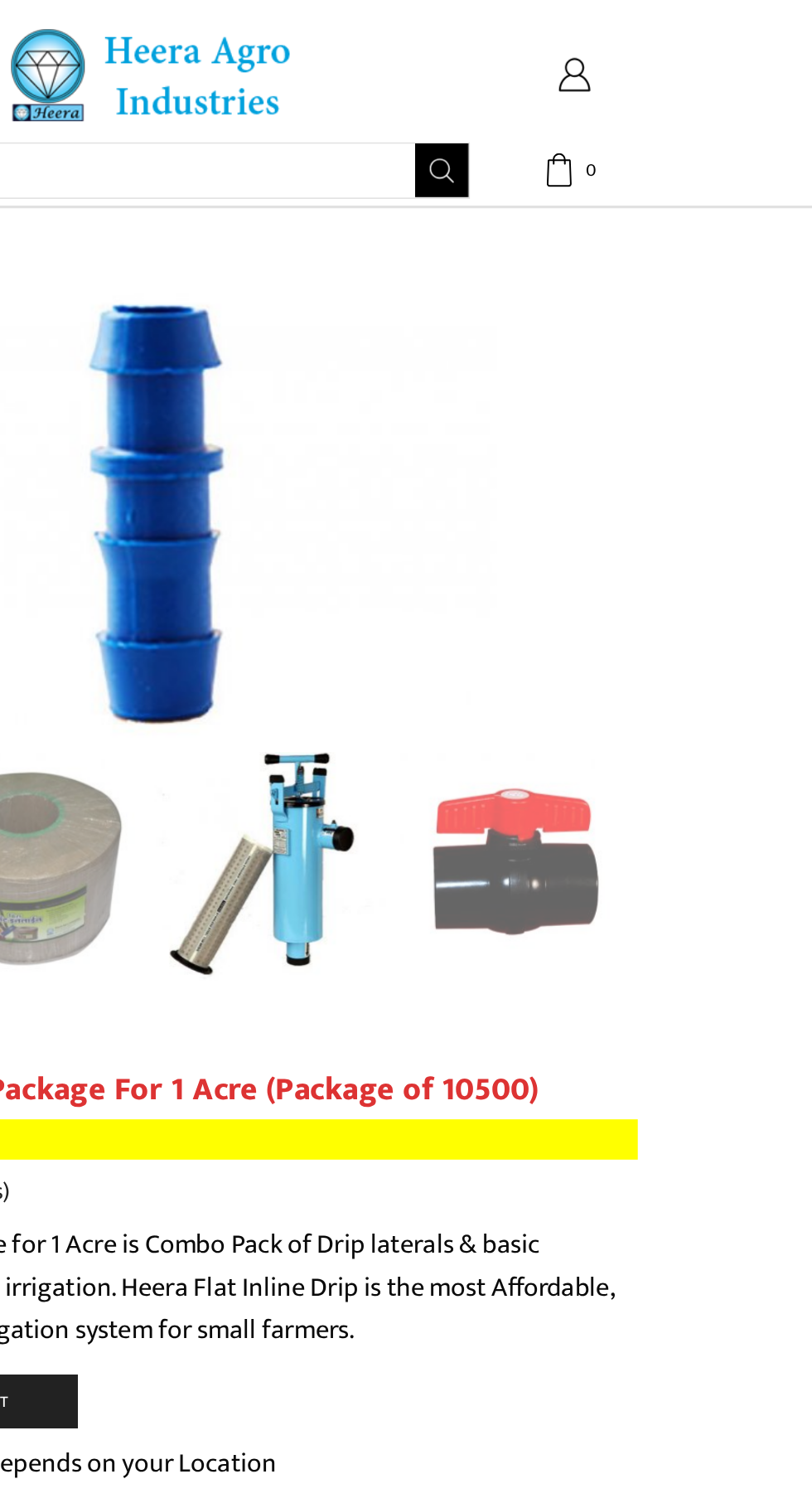
click at [673, 341] on div "Next slide" at bounding box center [688, 320] width 42 height 42
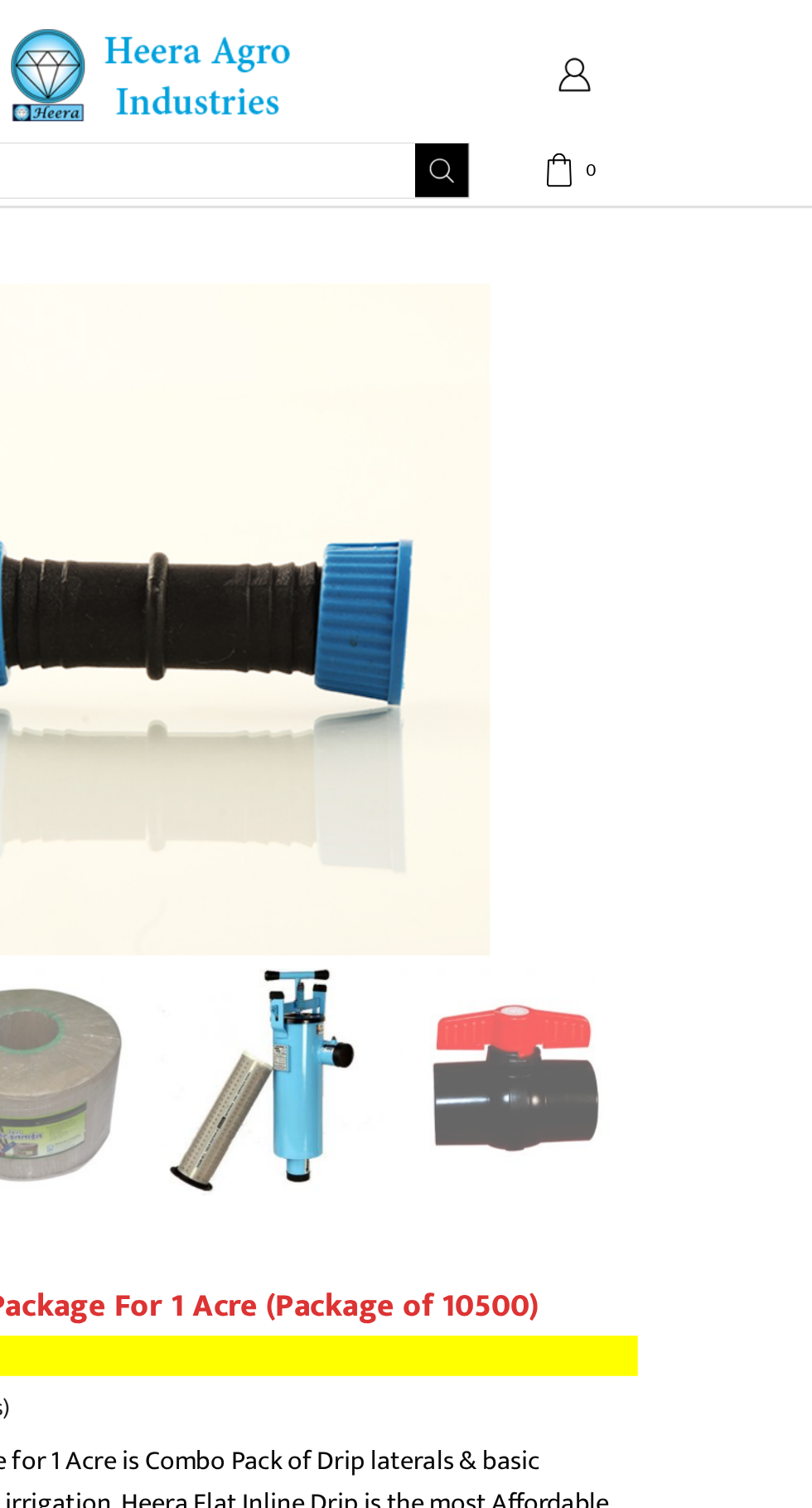
click at [684, 375] on div "Next slide" at bounding box center [688, 386] width 42 height 42
click at [690, 389] on div "Next slide" at bounding box center [688, 386] width 42 height 42
click at [686, 381] on div "Next slide" at bounding box center [688, 386] width 42 height 42
click at [683, 407] on div "Next slide" at bounding box center [688, 386] width 42 height 42
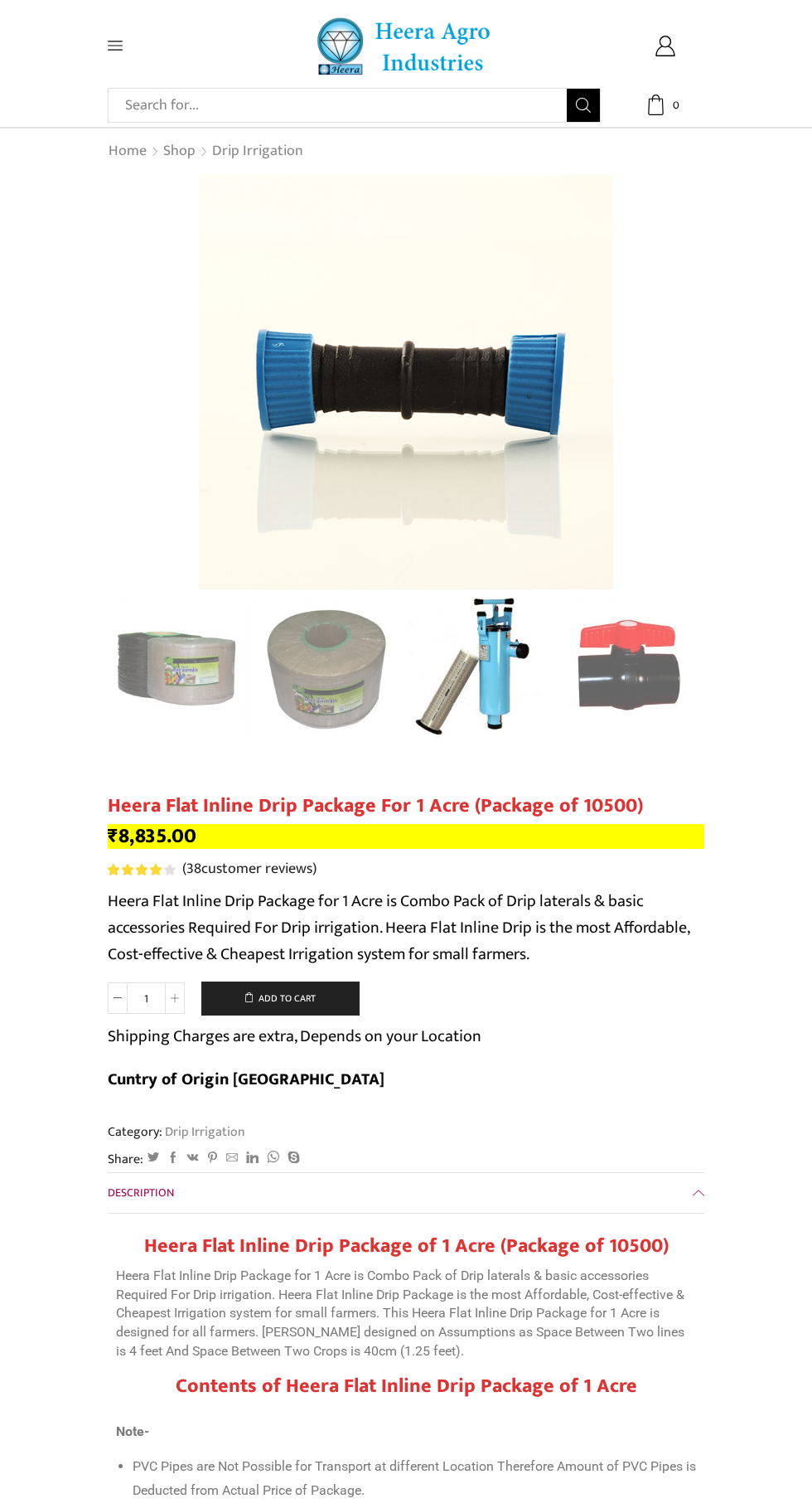
click at [108, 38] on icon at bounding box center [115, 45] width 15 height 15
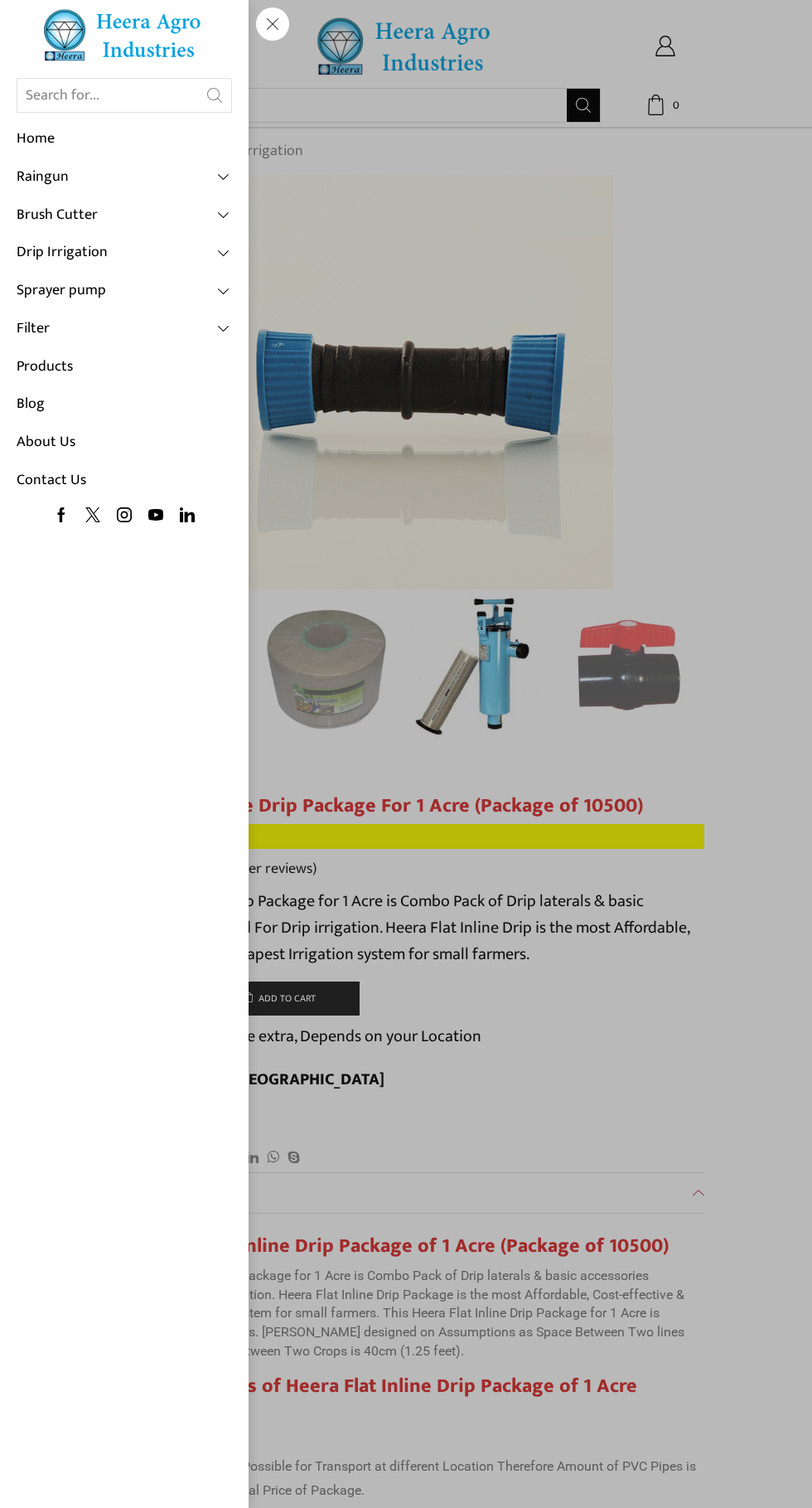
click at [114, 53] on img at bounding box center [125, 35] width 166 height 53
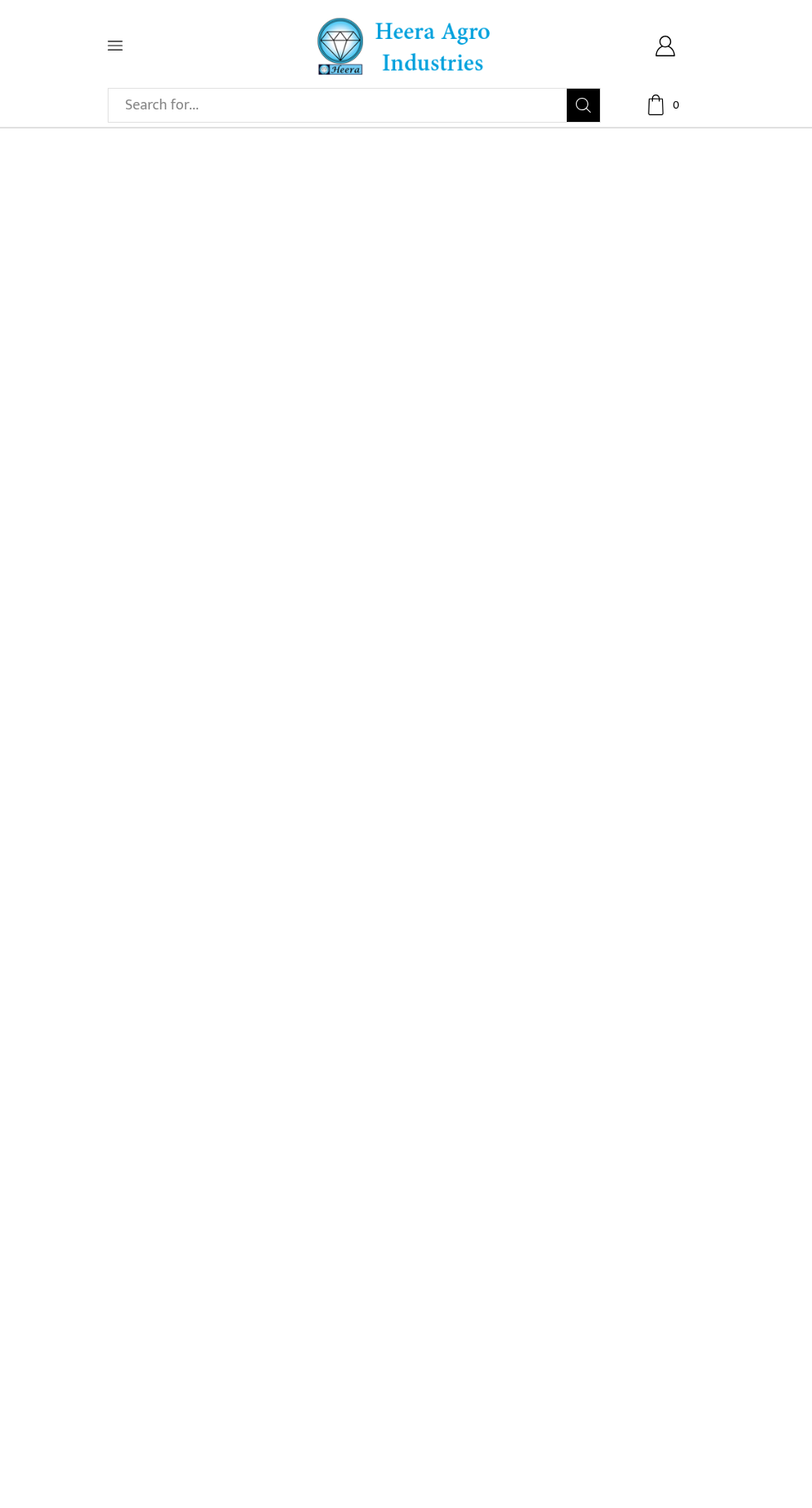
click at [110, 45] on icon at bounding box center [115, 46] width 15 height 9
click at [132, 45] on span at bounding box center [147, 45] width 78 height 15
click at [113, 45] on icon at bounding box center [115, 46] width 15 height 9
click at [132, 50] on span at bounding box center [147, 45] width 78 height 15
